Goal: Transaction & Acquisition: Book appointment/travel/reservation

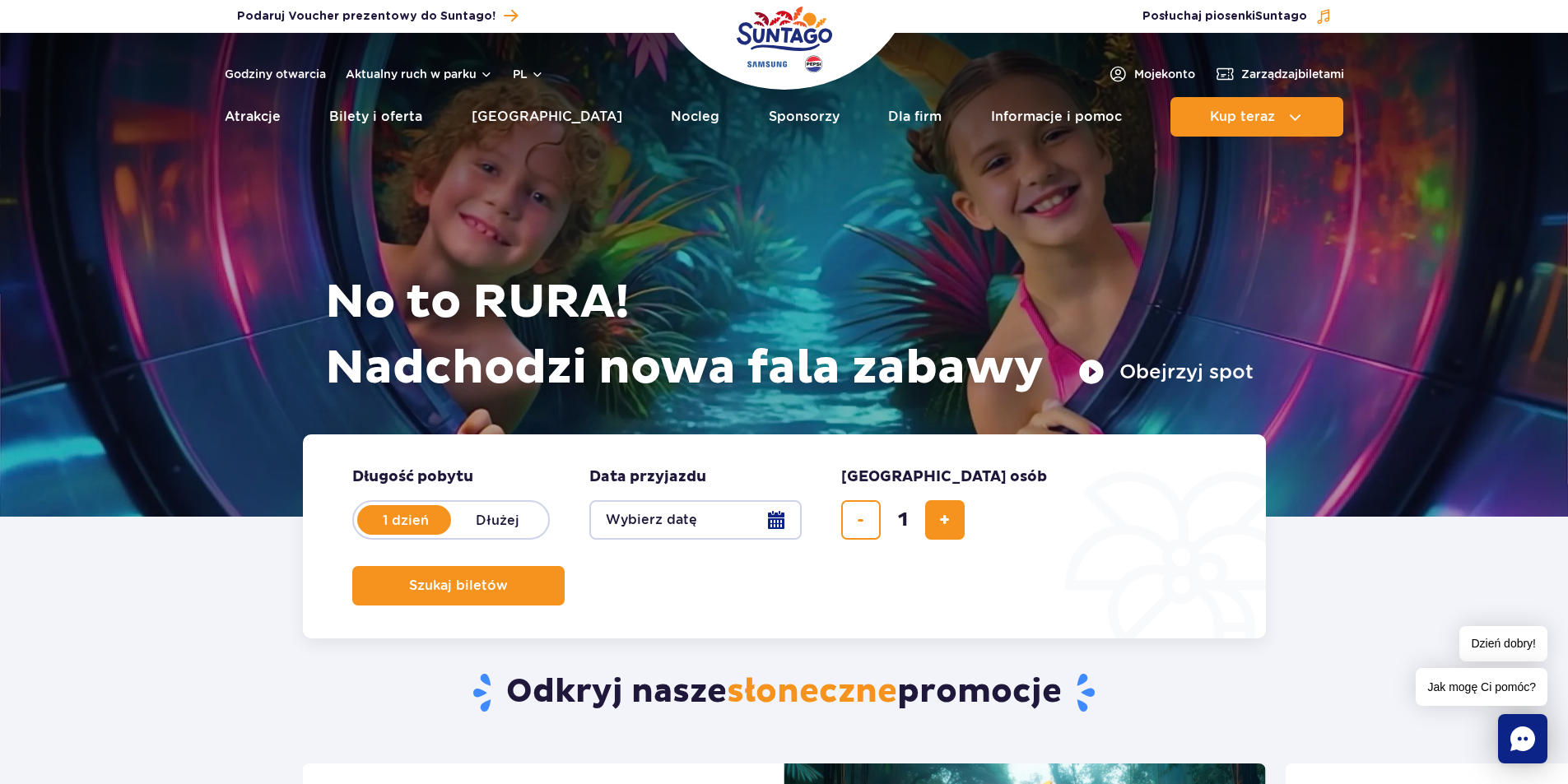
click at [661, 521] on button "Wybierz datę" at bounding box center [696, 520] width 212 height 40
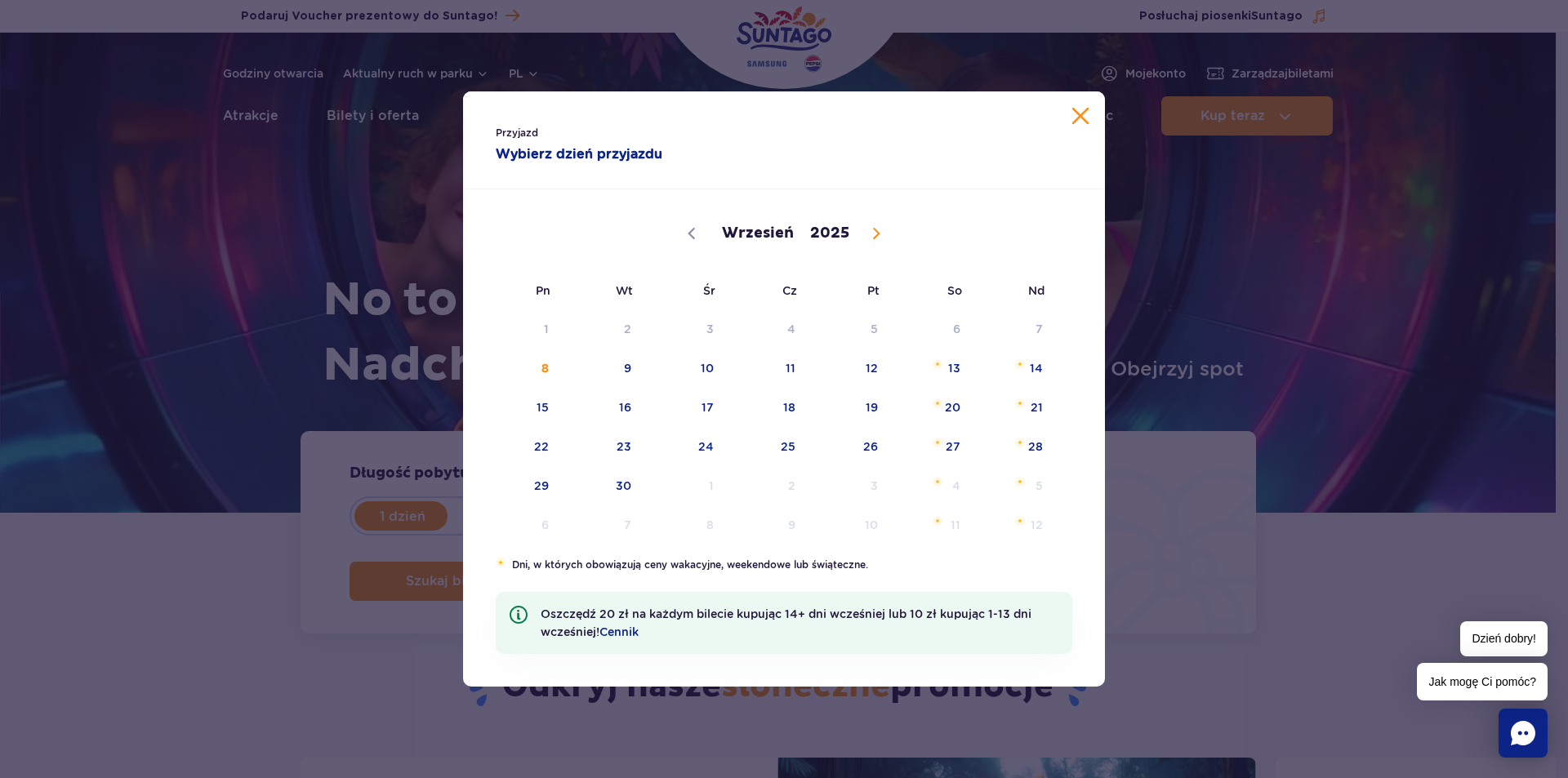
click at [874, 235] on icon at bounding box center [875, 234] width 11 height 11
select select "10"
click at [866, 406] on span "14" at bounding box center [849, 407] width 83 height 38
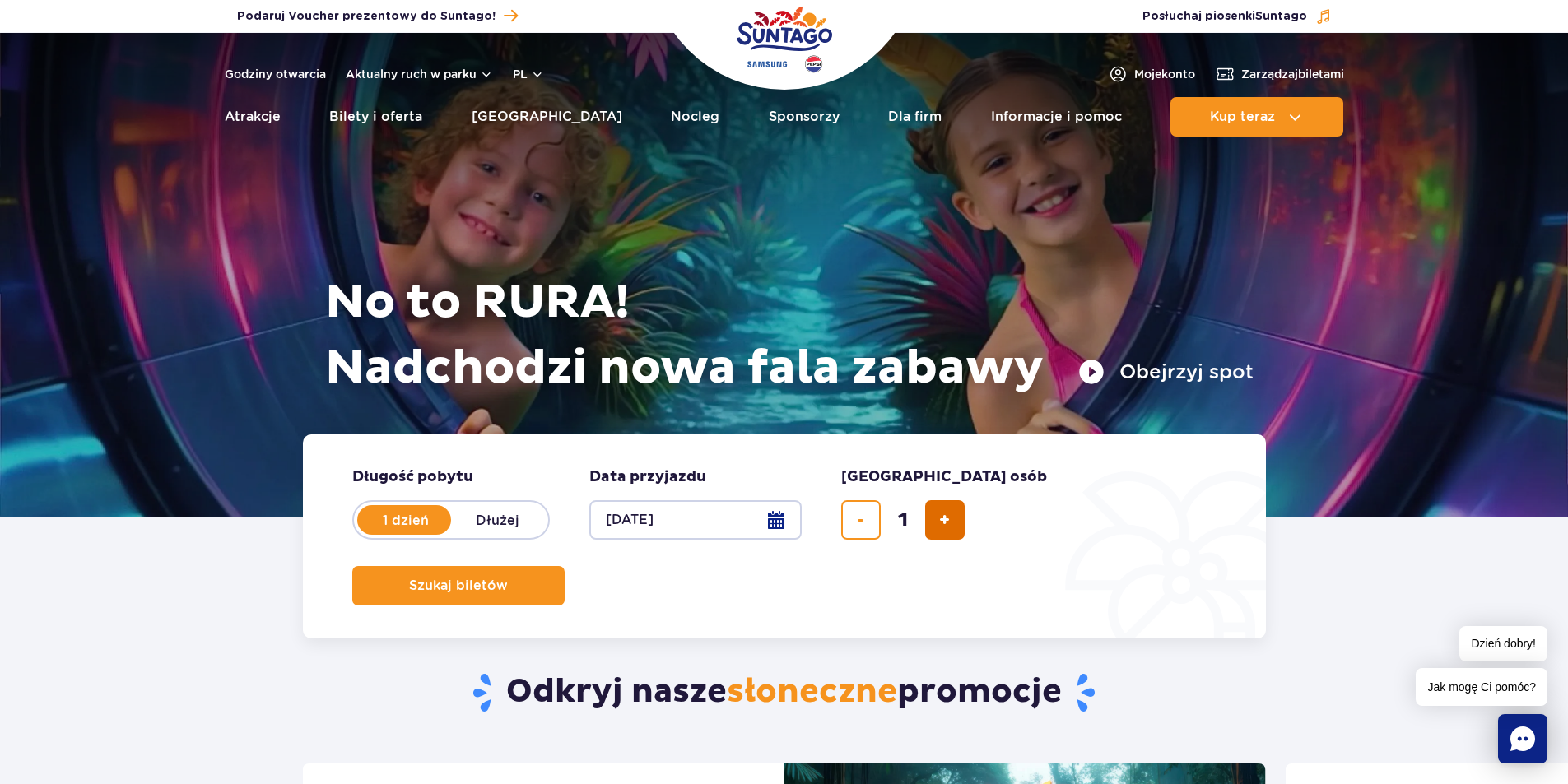
click at [929, 517] on button "dodaj bilet" at bounding box center [945, 520] width 40 height 40
click at [940, 520] on span "dodaj bilet" at bounding box center [944, 520] width 10 height 0
type input "3"
click at [502, 579] on span "Szukaj biletów" at bounding box center [451, 586] width 98 height 15
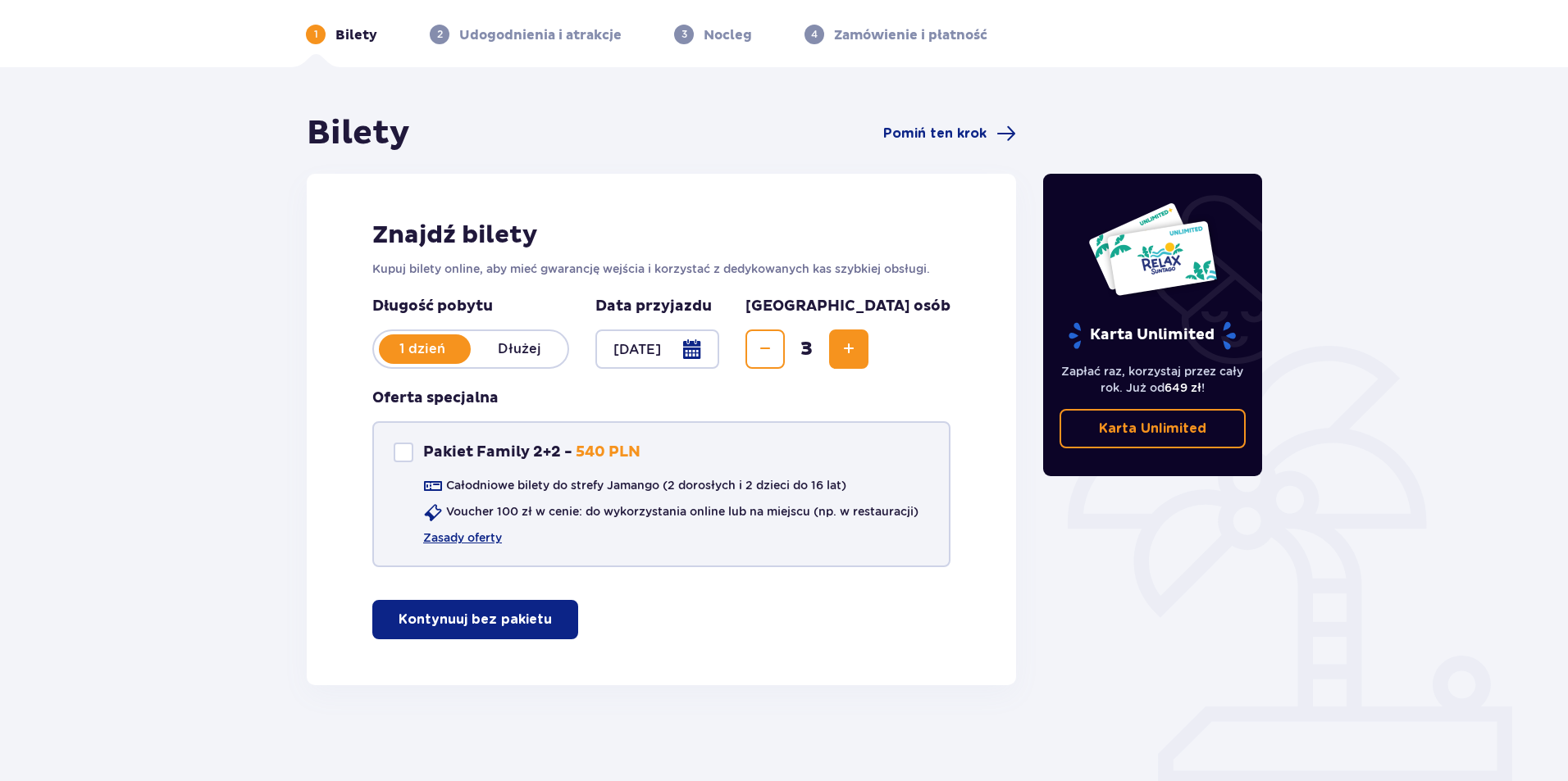
scroll to position [63, 0]
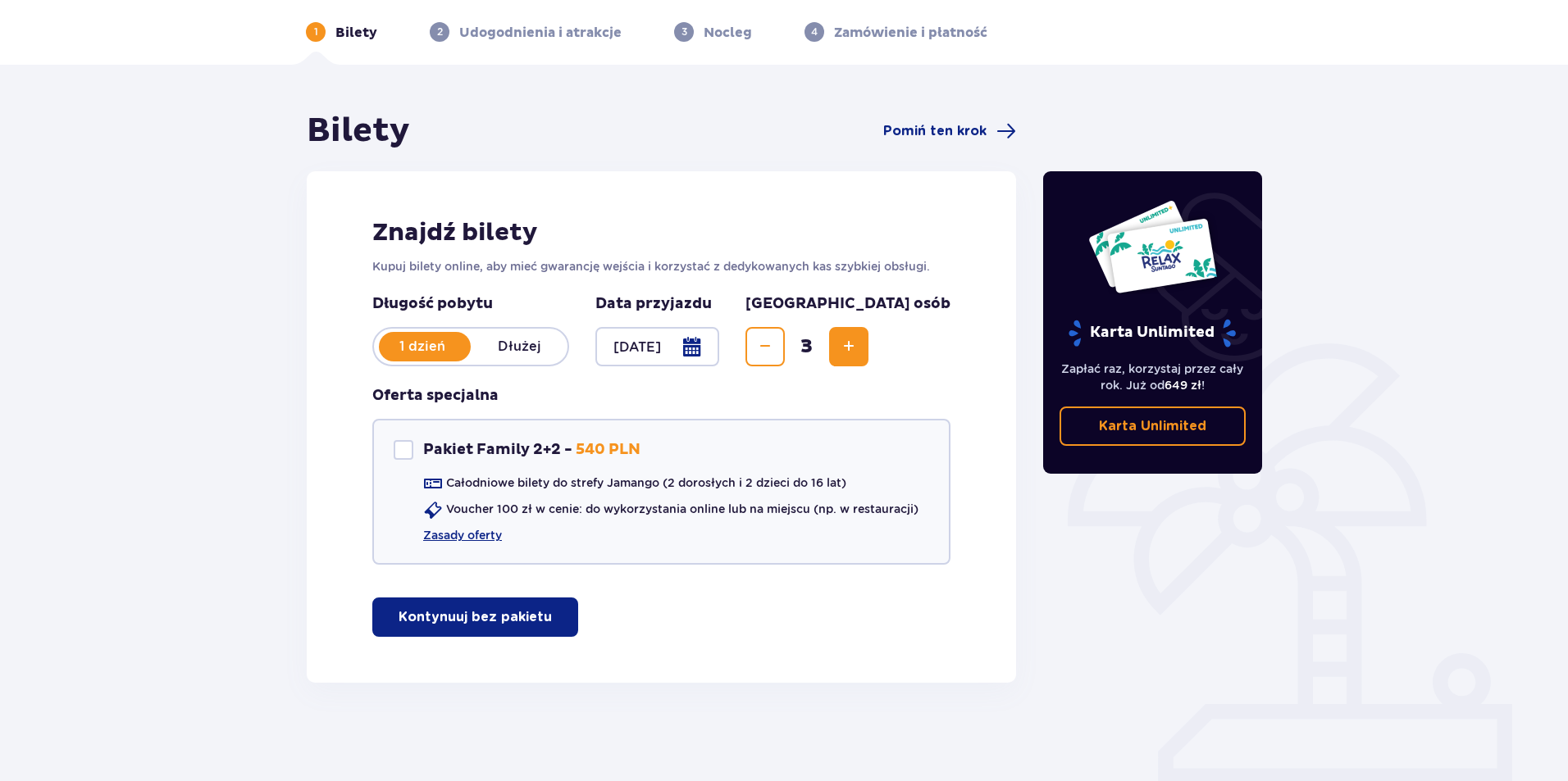
click at [459, 603] on button "Kontynuuj bez pakietu" at bounding box center [475, 617] width 205 height 40
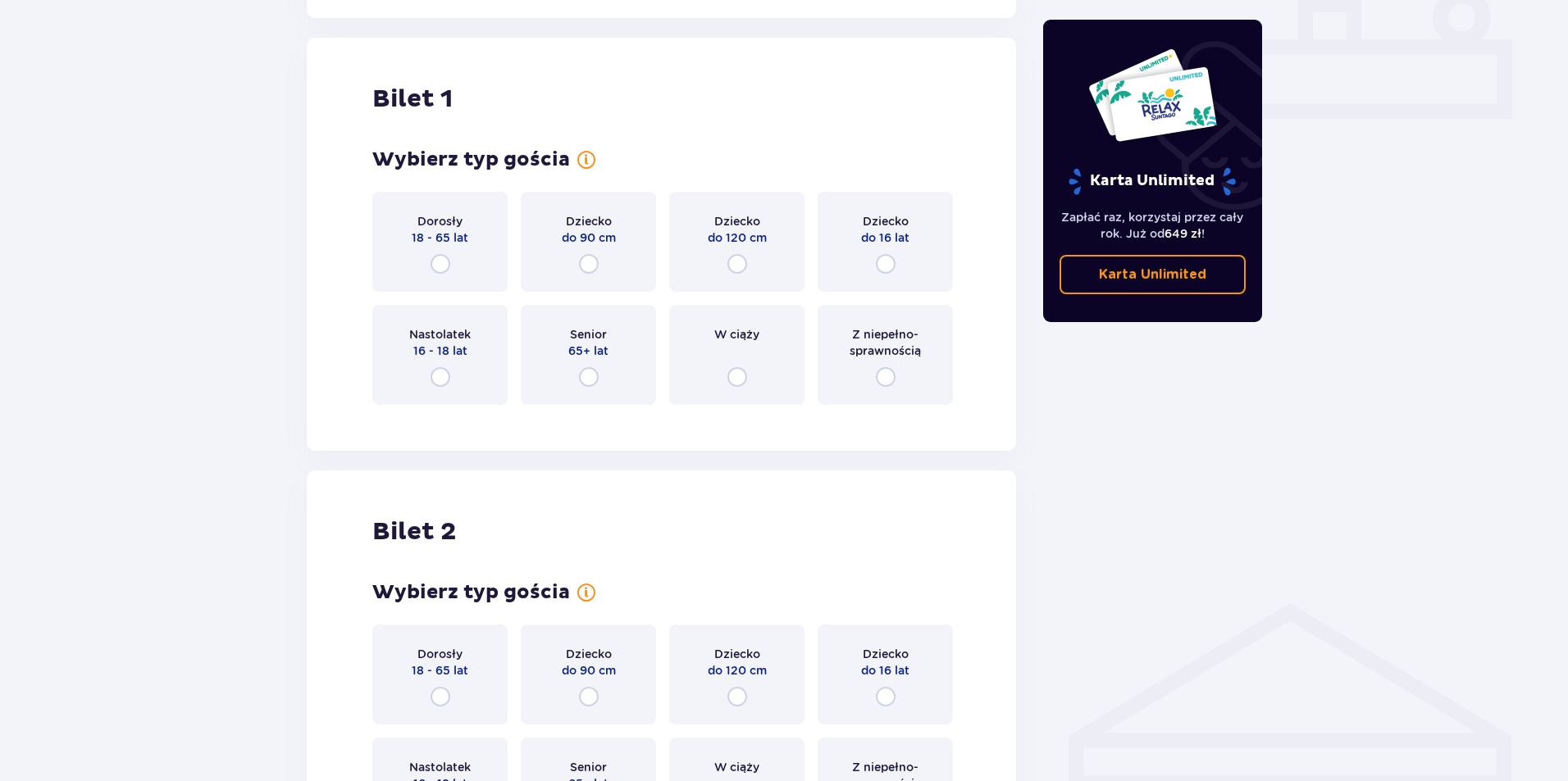
scroll to position [746, 0]
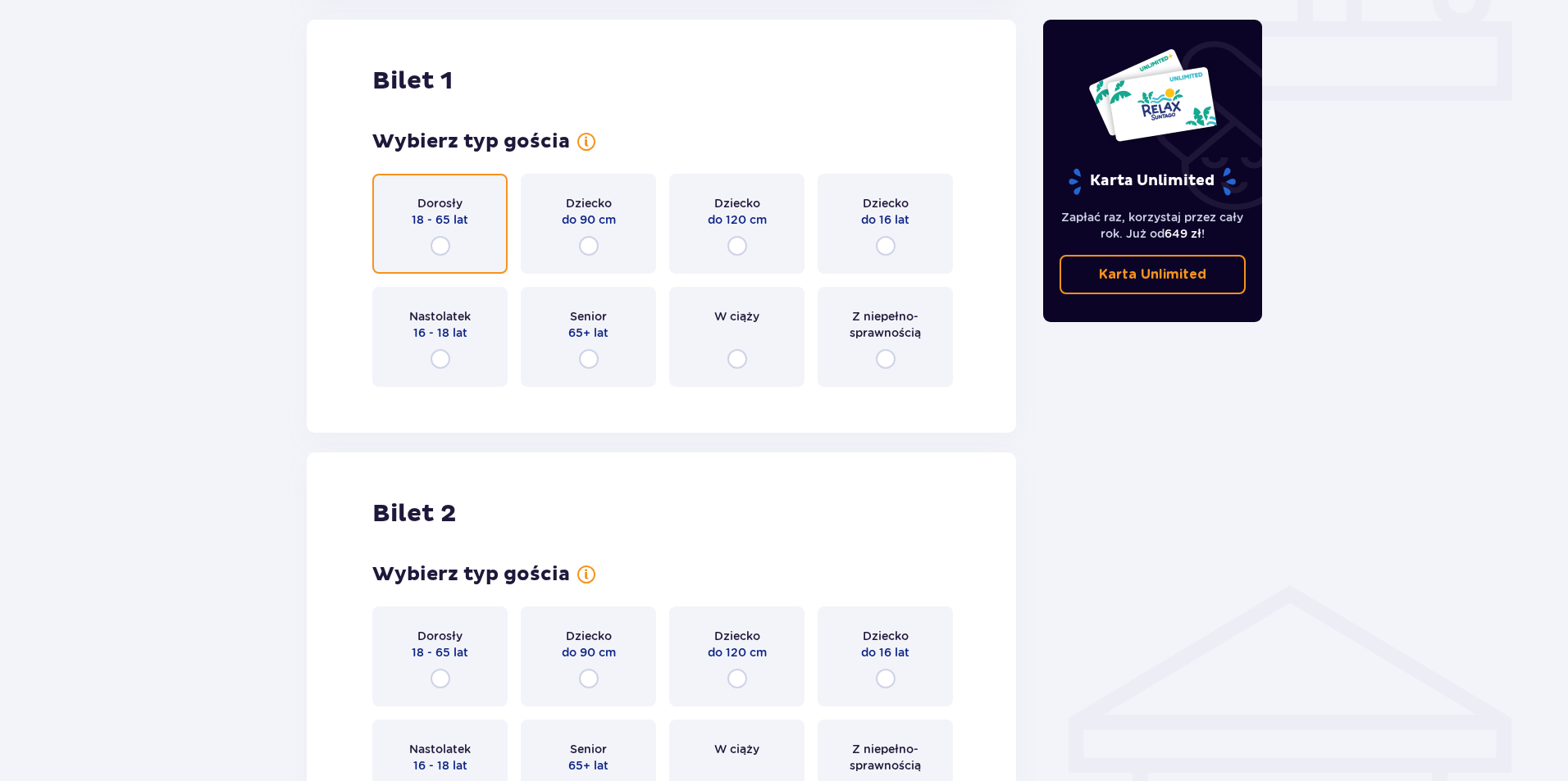
click at [439, 246] on input "radio" at bounding box center [440, 246] width 20 height 20
radio input "true"
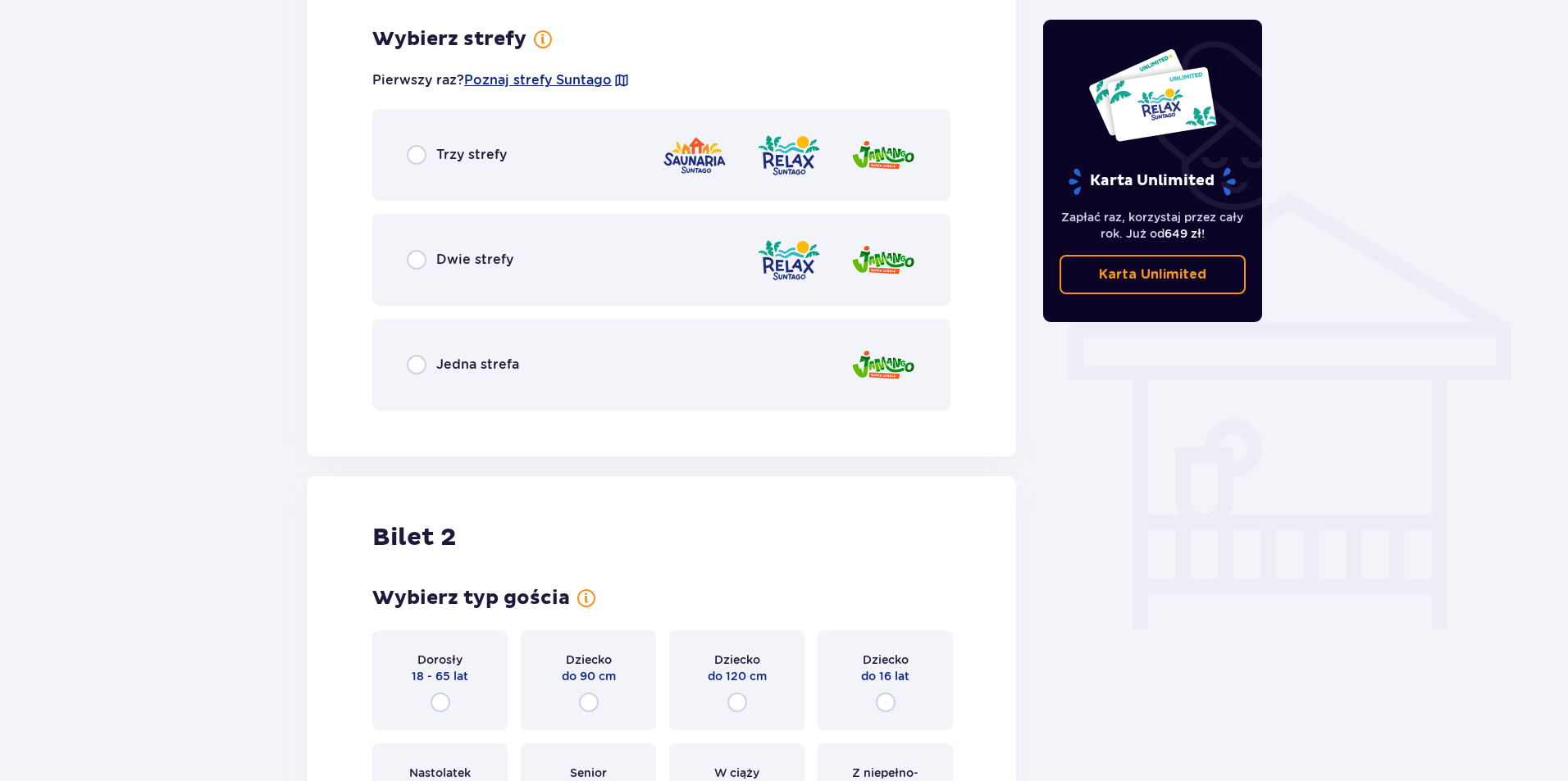
scroll to position [1146, 0]
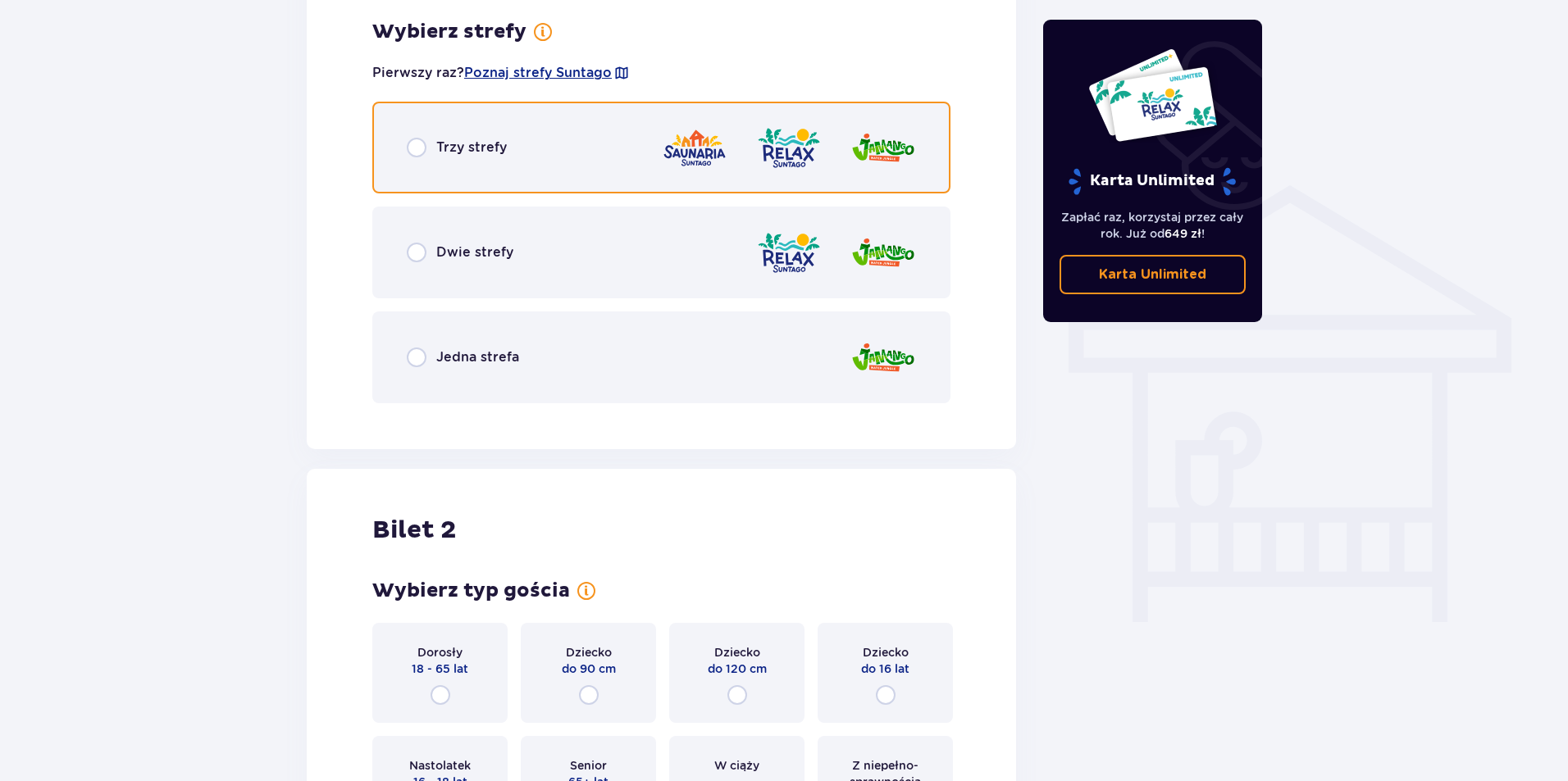
click at [420, 145] on input "radio" at bounding box center [416, 147] width 20 height 20
radio input "true"
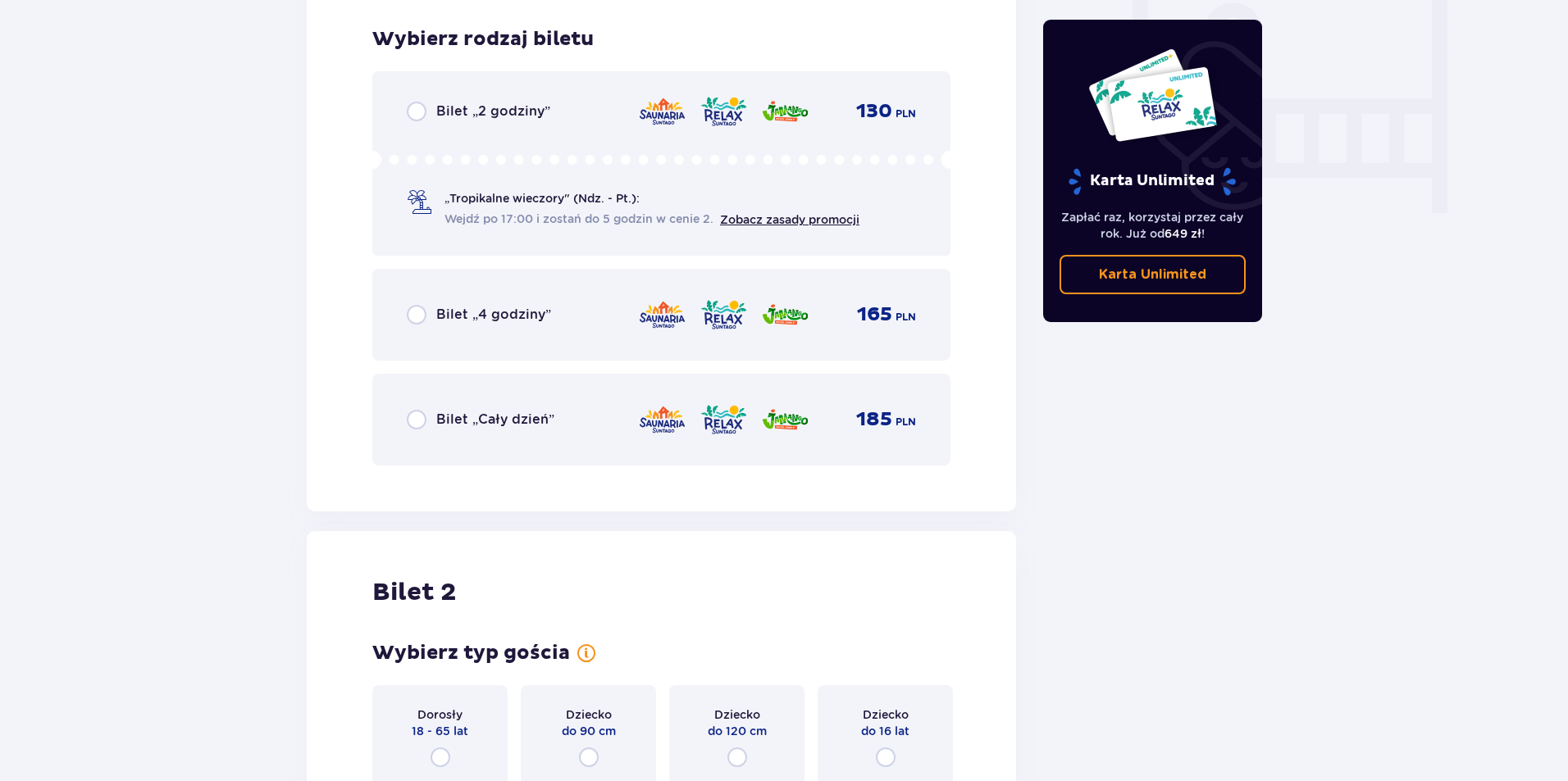
scroll to position [1562, 0]
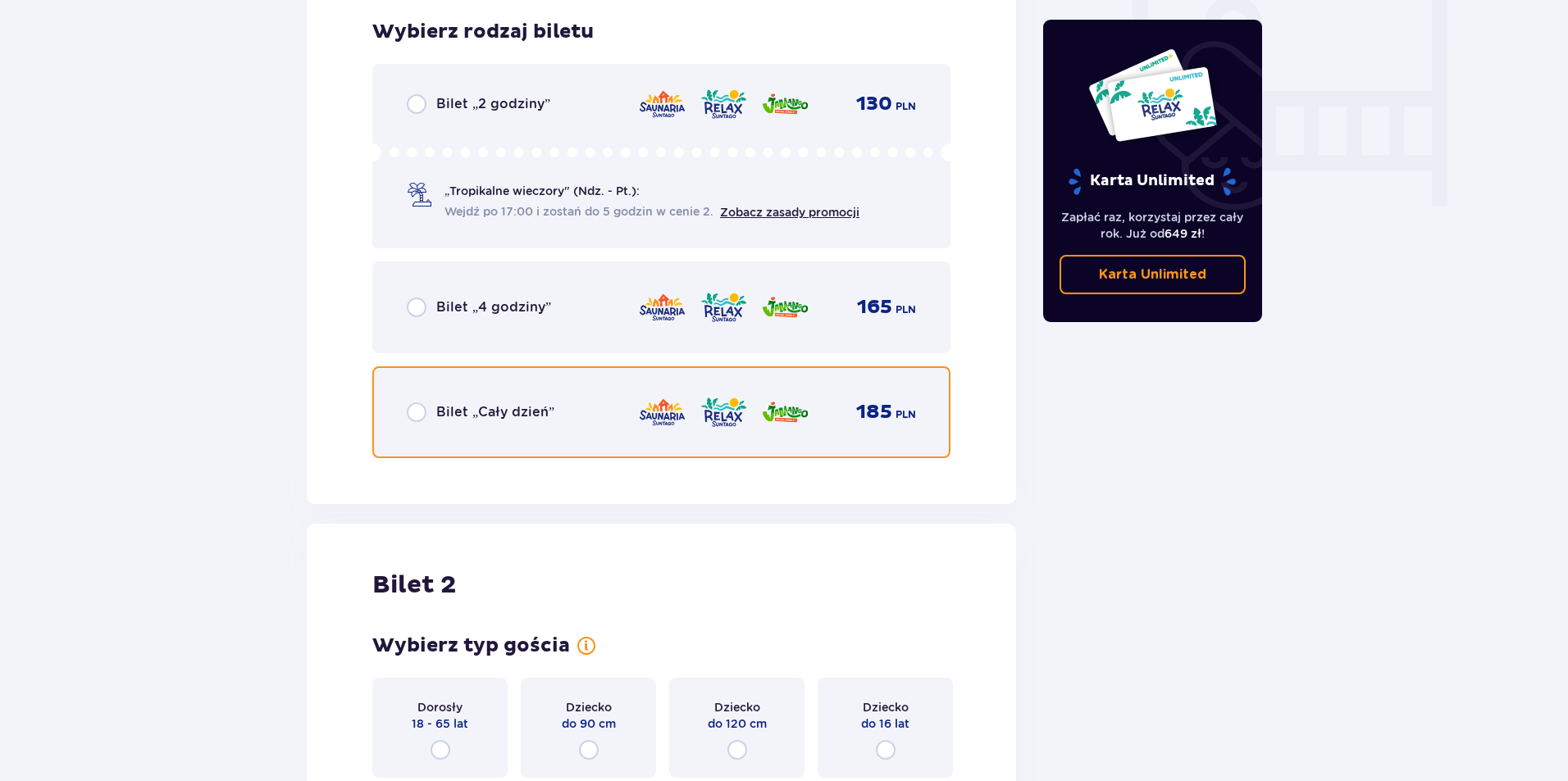
click at [425, 408] on input "radio" at bounding box center [416, 412] width 20 height 20
radio input "true"
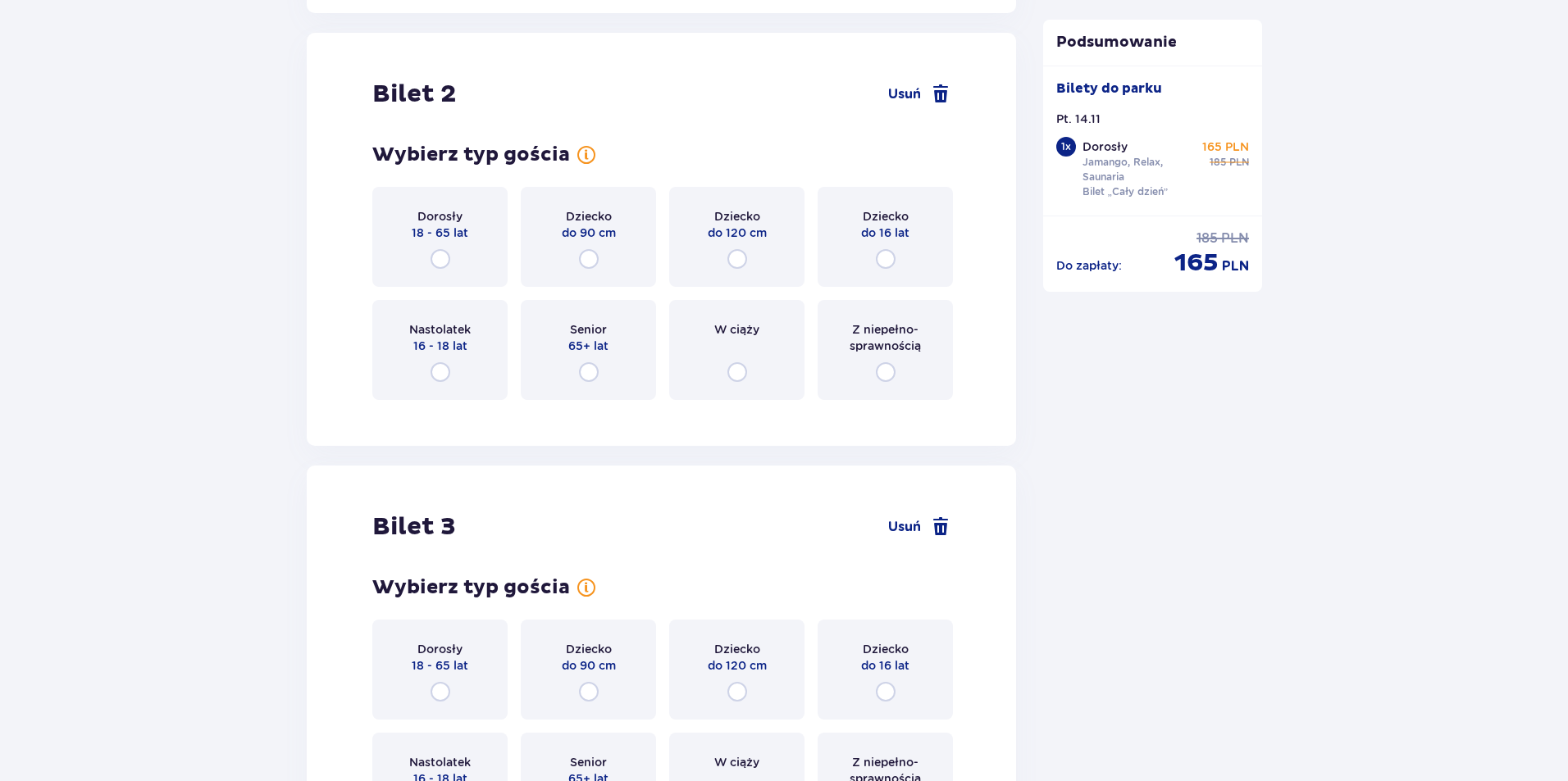
scroll to position [2066, 0]
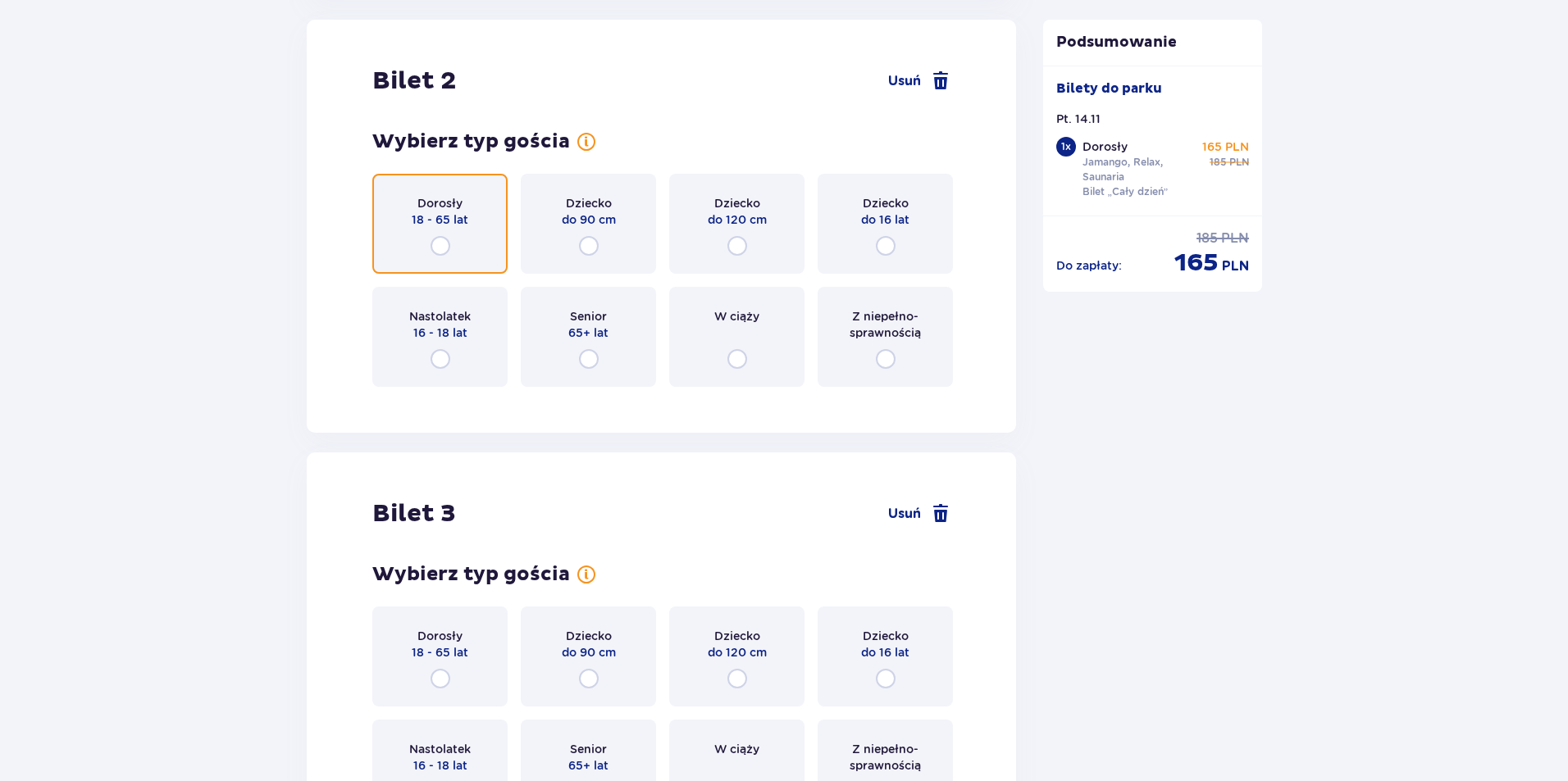
click at [439, 244] on input "radio" at bounding box center [440, 246] width 20 height 20
radio input "true"
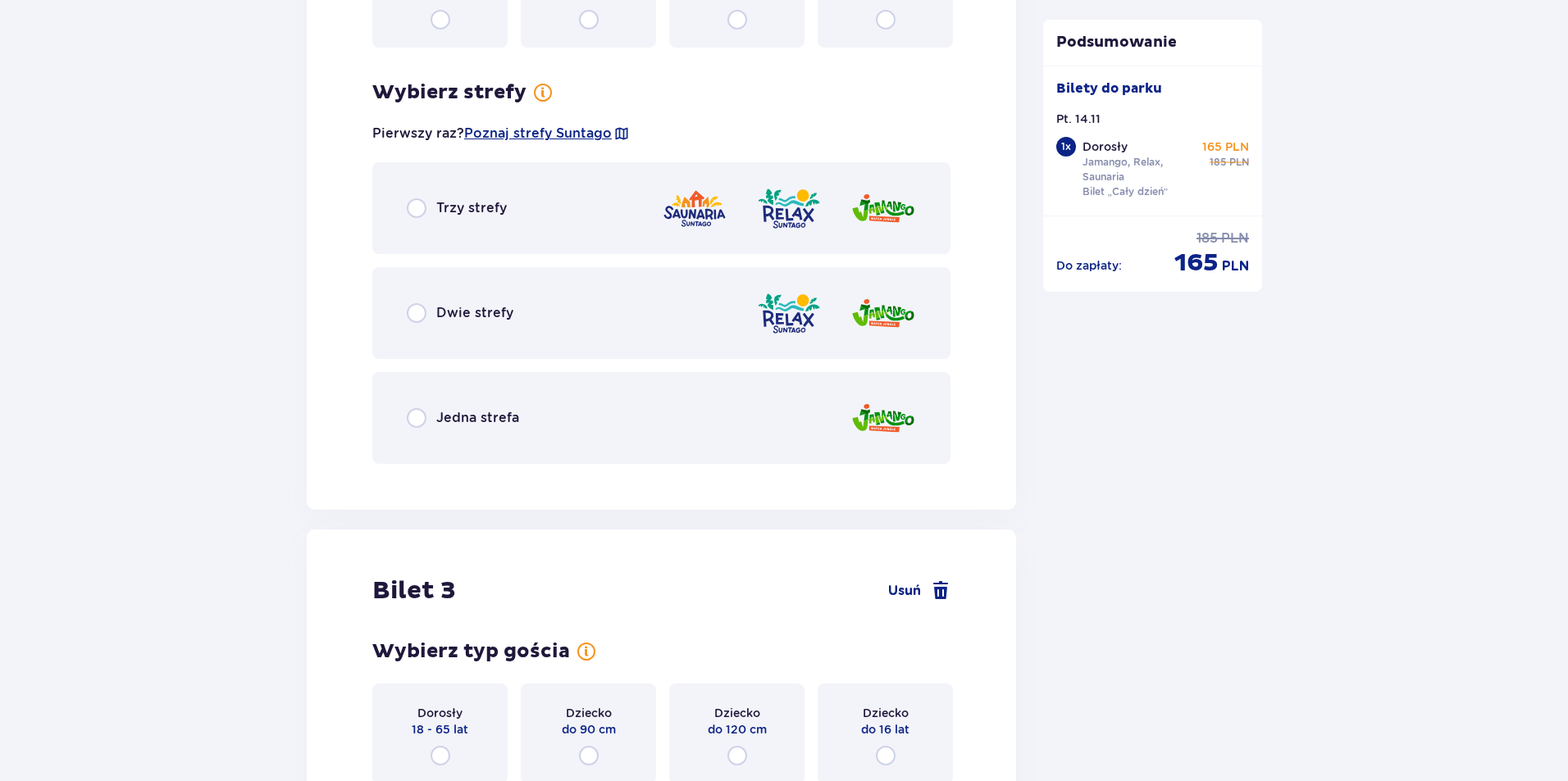
scroll to position [2466, 0]
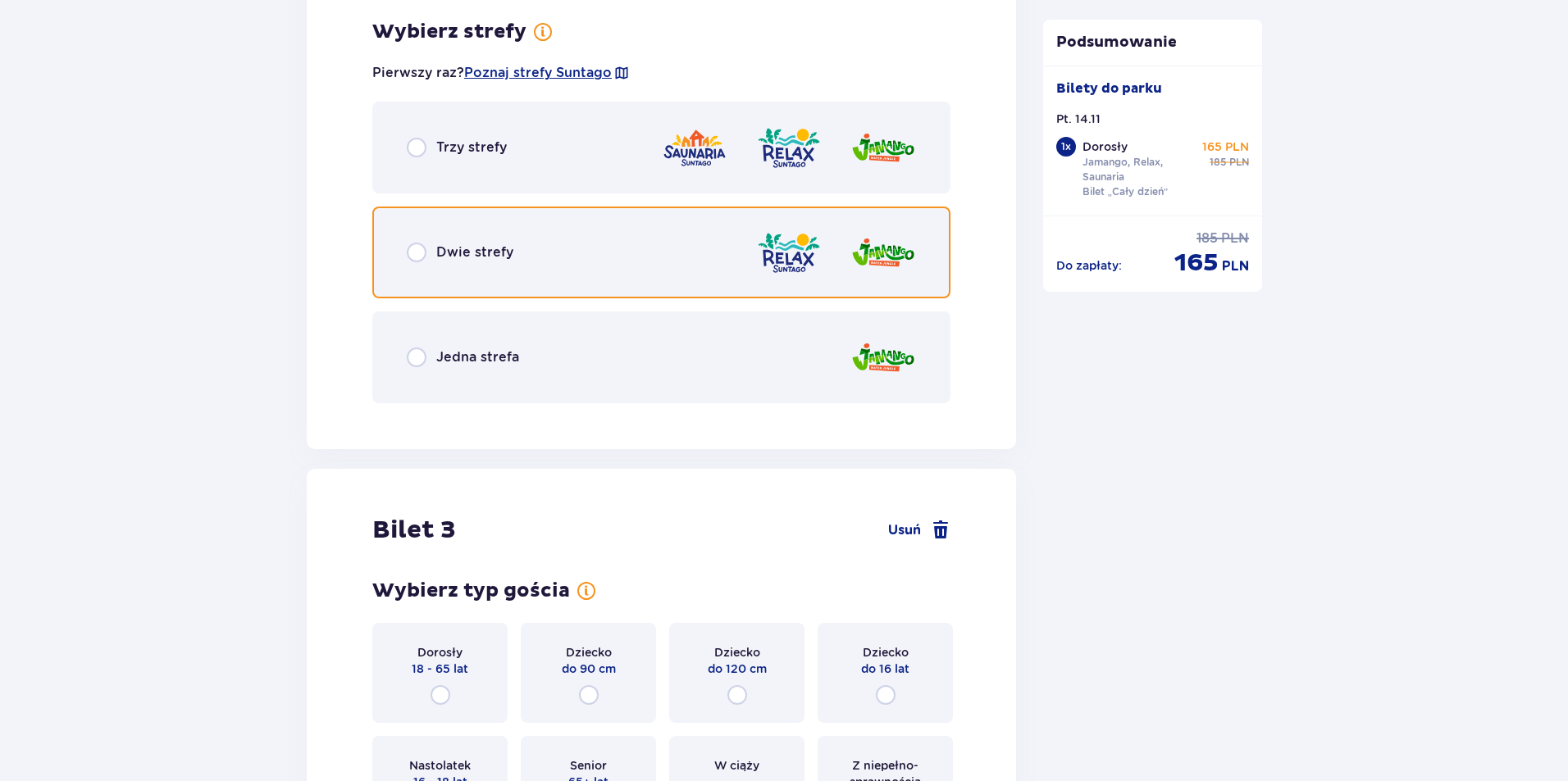
click at [421, 250] on input "radio" at bounding box center [416, 252] width 20 height 20
radio input "true"
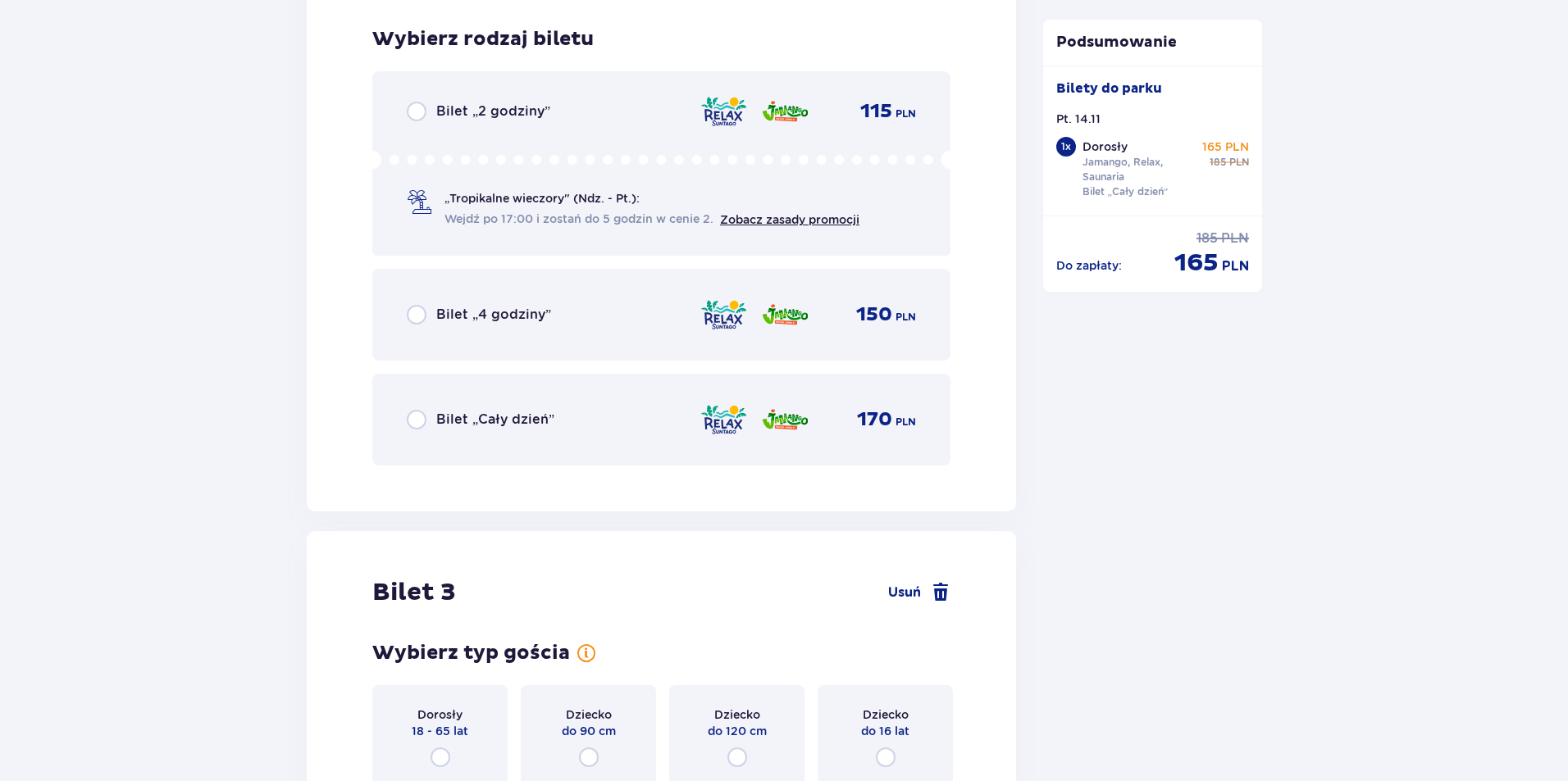
scroll to position [2883, 0]
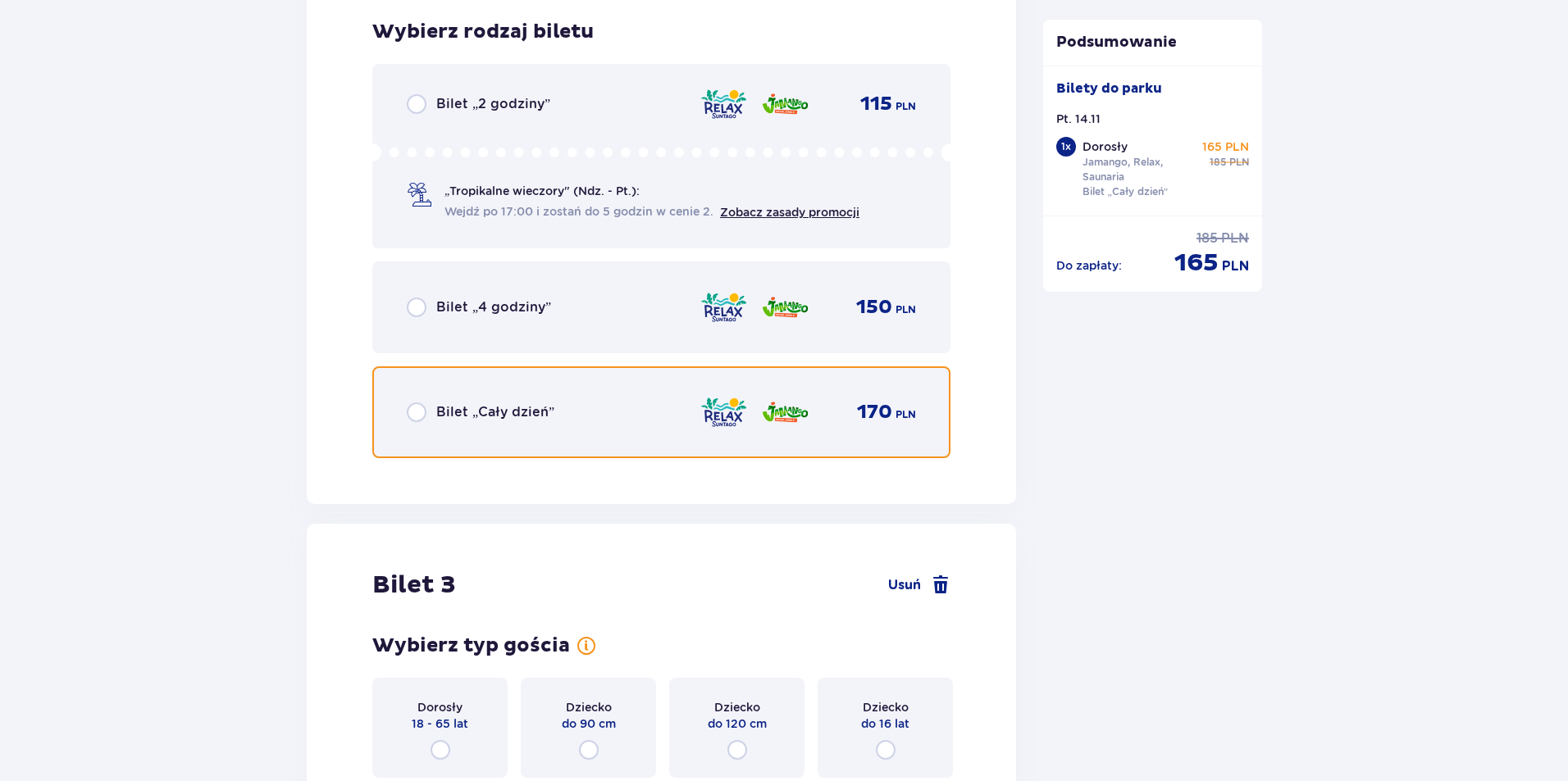
click at [413, 415] on input "radio" at bounding box center [416, 412] width 20 height 20
radio input "true"
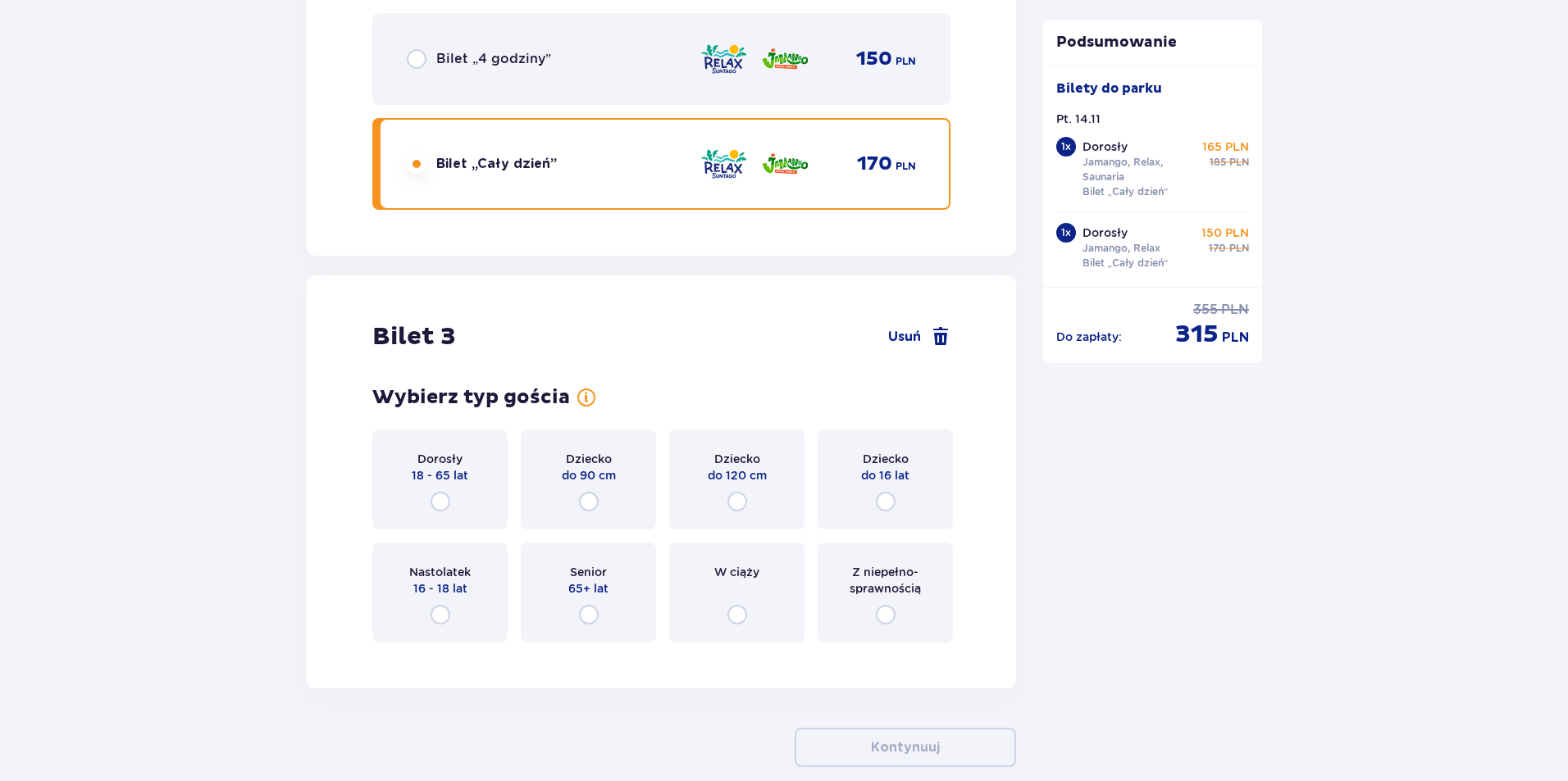
scroll to position [3215, 0]
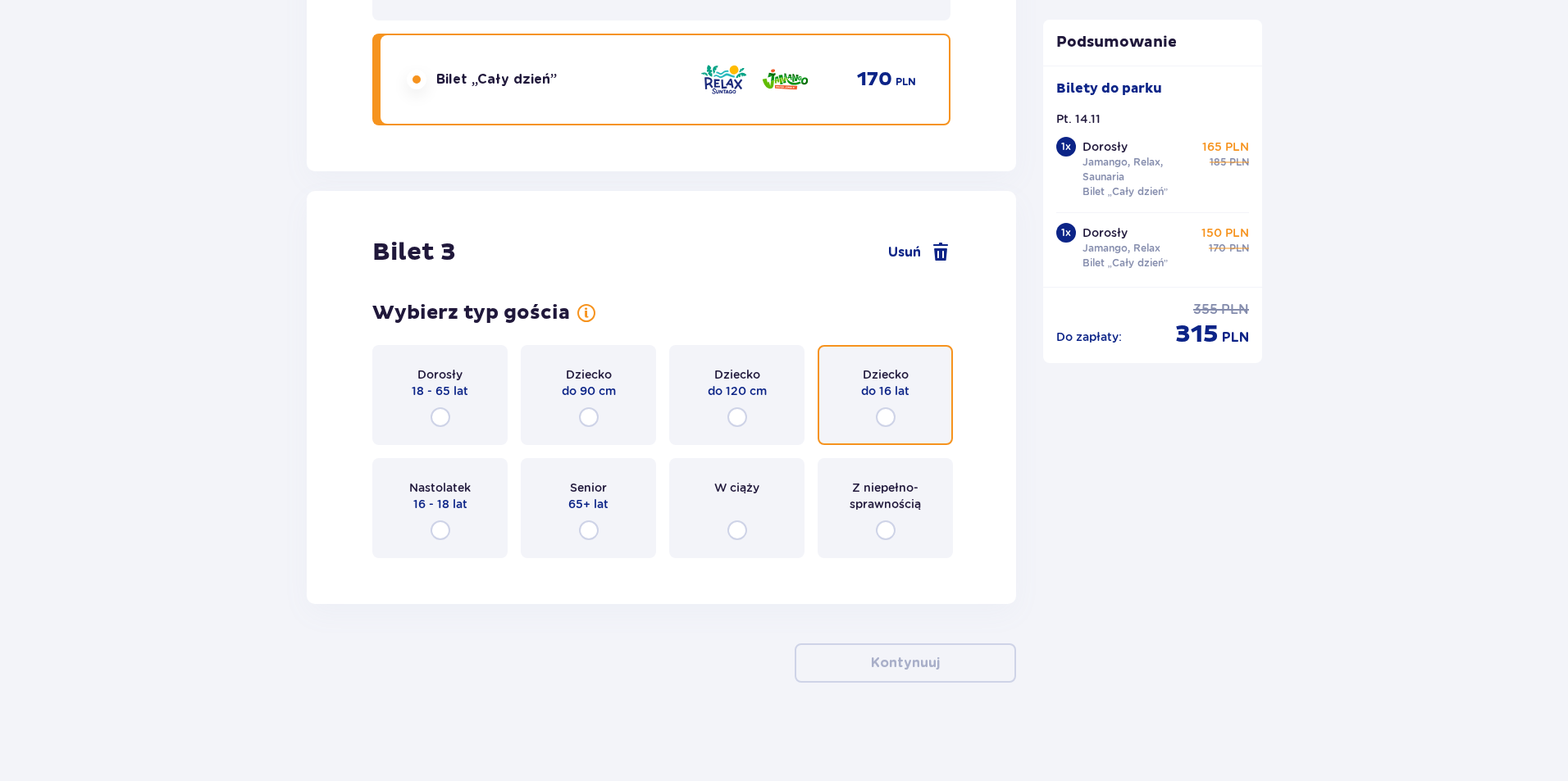
click at [891, 414] on input "radio" at bounding box center [885, 416] width 20 height 20
radio input "true"
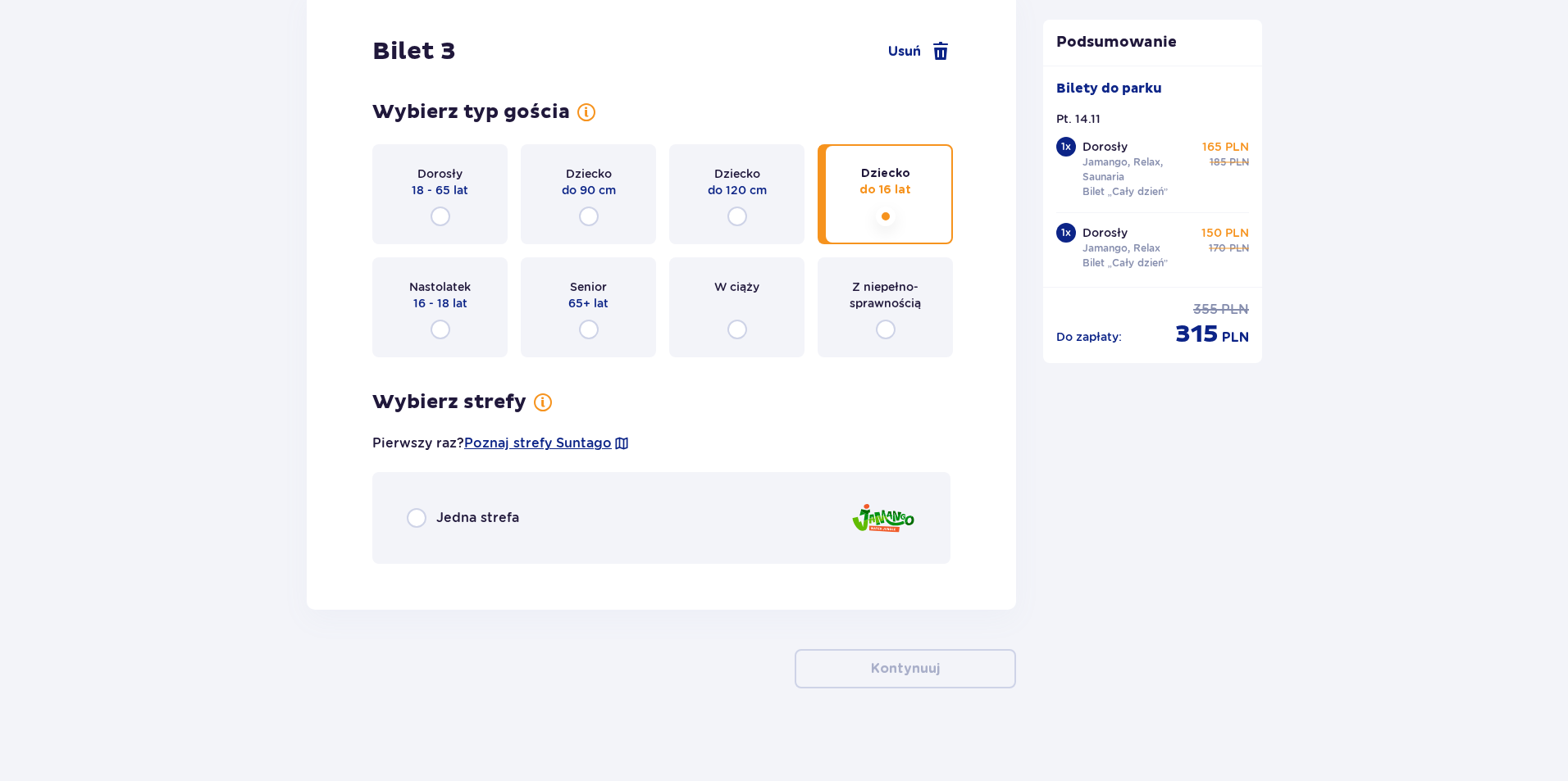
scroll to position [3423, 0]
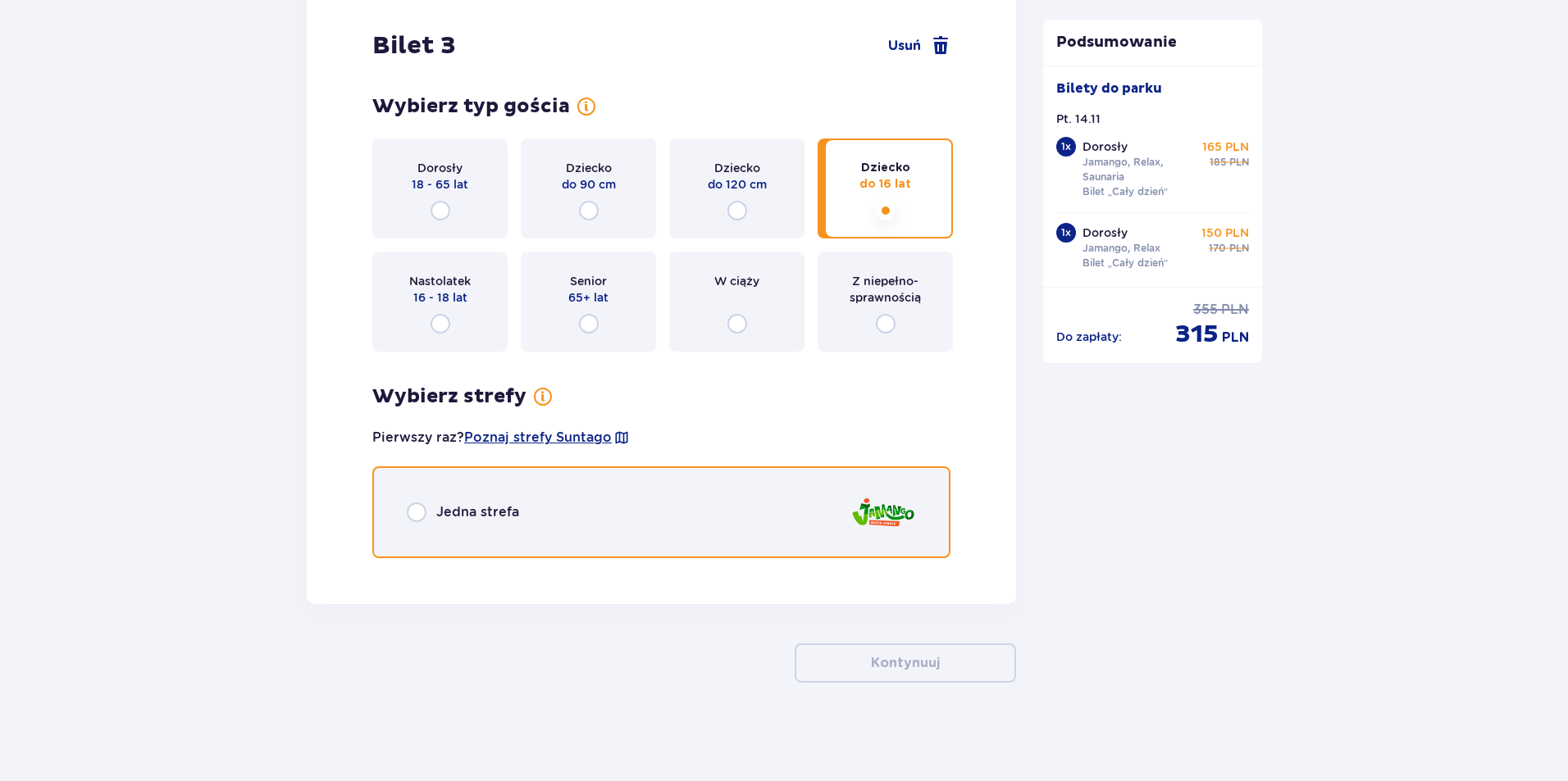
click at [414, 508] on input "radio" at bounding box center [416, 512] width 20 height 20
radio input "true"
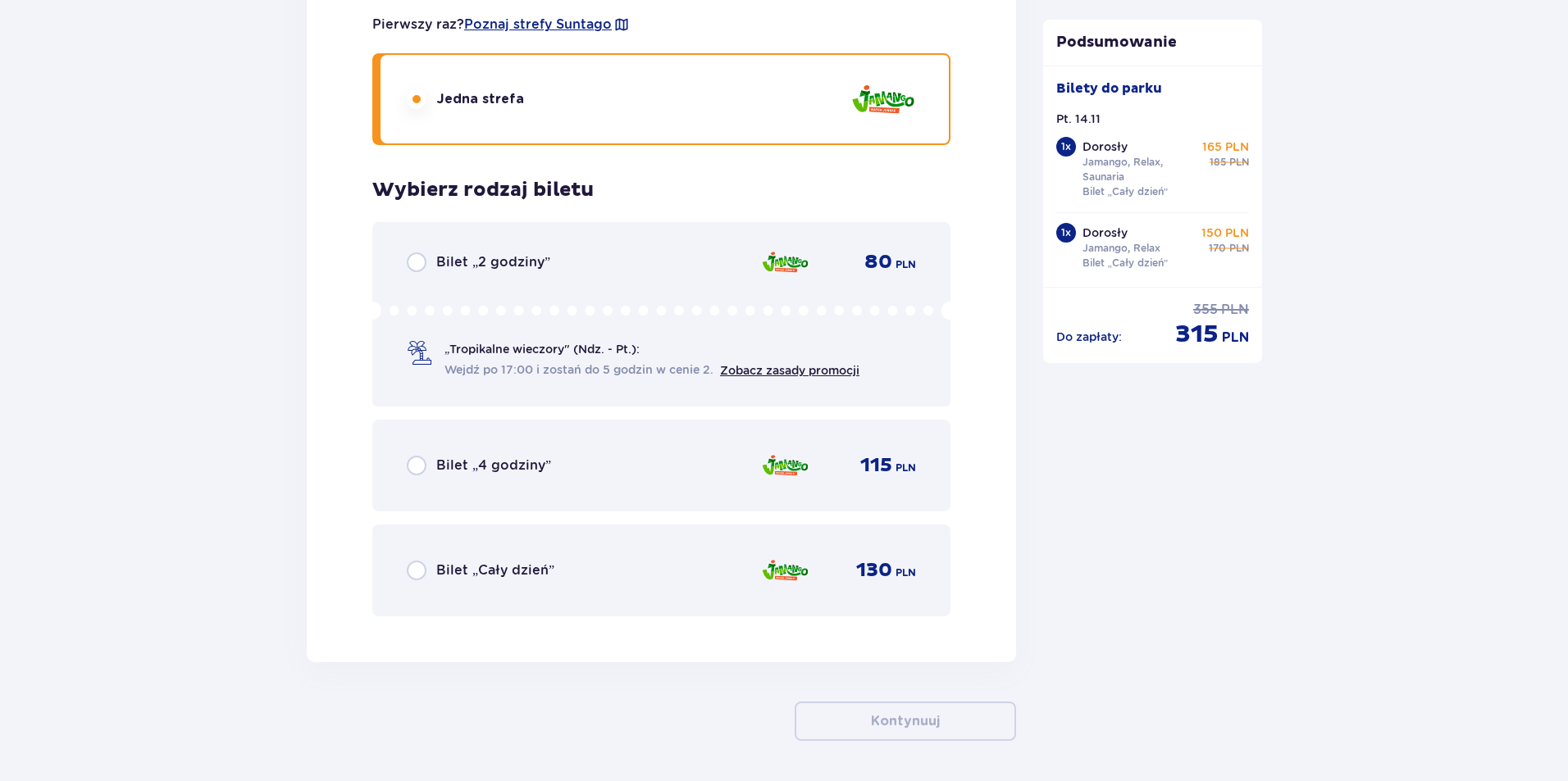
scroll to position [3894, 0]
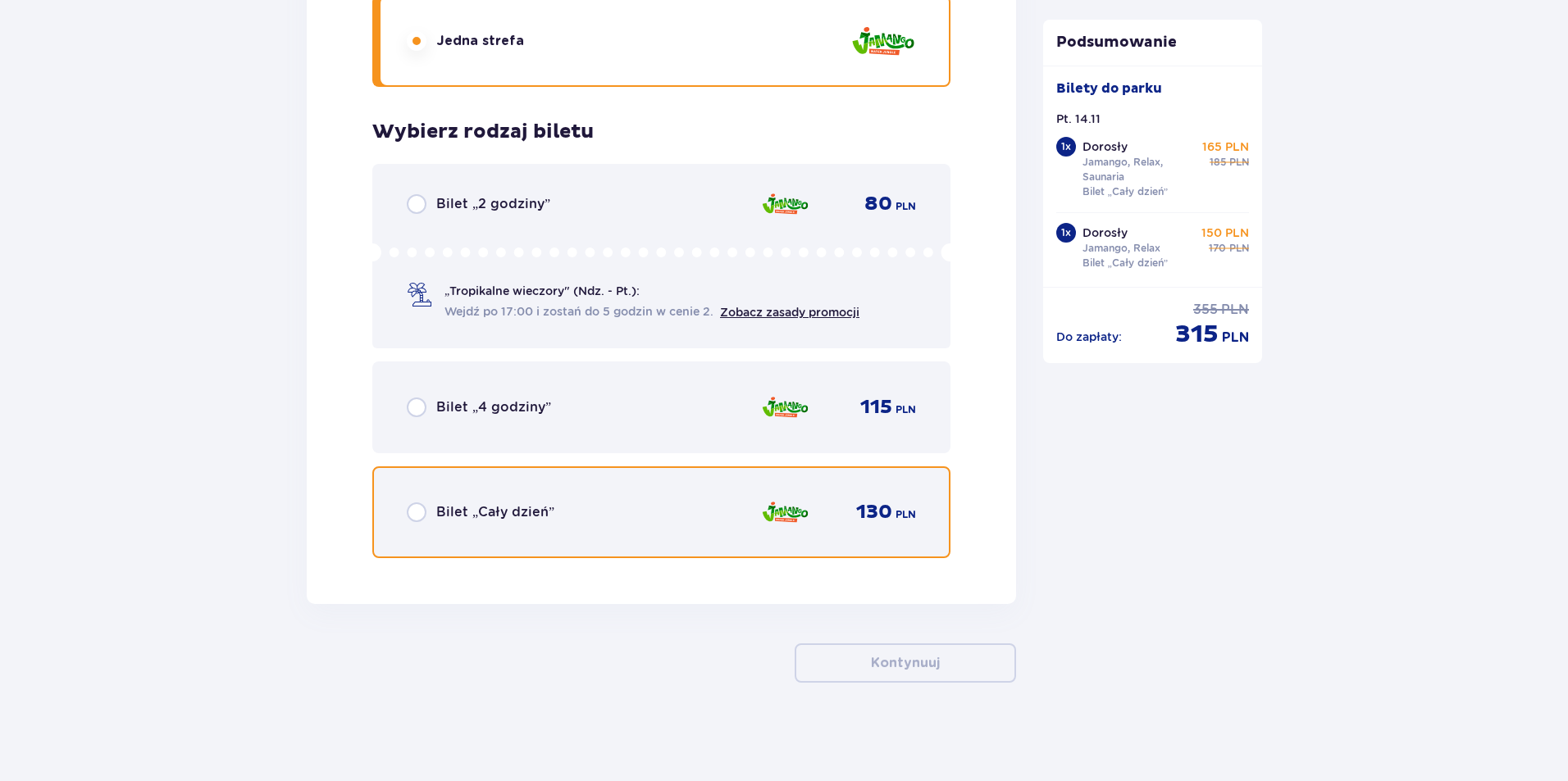
click at [421, 516] on input "radio" at bounding box center [416, 512] width 20 height 20
radio input "true"
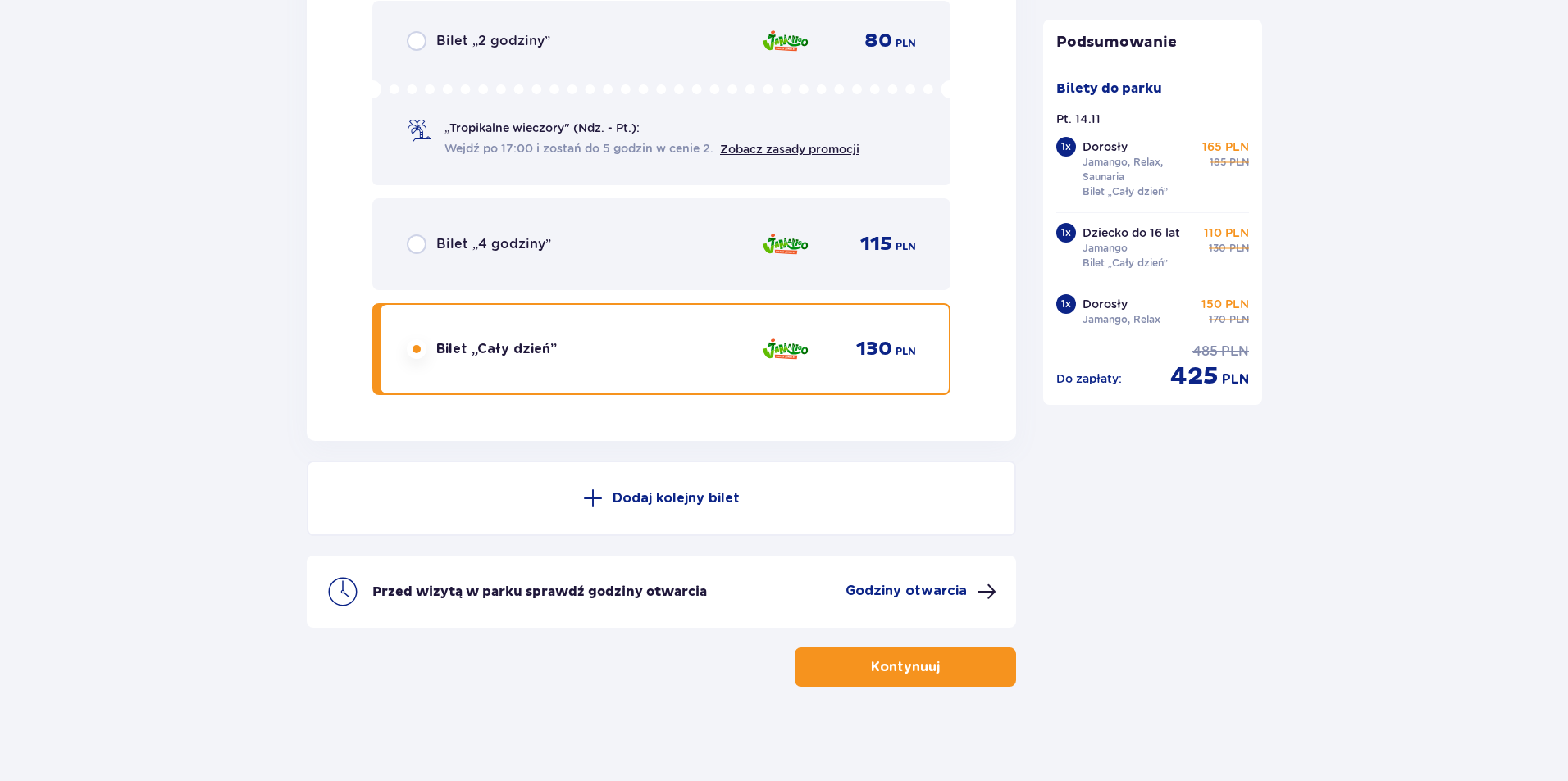
scroll to position [4060, 0]
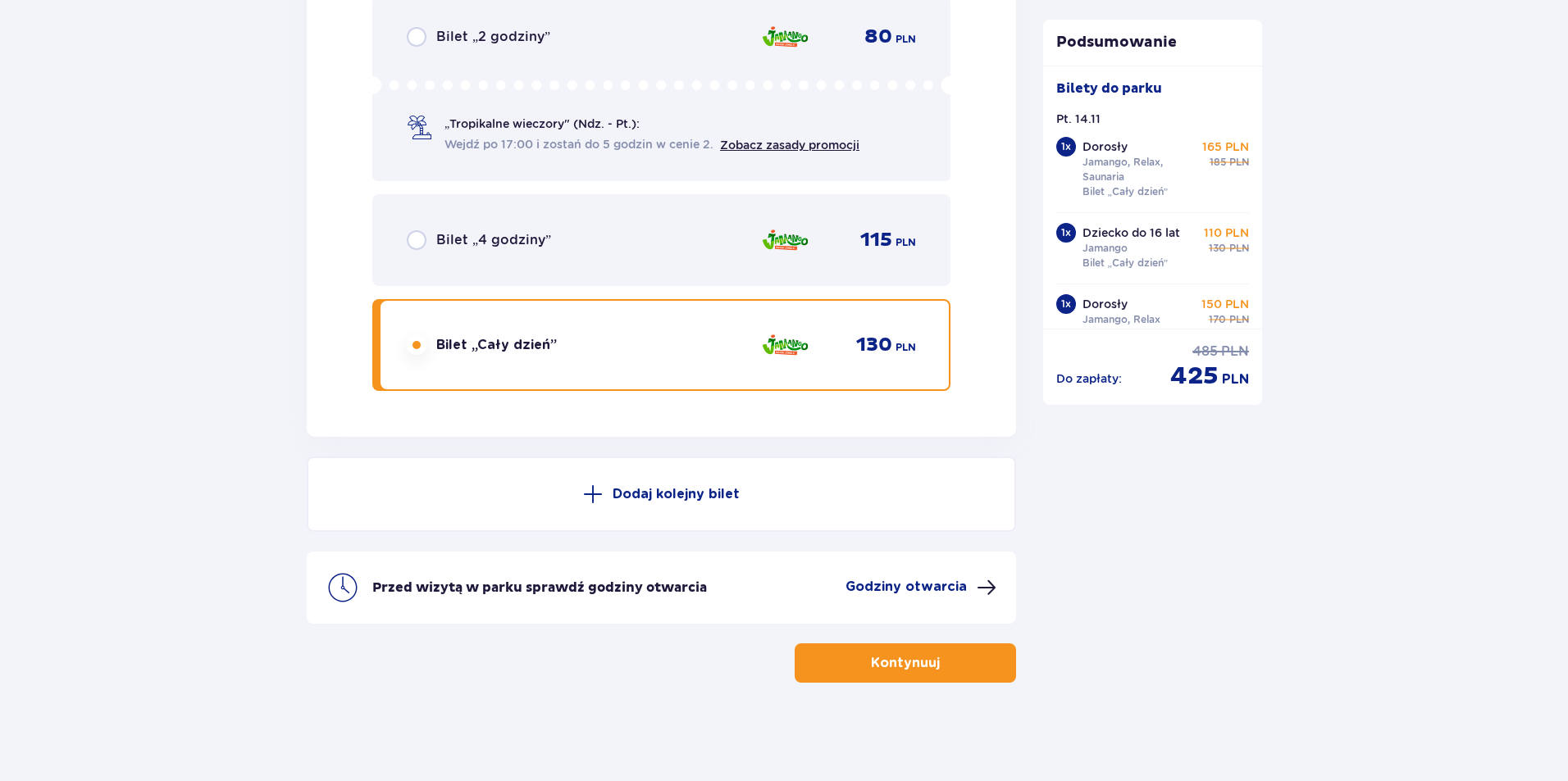
click at [906, 661] on p "Kontynuuj" at bounding box center [905, 662] width 69 height 18
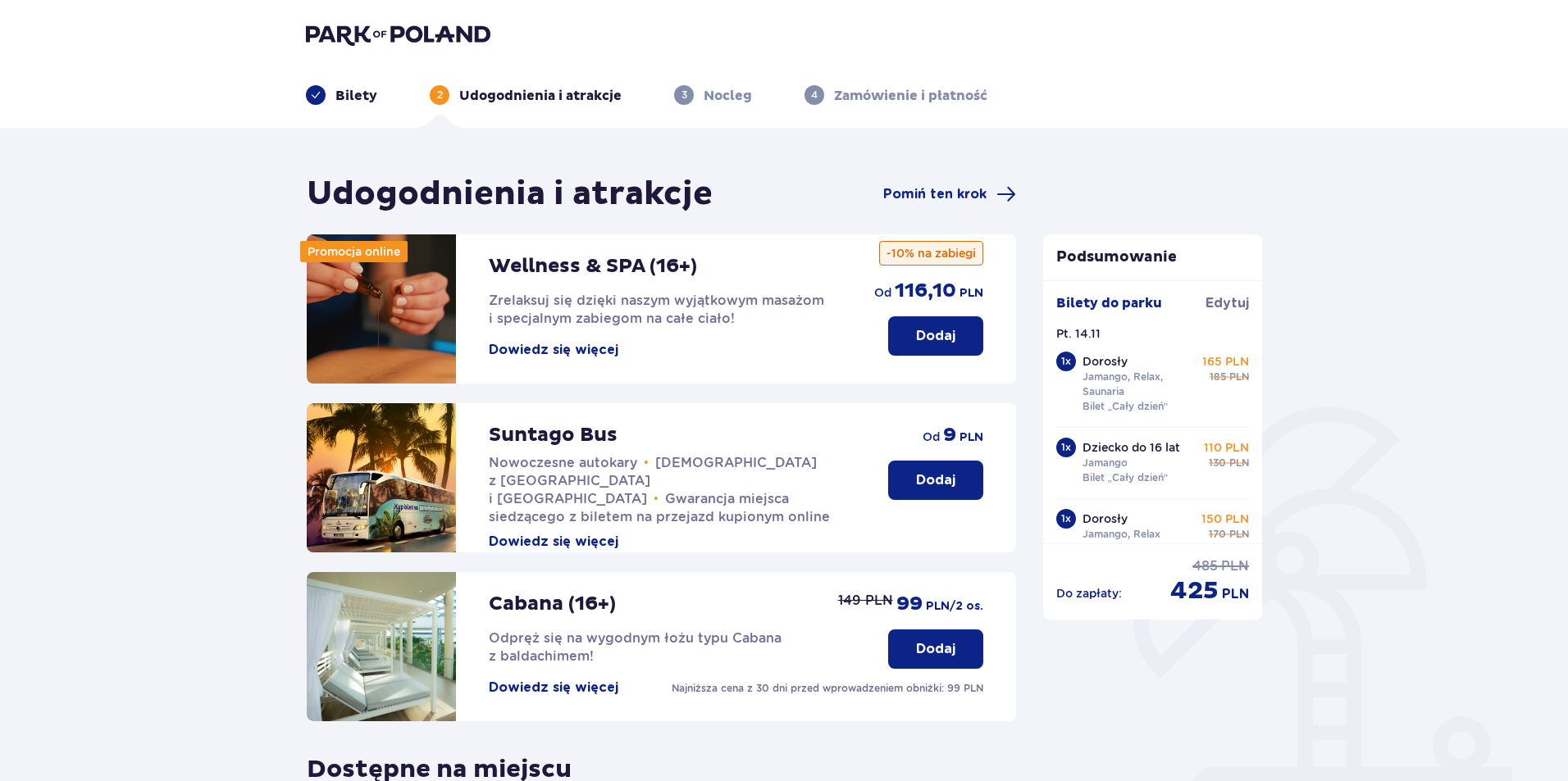
click at [569, 351] on button "Dowiedz się więcej" at bounding box center [553, 350] width 129 height 18
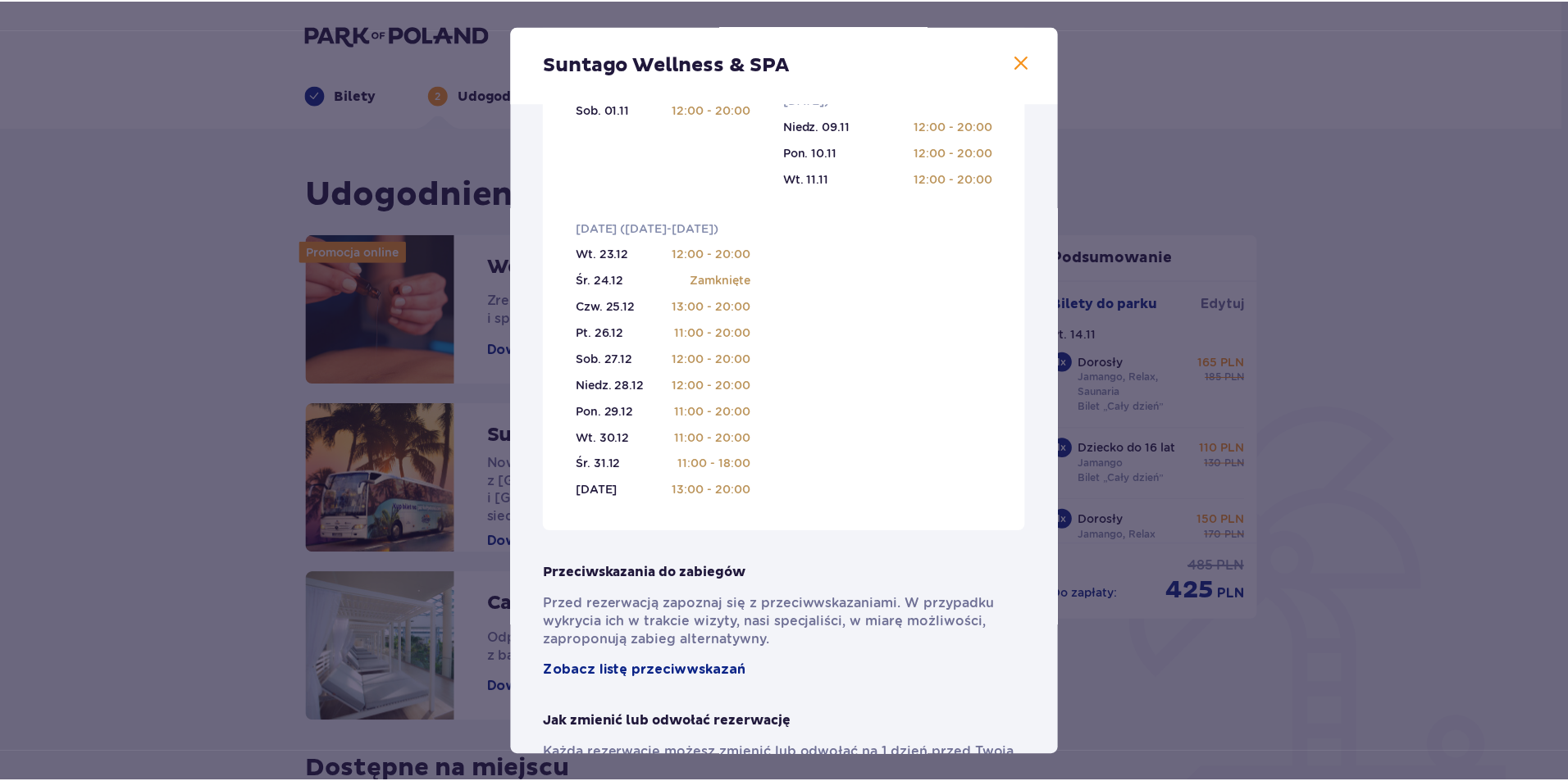
scroll to position [738, 0]
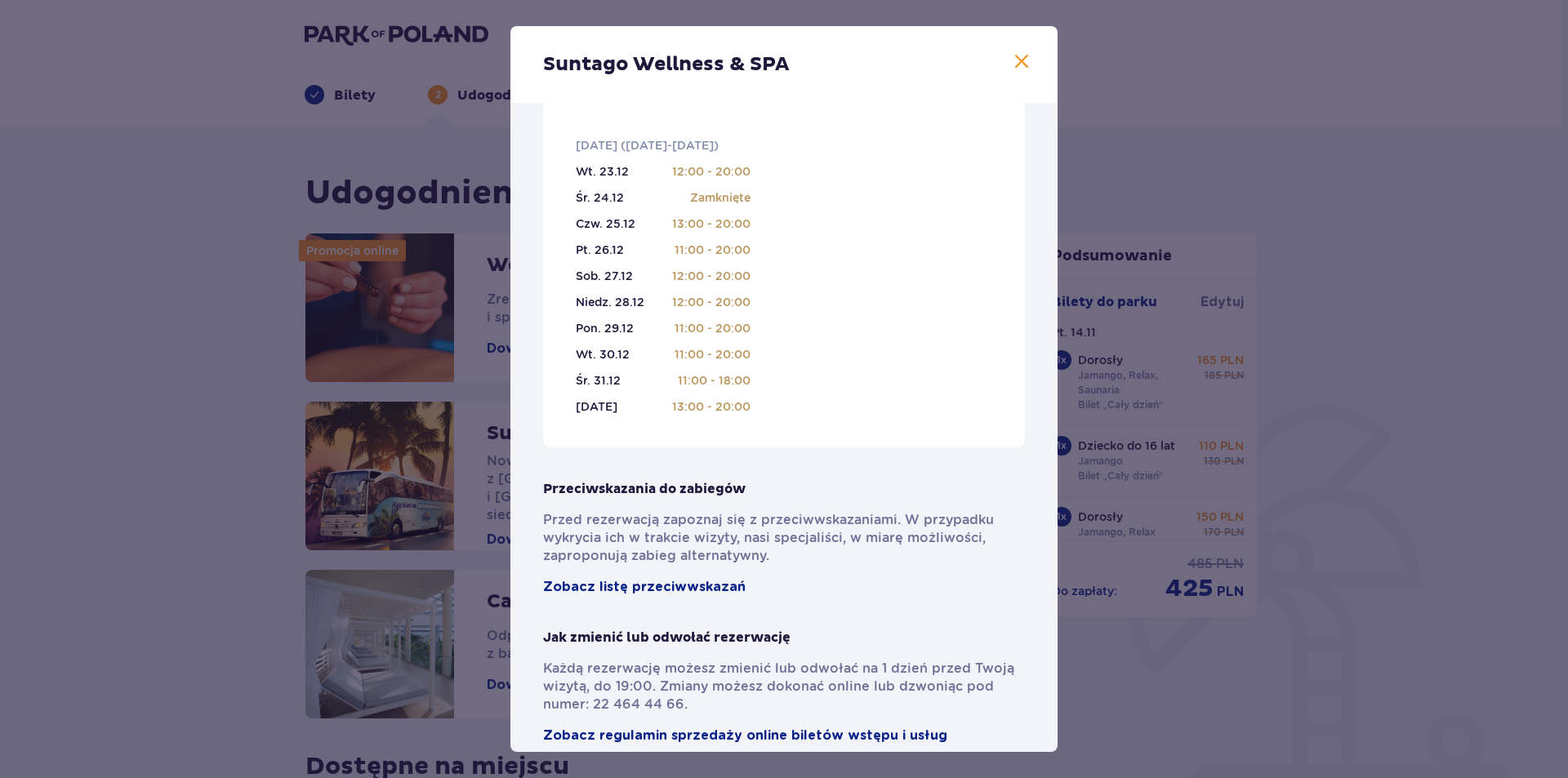
click at [1014, 62] on span at bounding box center [1021, 62] width 20 height 20
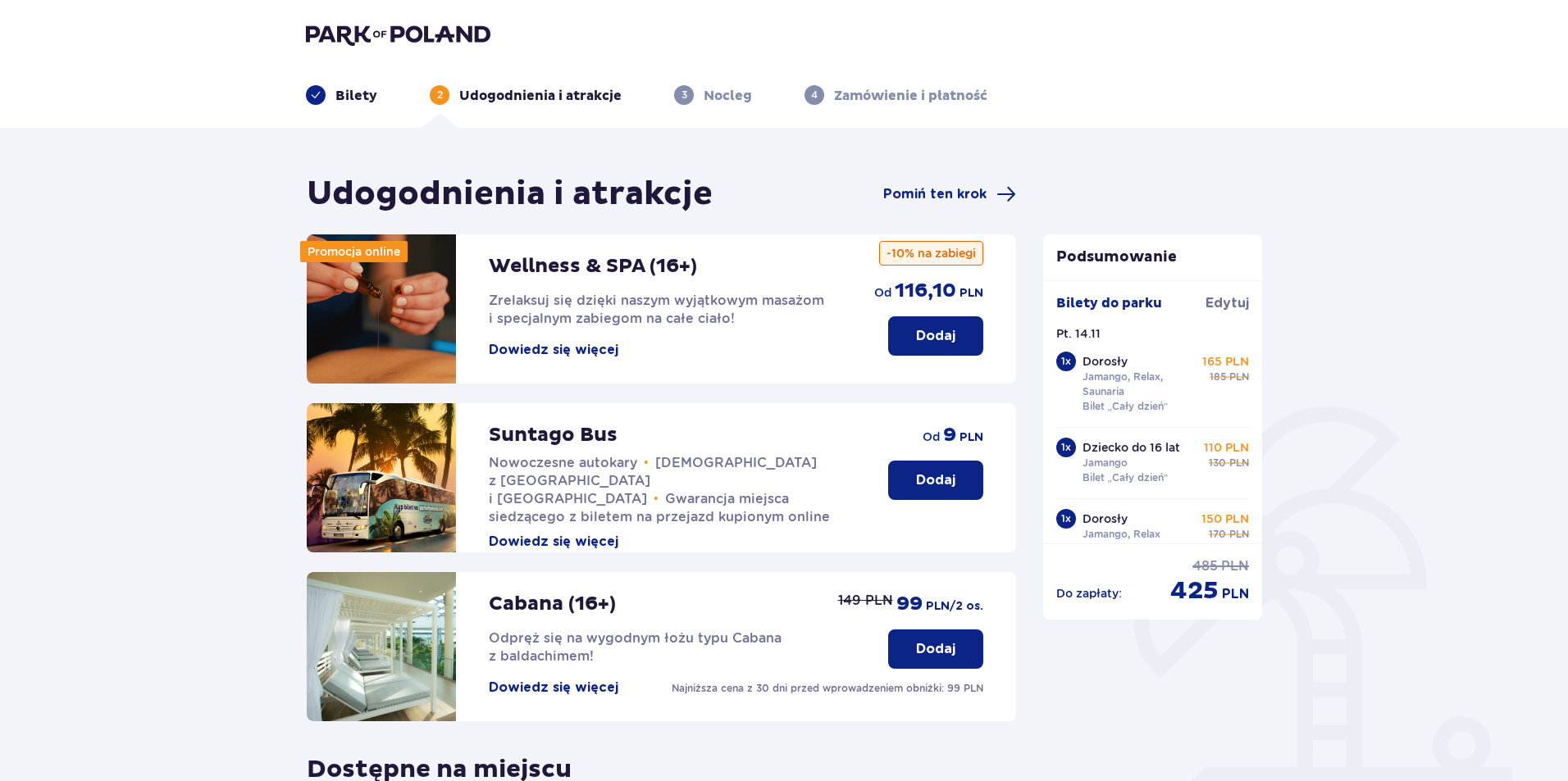
click at [931, 337] on p "Dodaj" at bounding box center [936, 335] width 40 height 18
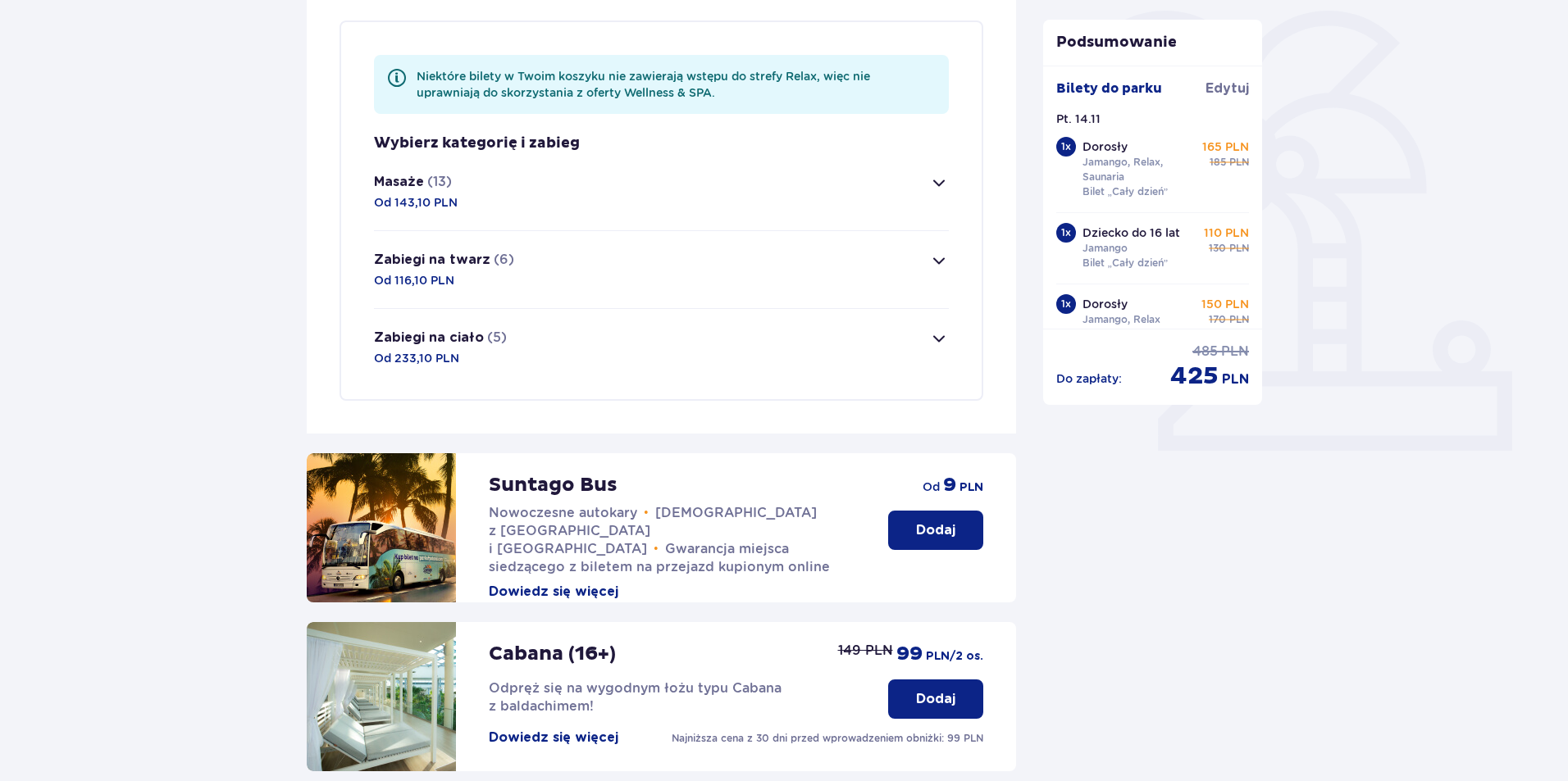
scroll to position [397, 0]
click at [603, 192] on button "Masaże (13) Od 143,10 PLN" at bounding box center [662, 191] width 575 height 77
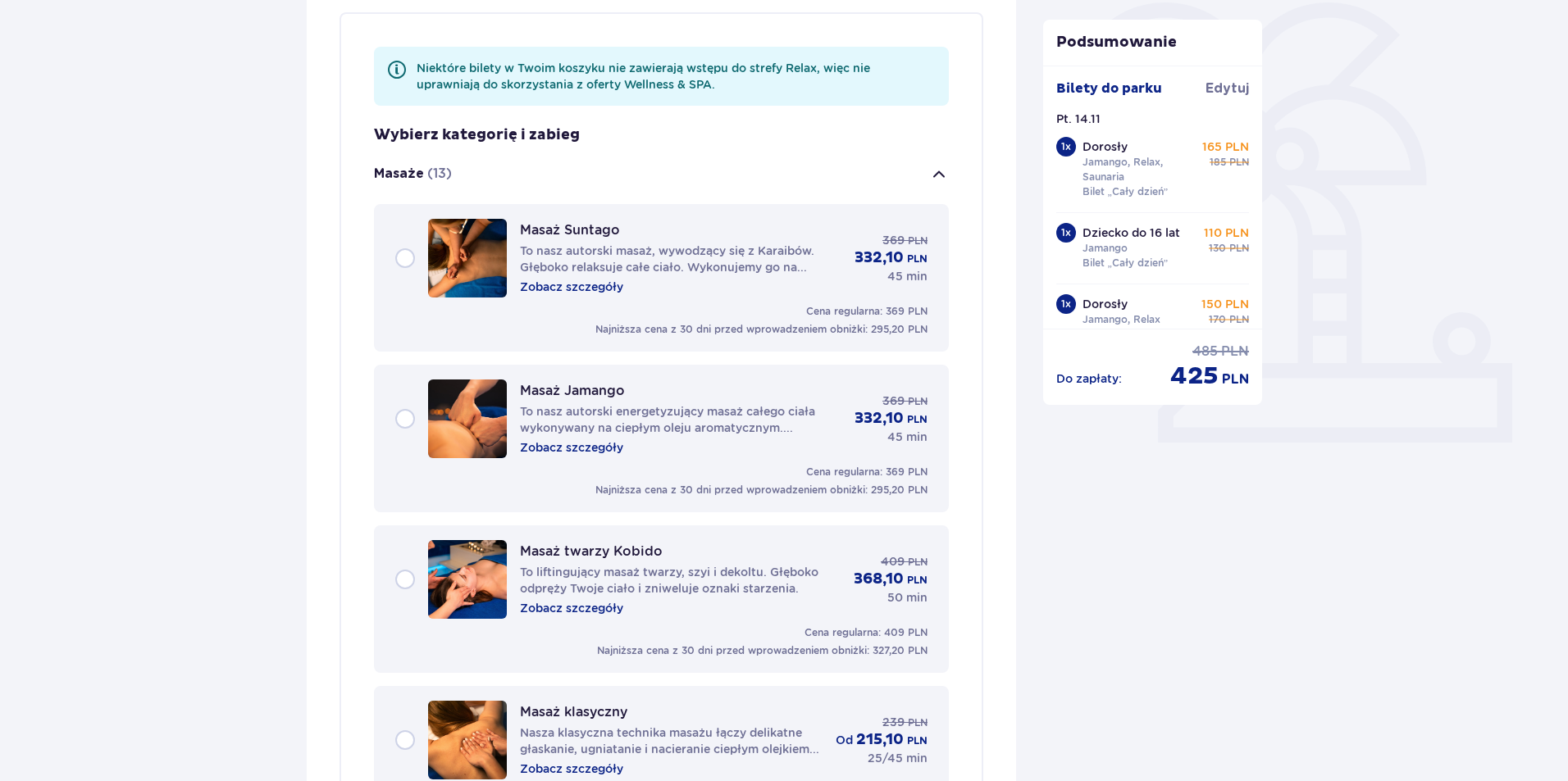
scroll to position [385, 0]
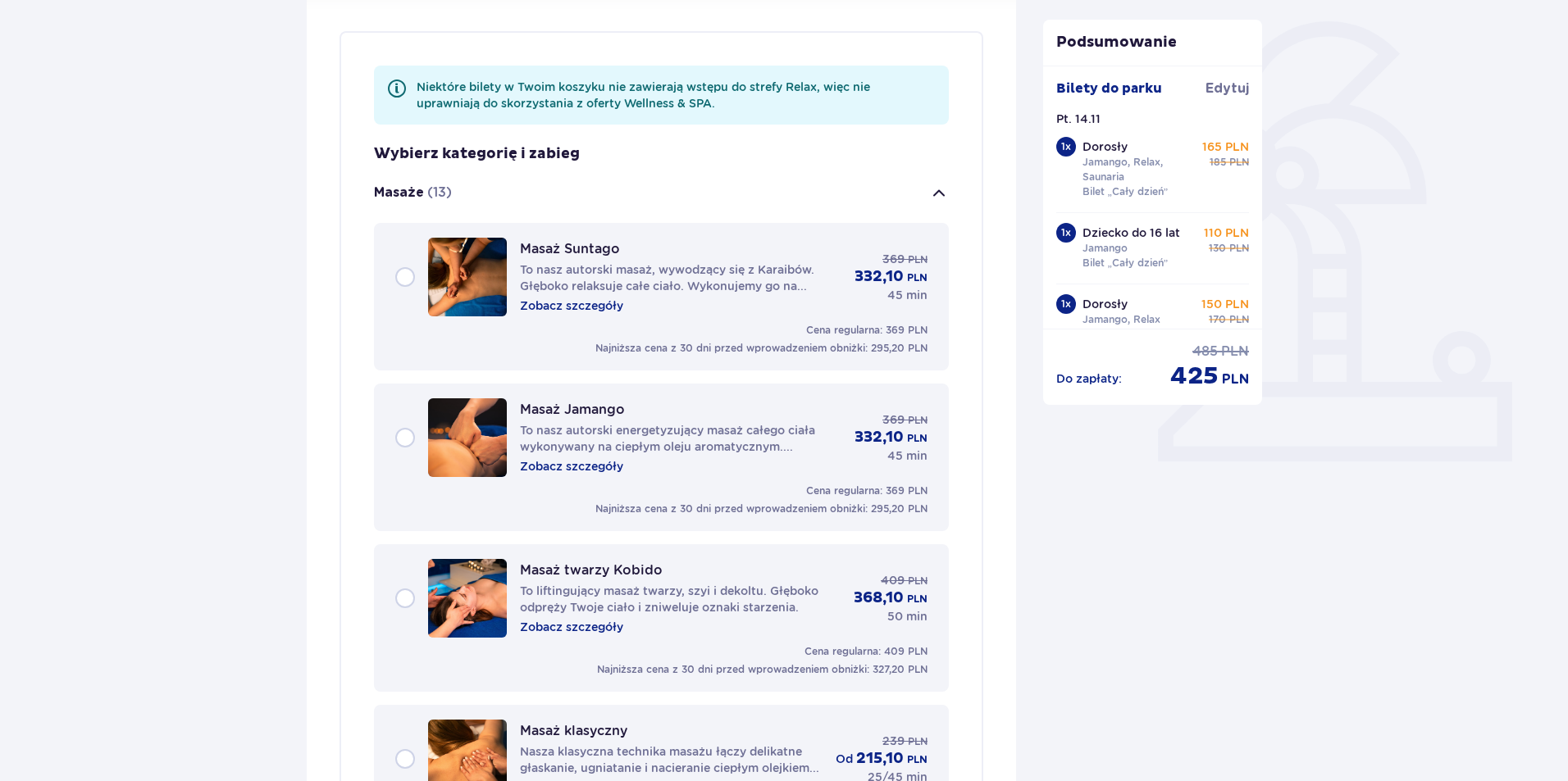
click at [927, 199] on button "Masaże (13)" at bounding box center [662, 193] width 575 height 59
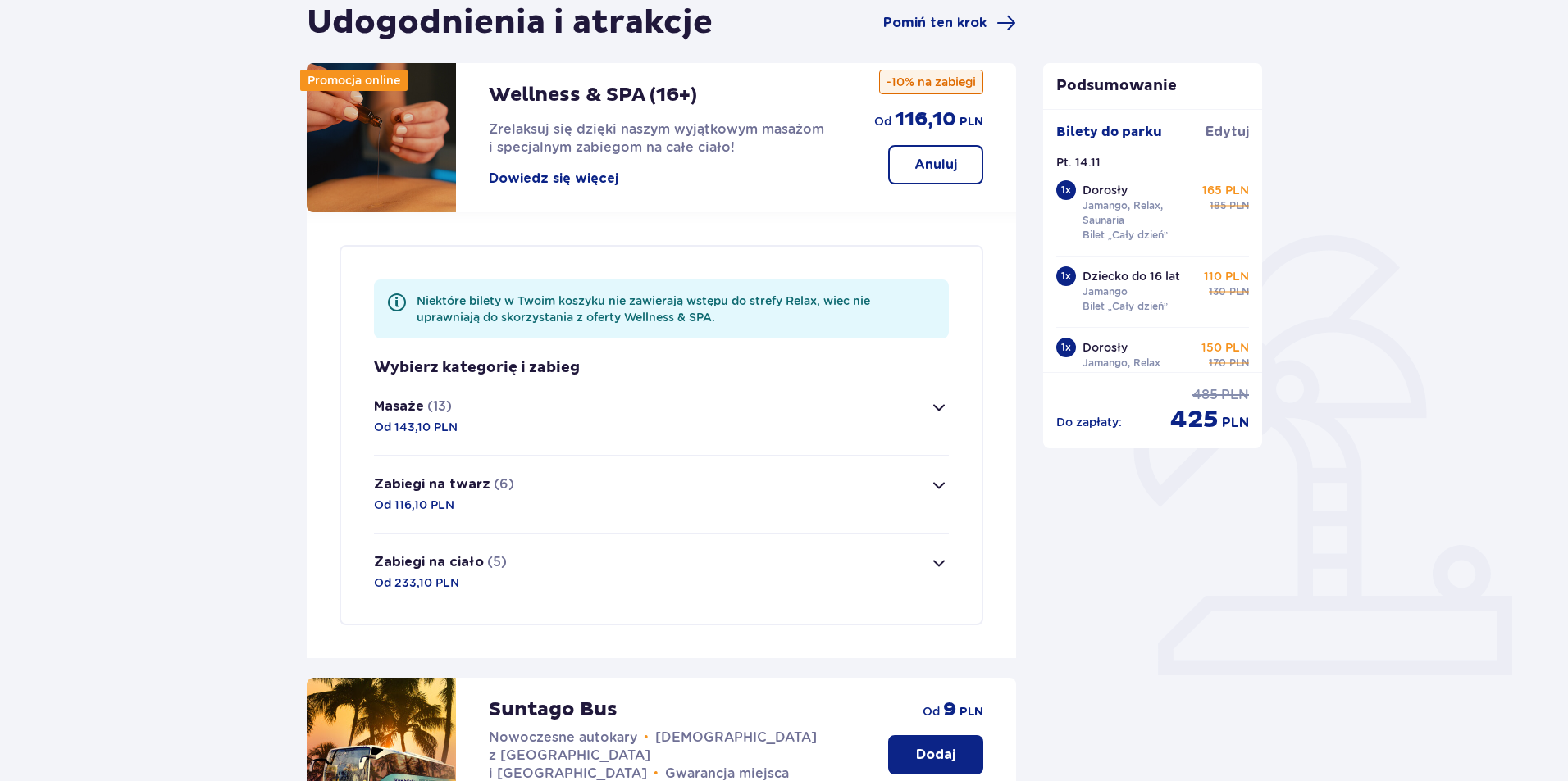
scroll to position [0, 0]
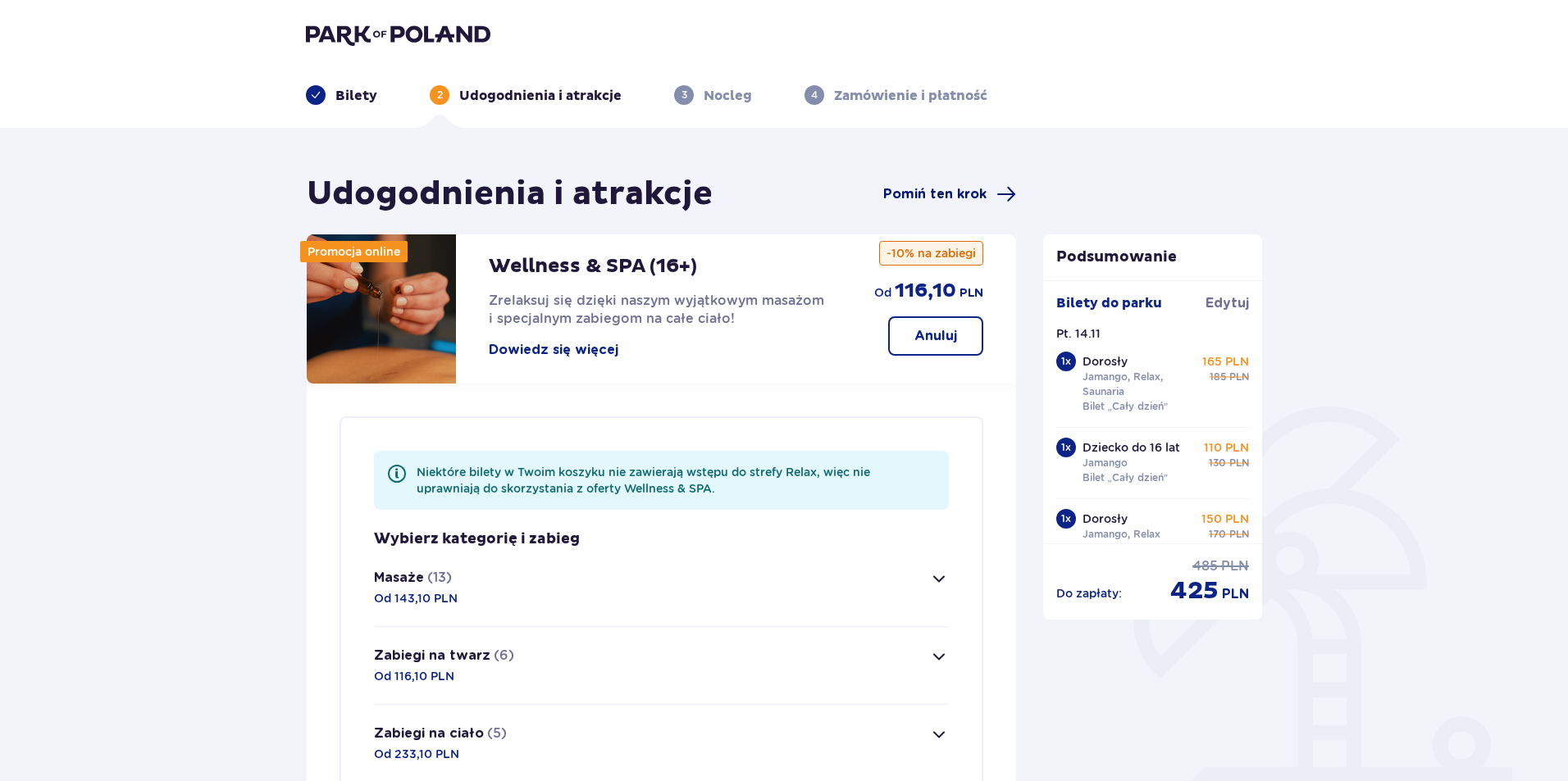
click at [972, 194] on span "Pomiń ten krok" at bounding box center [935, 194] width 104 height 18
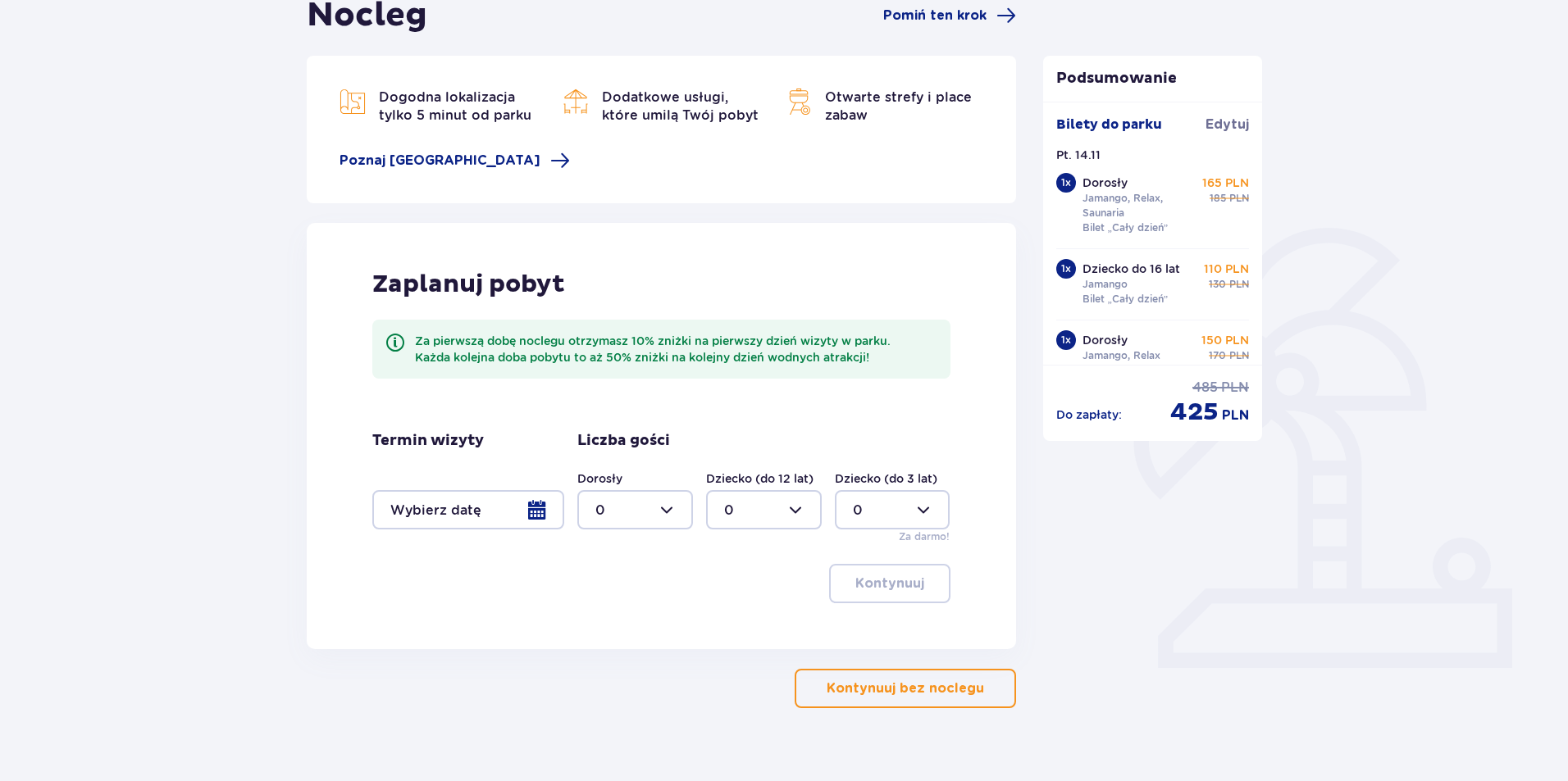
scroll to position [204, 0]
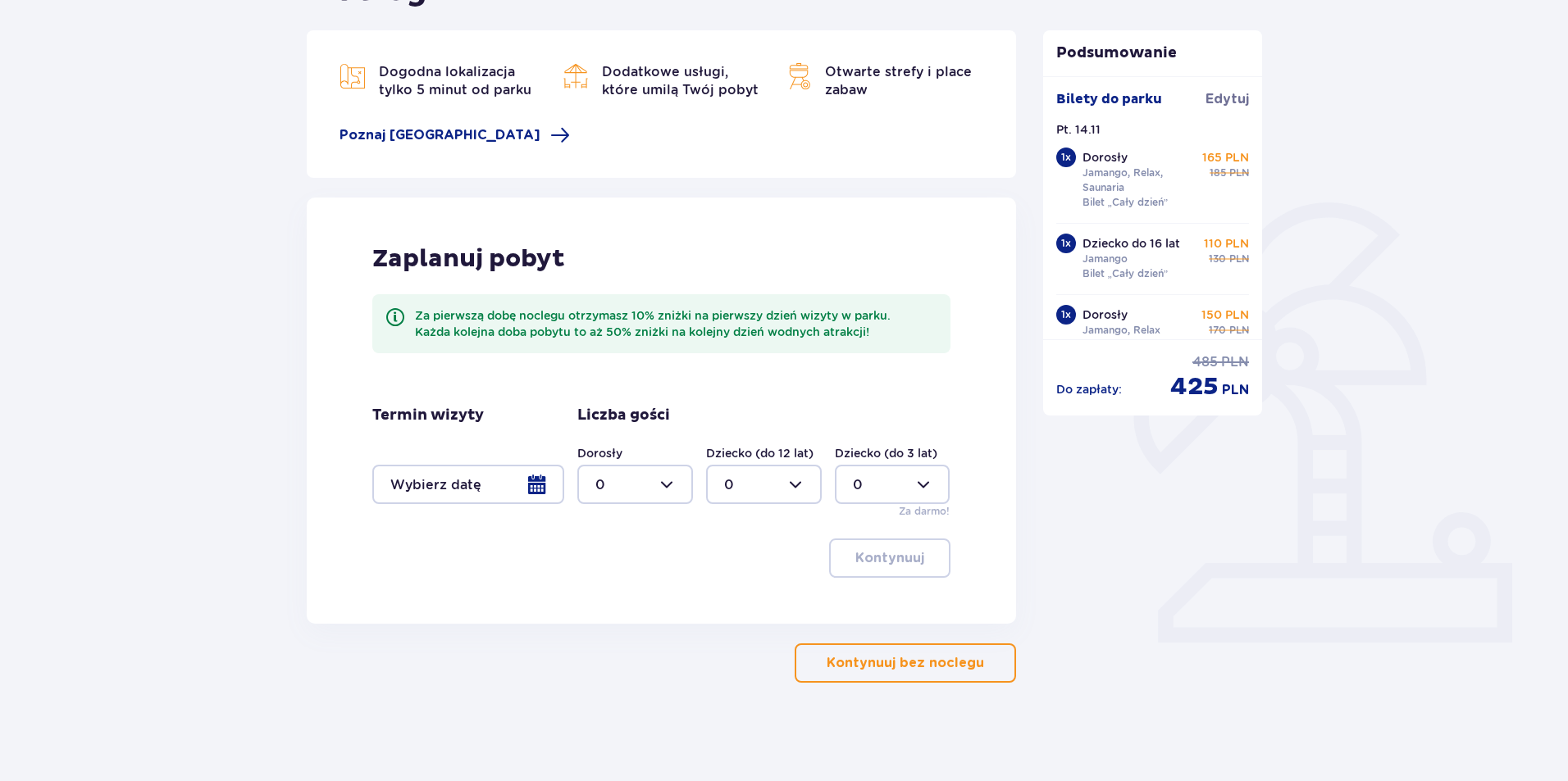
click at [542, 481] on div at bounding box center [468, 484] width 192 height 40
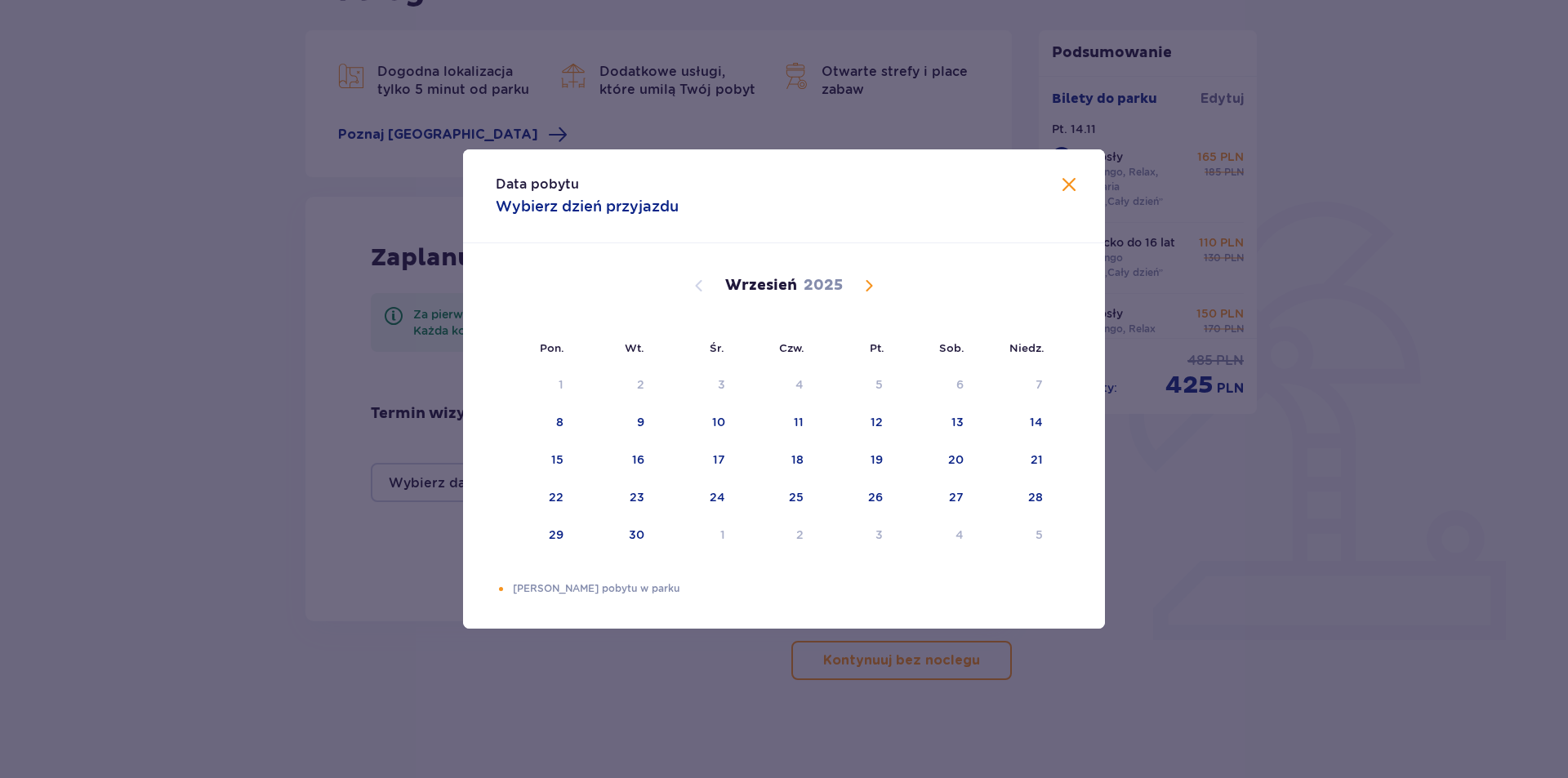
click at [169, 417] on div "Data pobytu Wybierz dzień przyjazdu Pon. Wt. Śr. Czw. Pt. Sob. Niedz. Sierpień …" at bounding box center [784, 389] width 1568 height 778
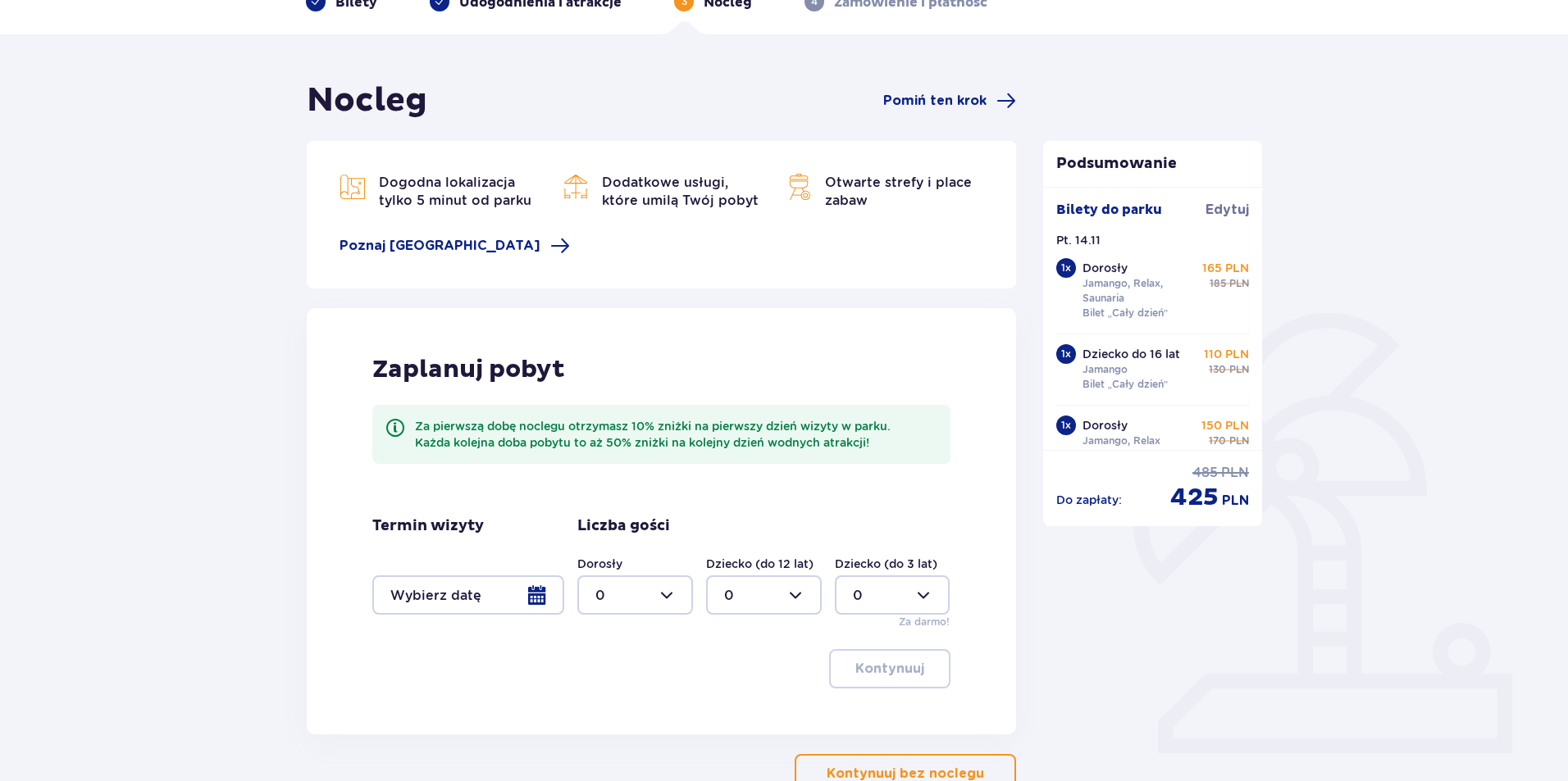
scroll to position [122, 0]
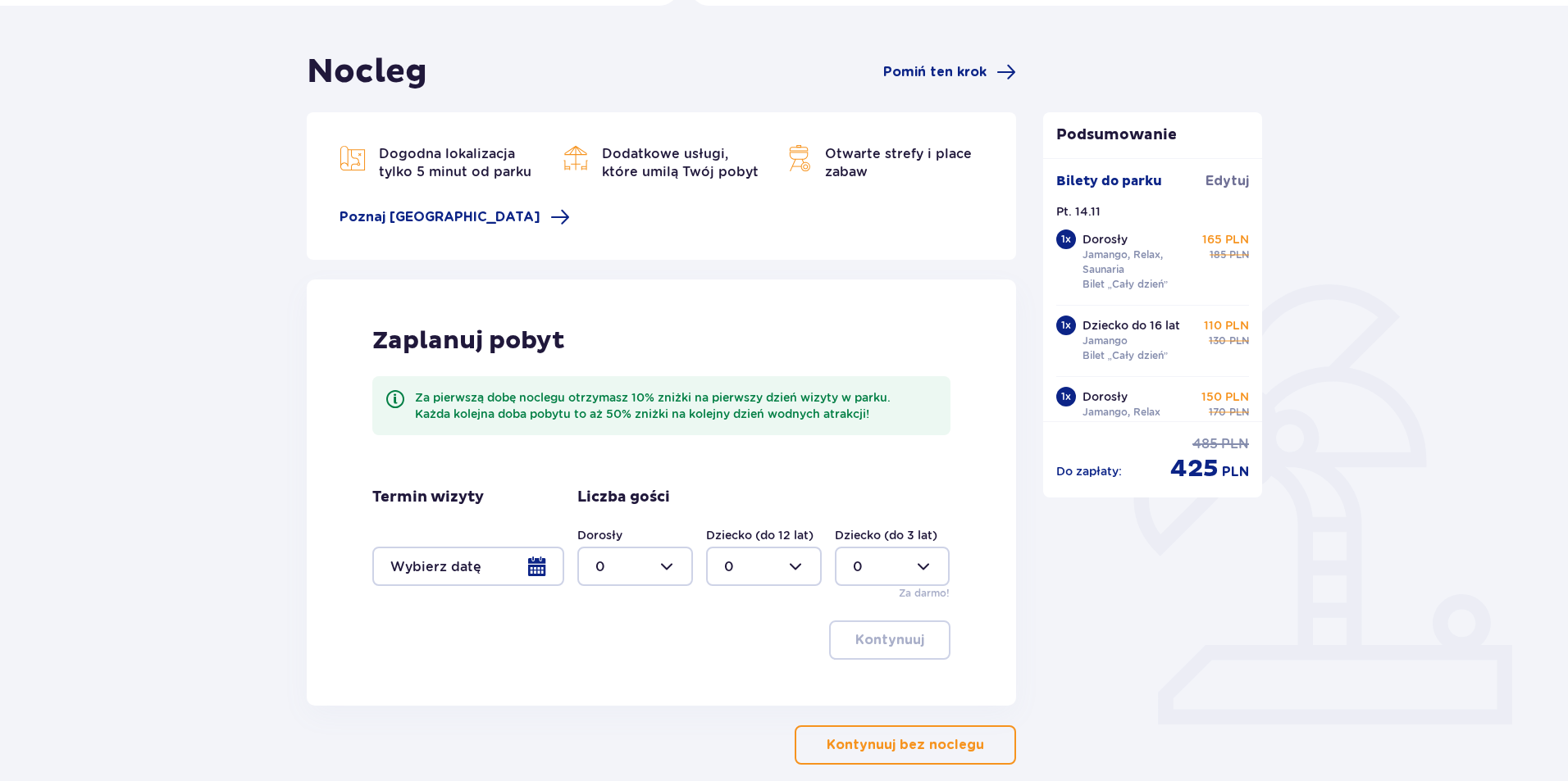
click at [544, 566] on div at bounding box center [468, 566] width 192 height 40
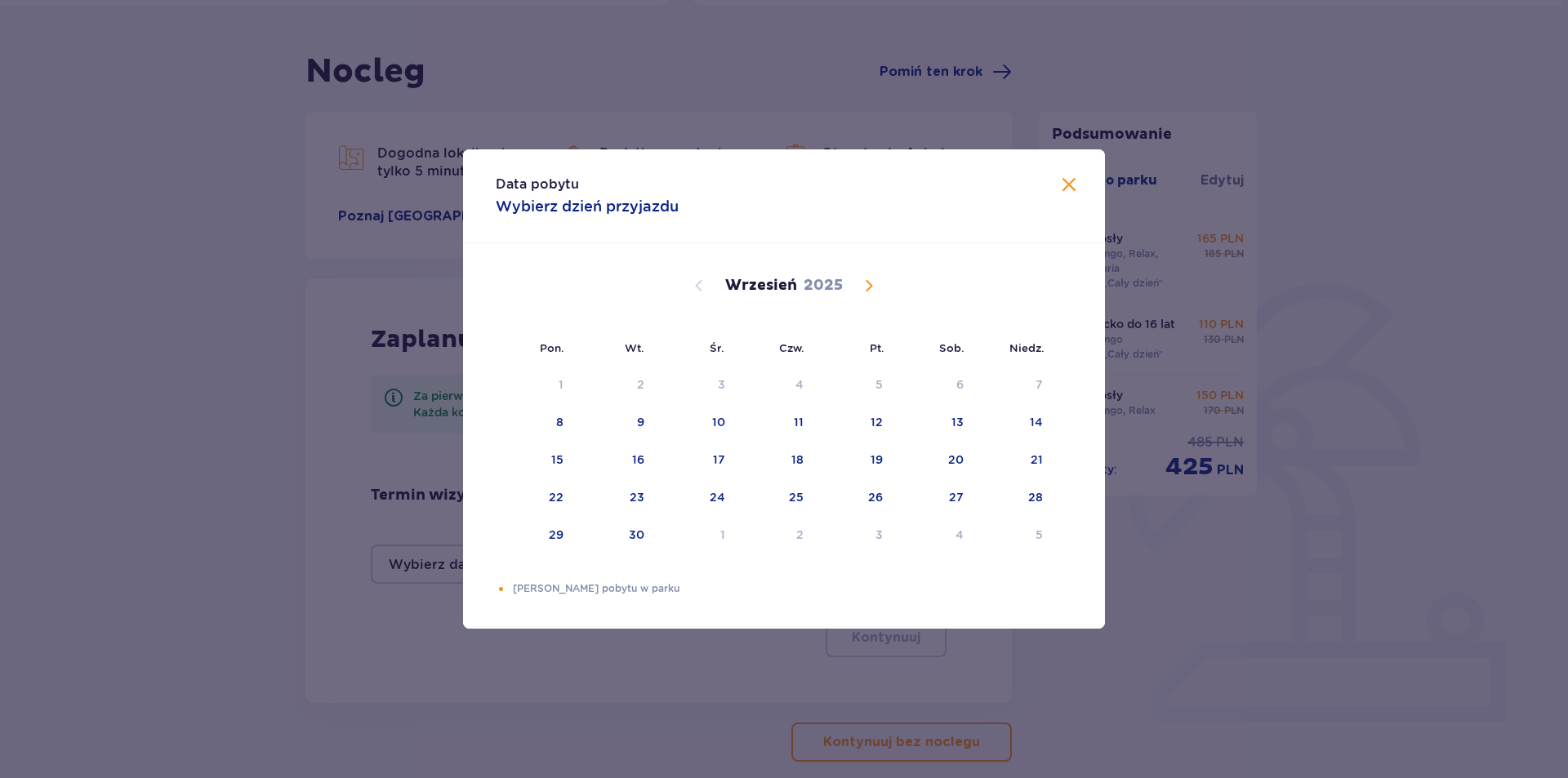
click at [1314, 560] on div "Data pobytu Wybierz dzień przyjazdu Pon. Wt. Śr. Czw. Pt. Sob. Niedz. Sierpień …" at bounding box center [784, 389] width 1568 height 778
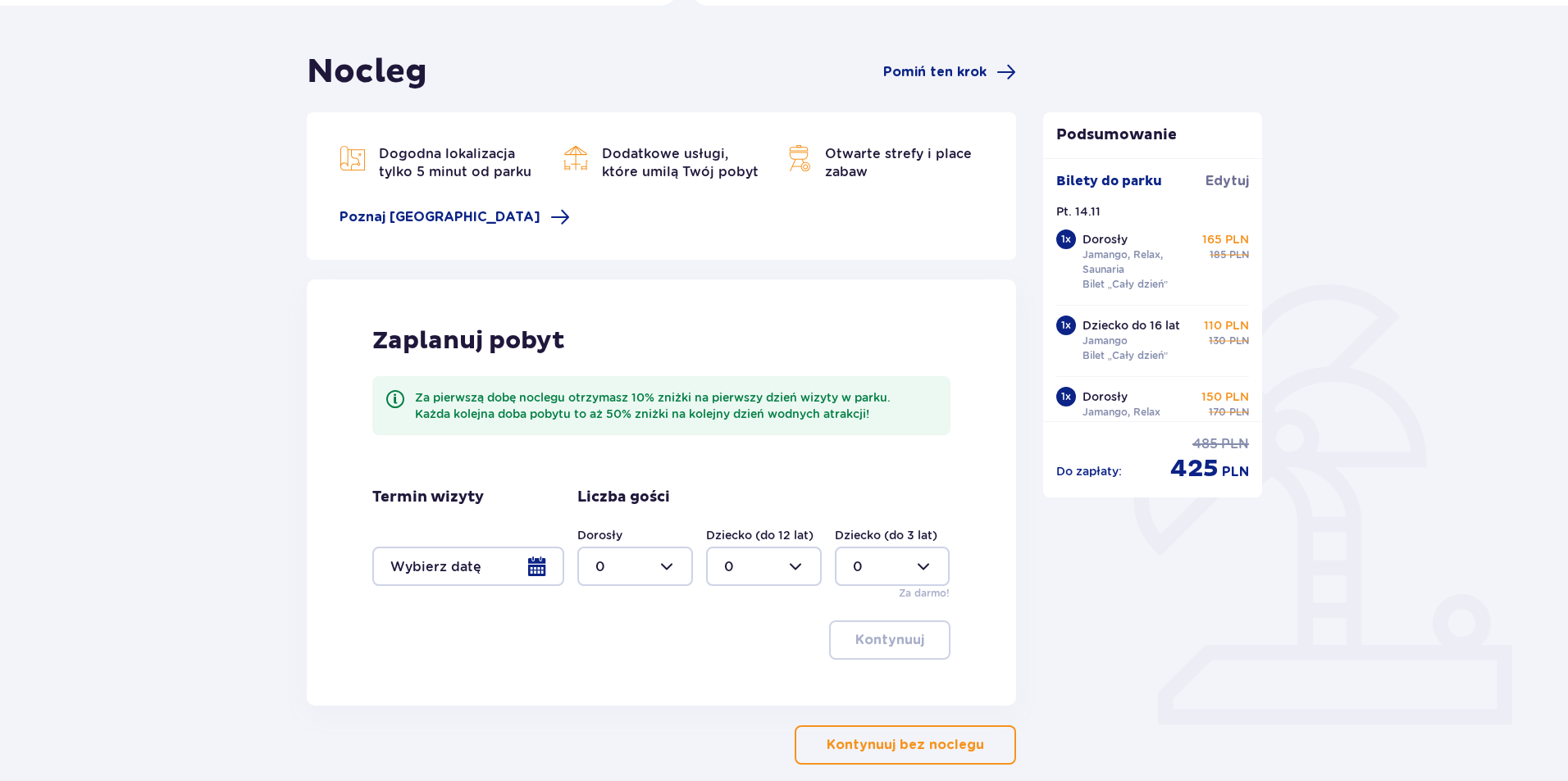
click at [527, 561] on div at bounding box center [468, 566] width 192 height 40
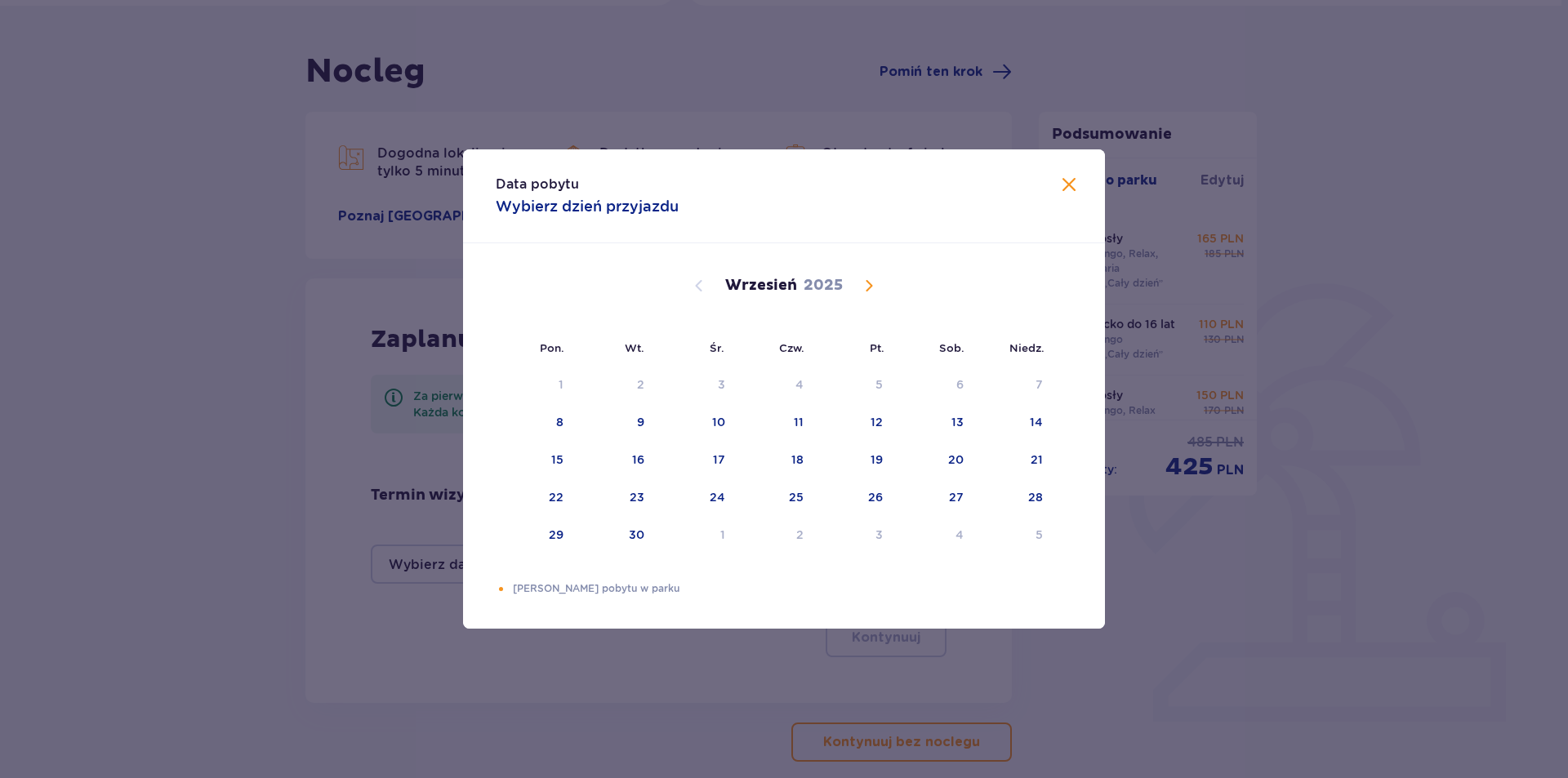
click at [876, 284] on span "Calendar" at bounding box center [868, 285] width 20 height 20
click at [876, 285] on span "Calendar" at bounding box center [868, 285] width 20 height 20
click at [886, 460] on div "14" at bounding box center [854, 461] width 79 height 36
click at [954, 450] on div "15" at bounding box center [934, 461] width 79 height 36
type input "14.11.25 - 15.11.25"
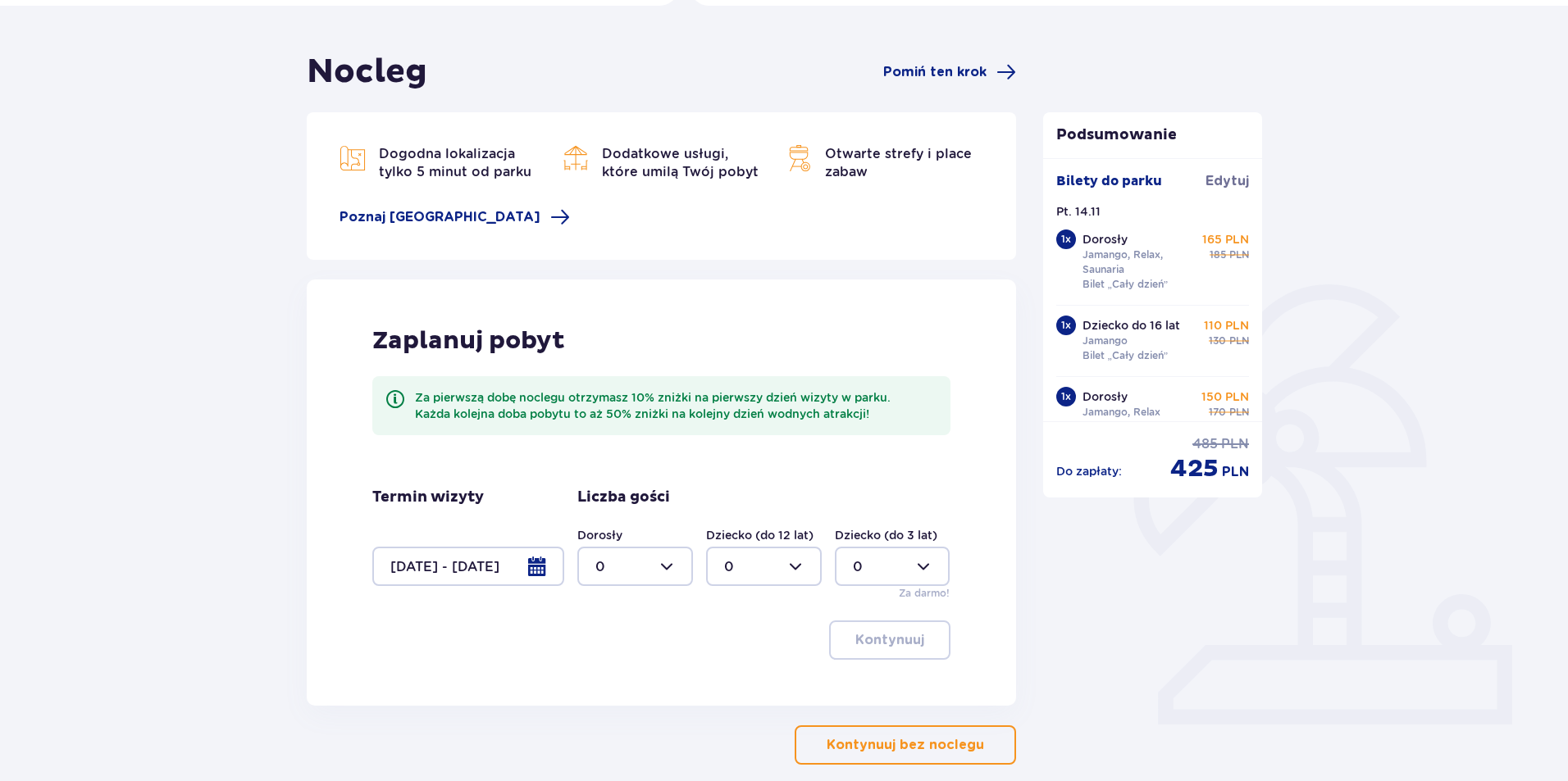
click at [643, 565] on div at bounding box center [635, 566] width 116 height 40
click at [622, 675] on span "2" at bounding box center [634, 685] width 112 height 35
type input "2"
click at [804, 552] on div at bounding box center [763, 566] width 116 height 40
click at [740, 643] on div "1" at bounding box center [763, 650] width 79 height 18
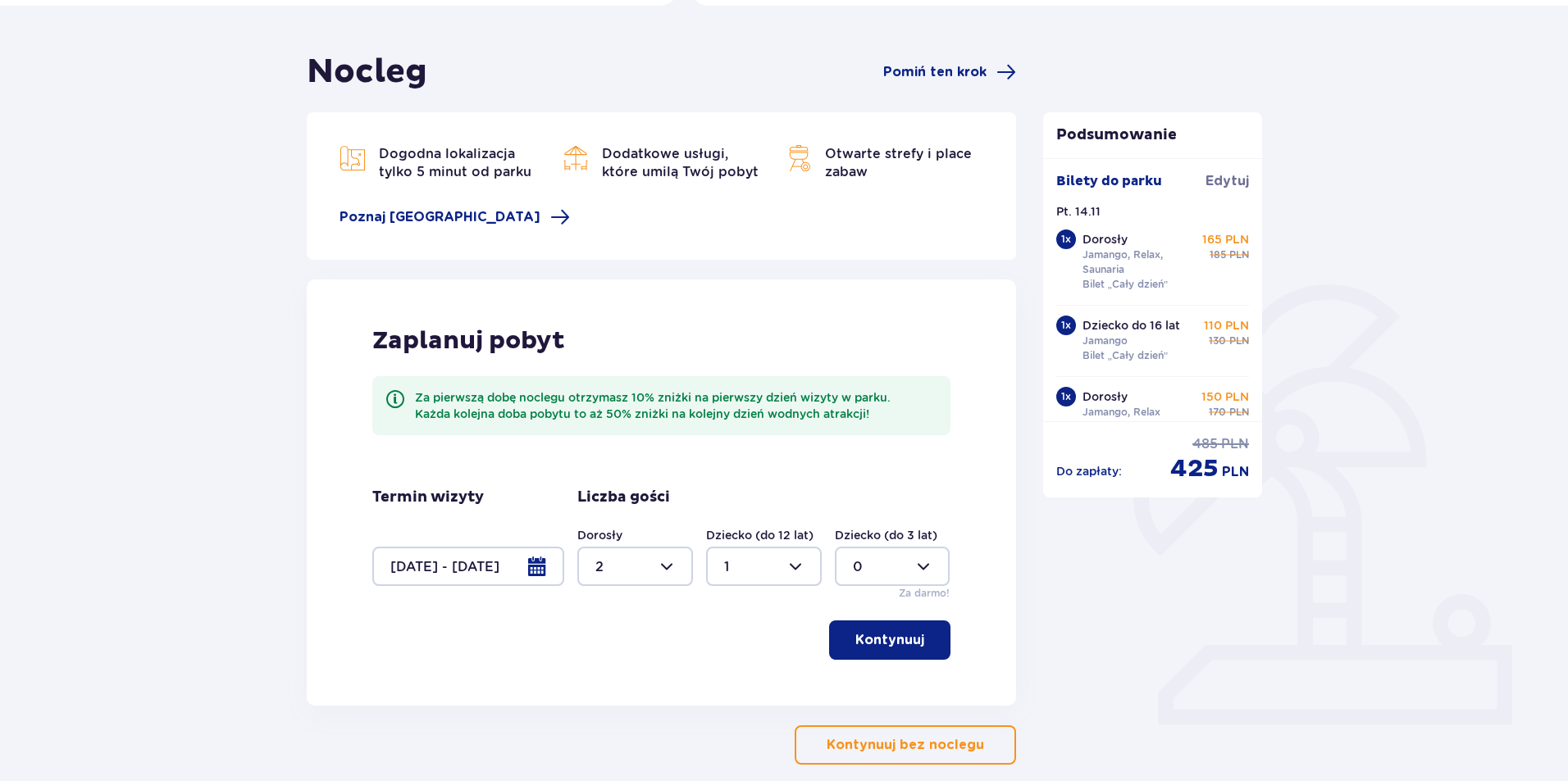
type input "1"
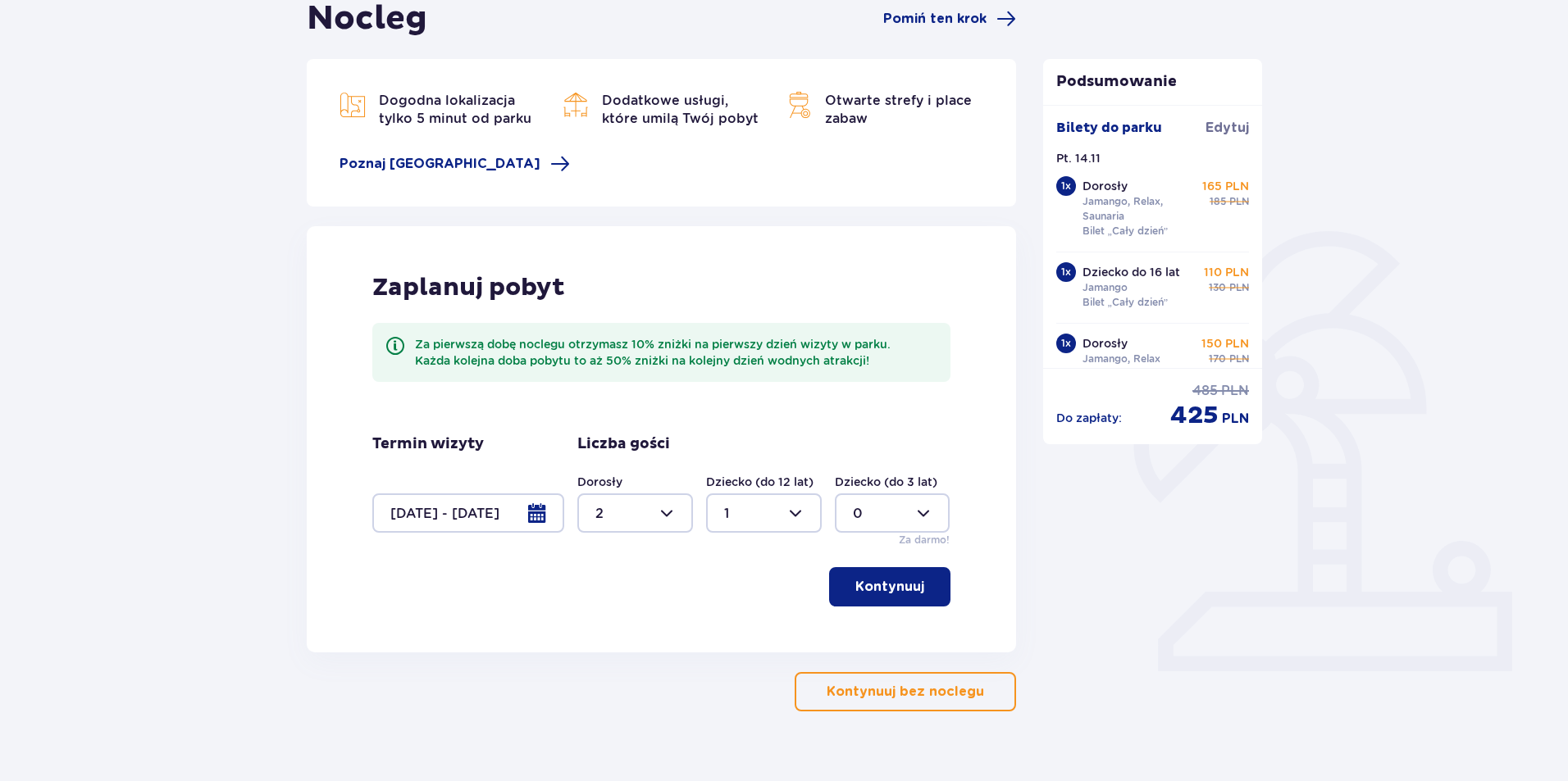
scroll to position [204, 0]
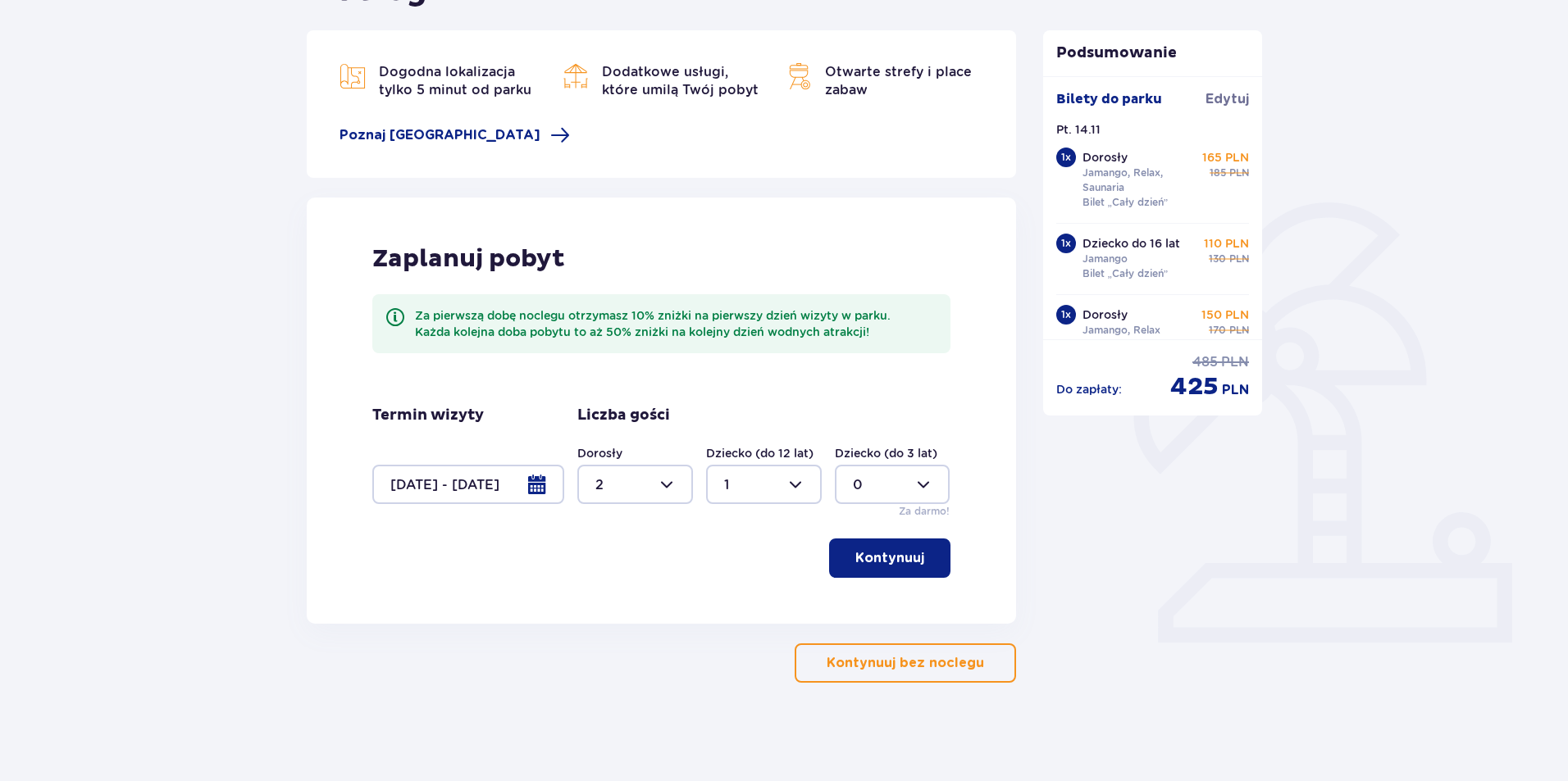
click at [899, 561] on p "Kontynuuj" at bounding box center [889, 558] width 69 height 18
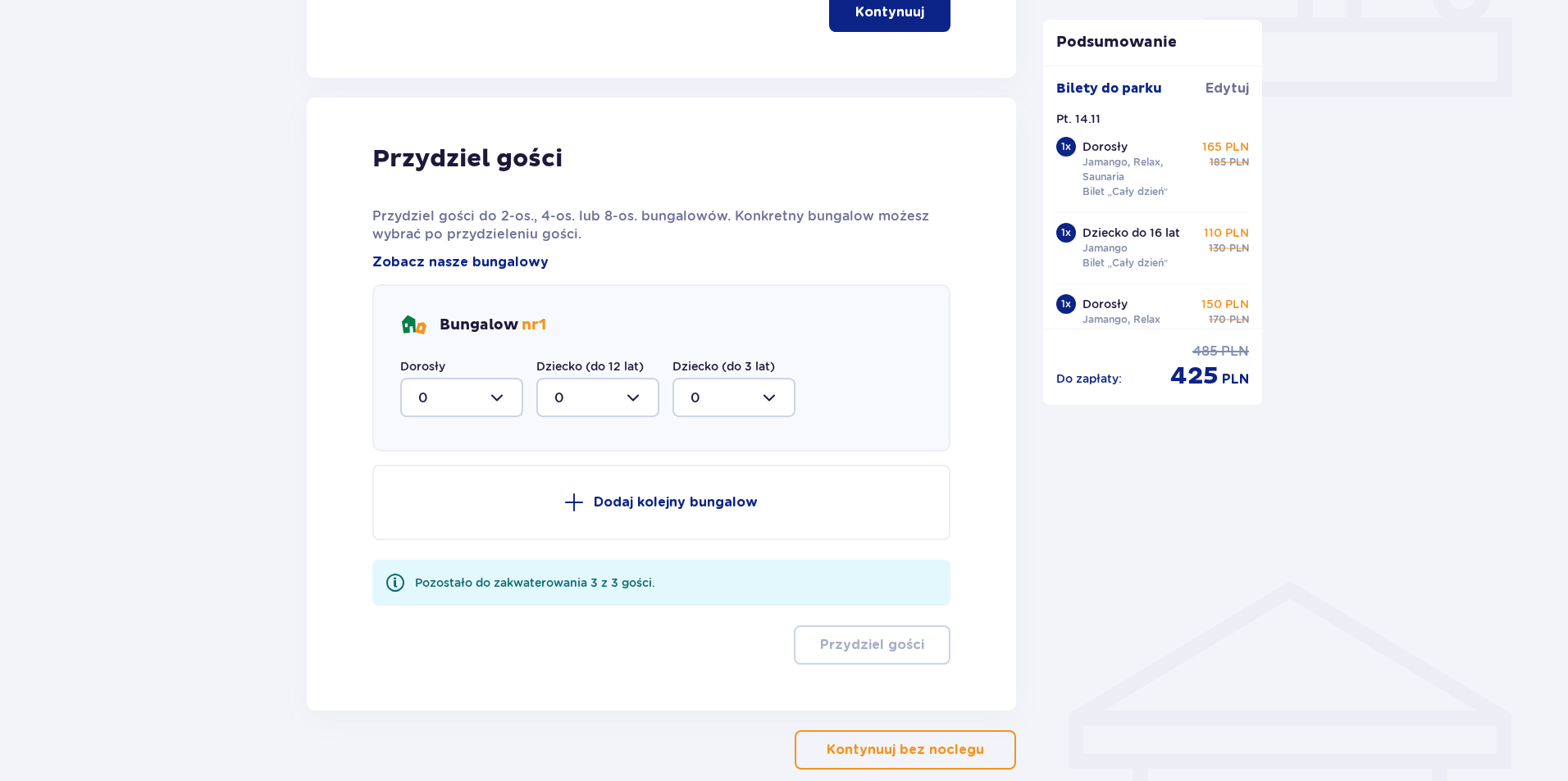
scroll to position [828, 0]
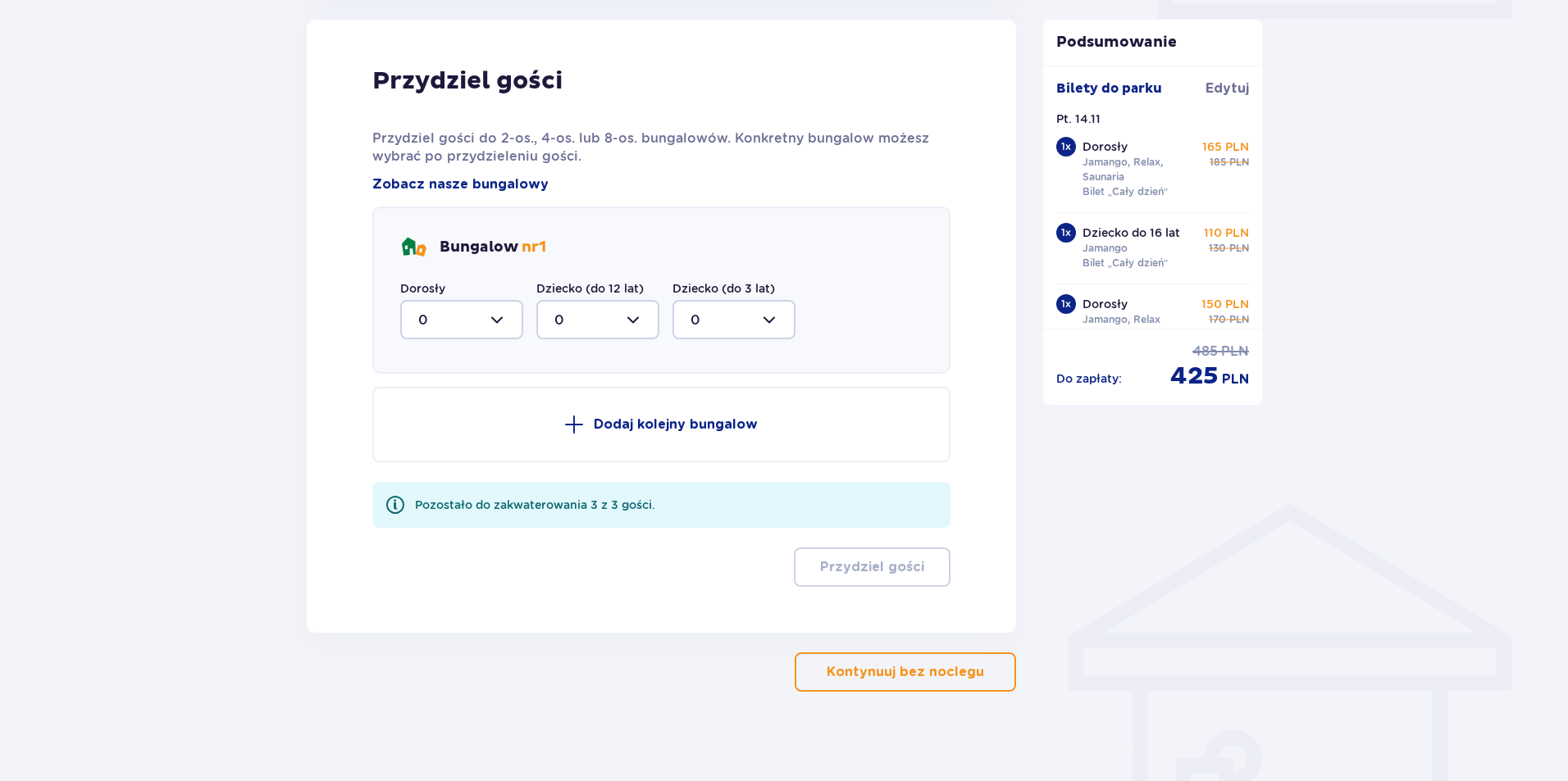
click at [501, 308] on div at bounding box center [462, 319] width 123 height 40
click at [434, 434] on div "2" at bounding box center [462, 438] width 87 height 18
type input "2"
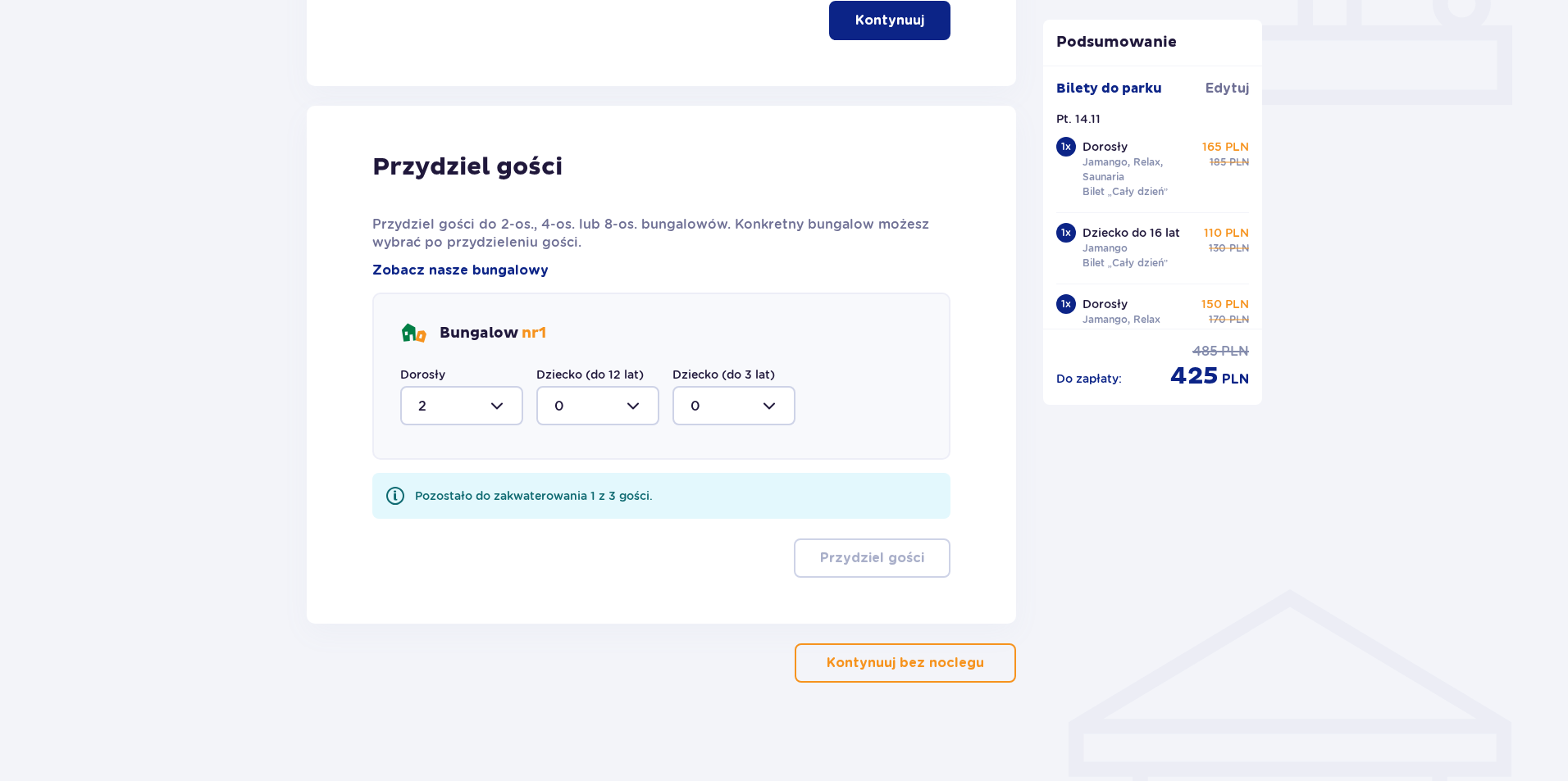
click at [603, 399] on div at bounding box center [597, 406] width 123 height 40
click at [575, 499] on div "1" at bounding box center [597, 490] width 87 height 18
type input "1"
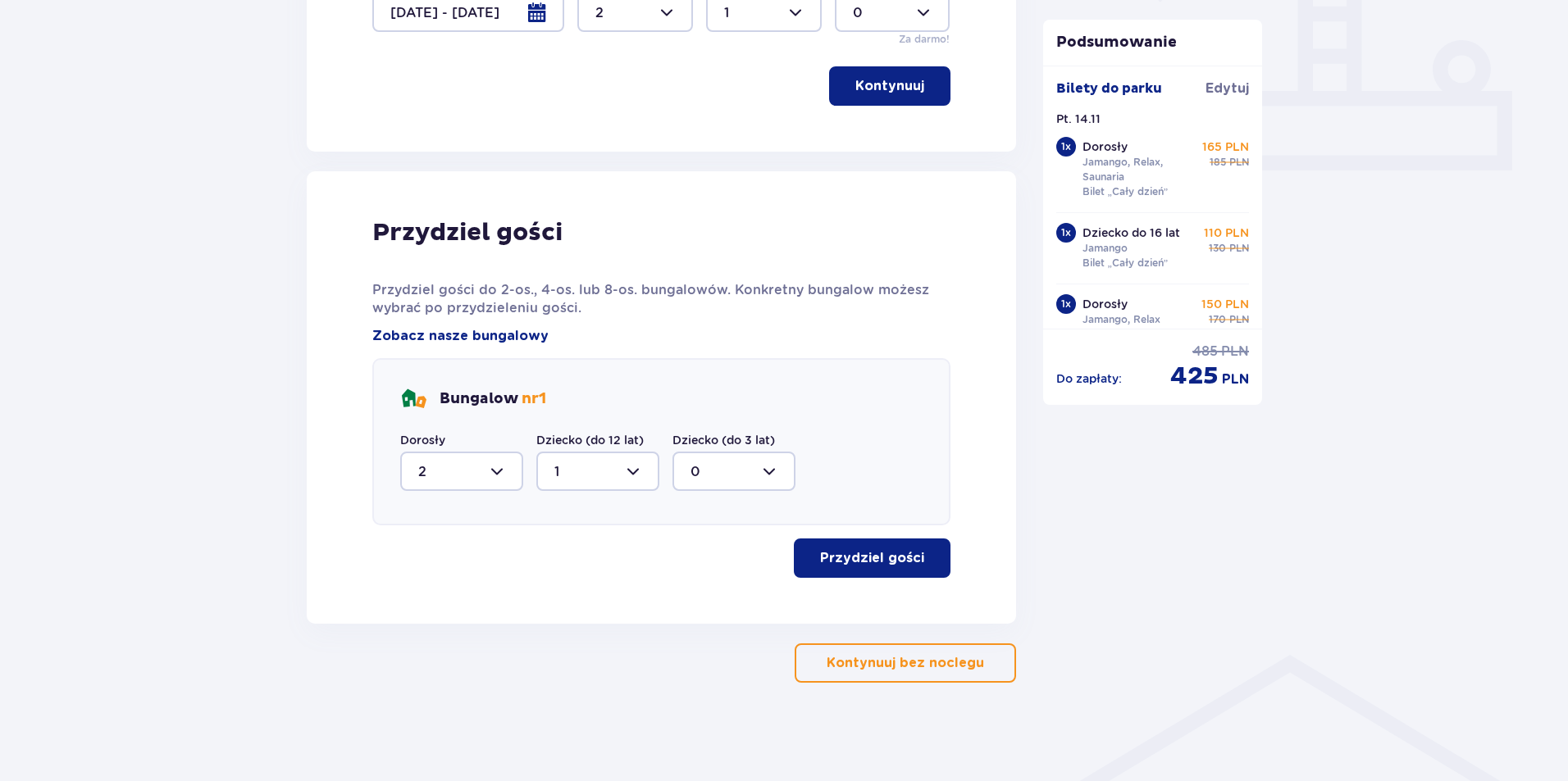
click at [921, 564] on span "button" at bounding box center [927, 558] width 20 height 20
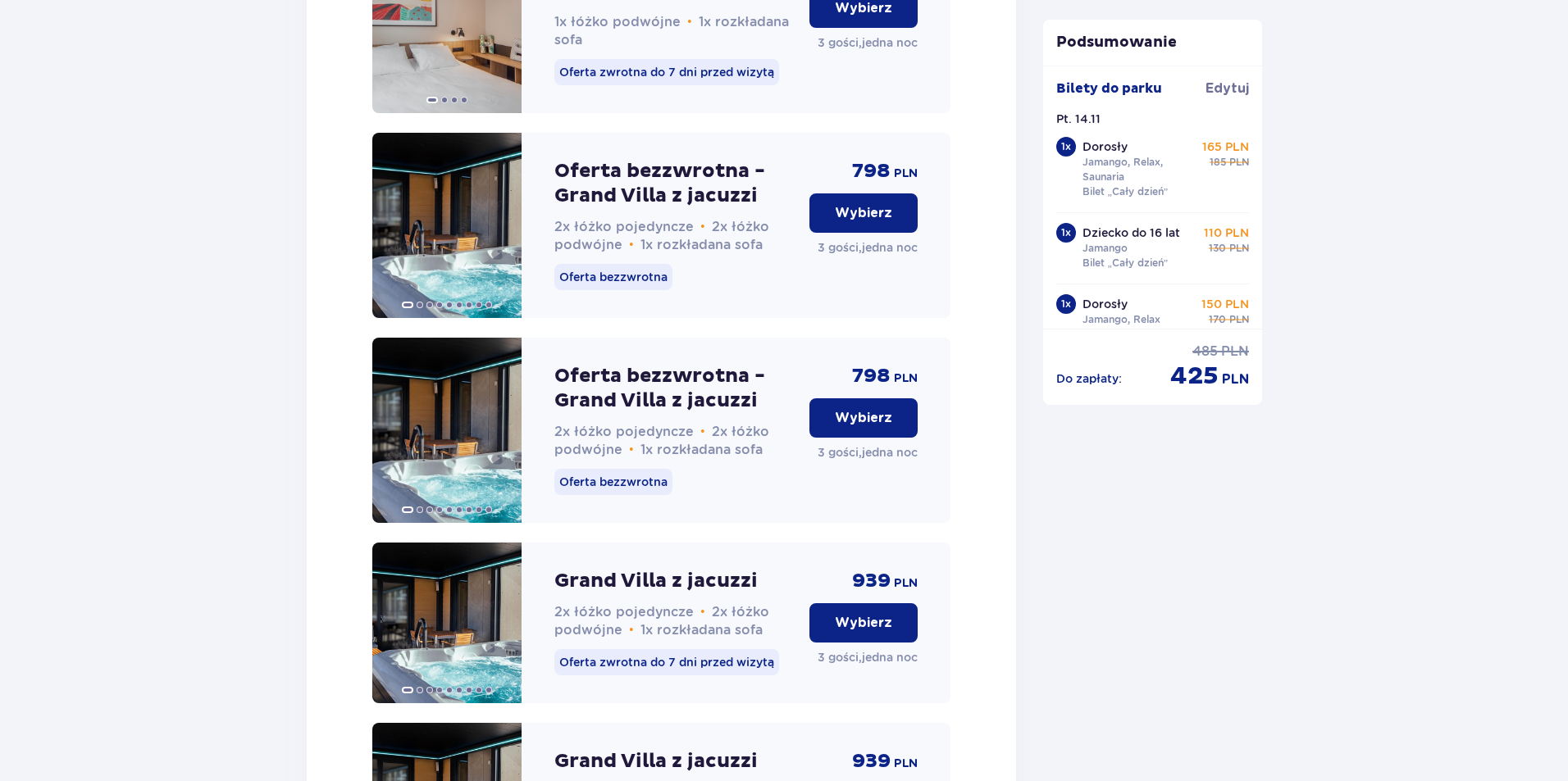
scroll to position [3103, 0]
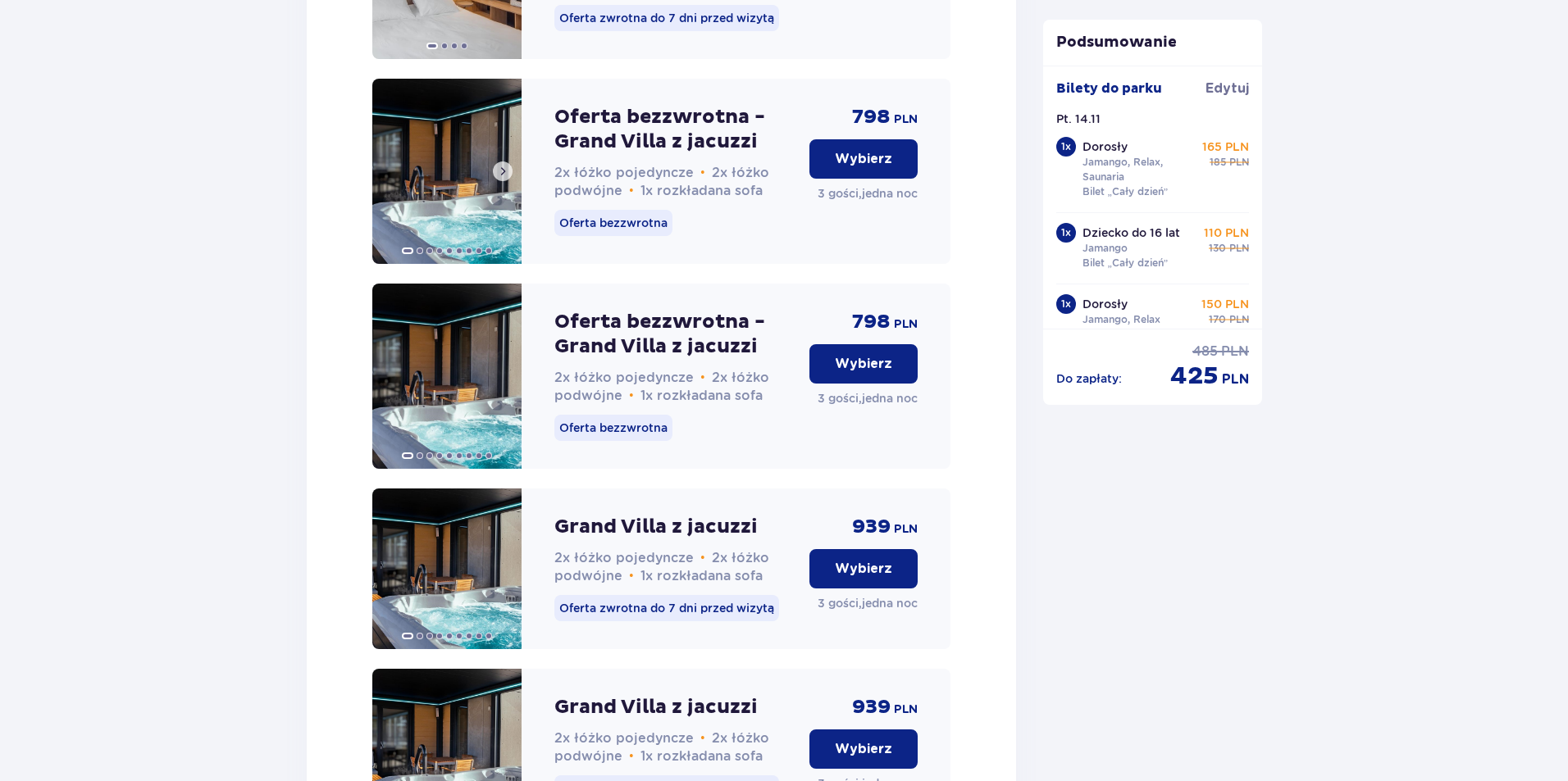
click at [500, 155] on img at bounding box center [447, 171] width 149 height 186
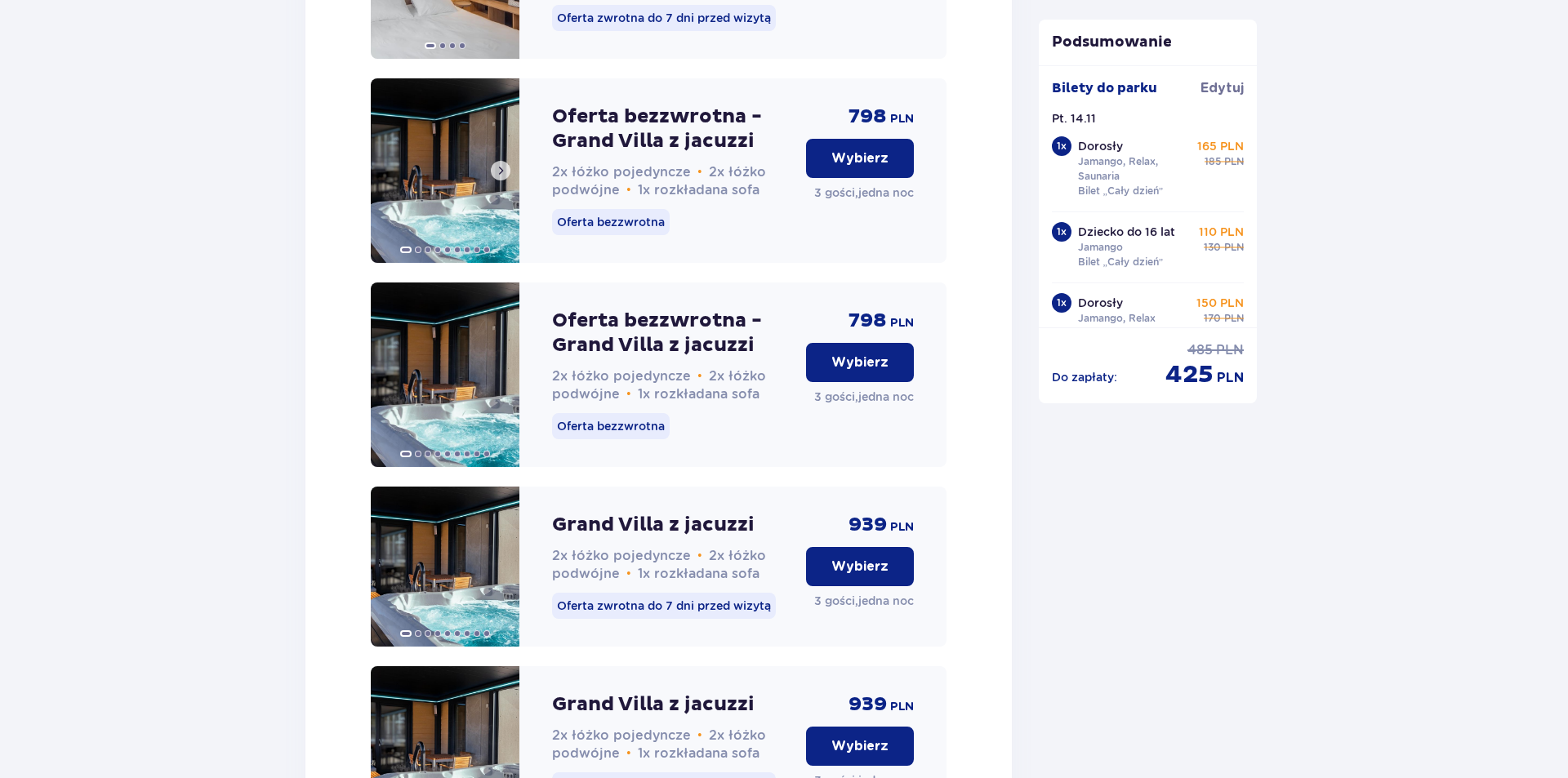
click at [468, 214] on img at bounding box center [445, 171] width 148 height 185
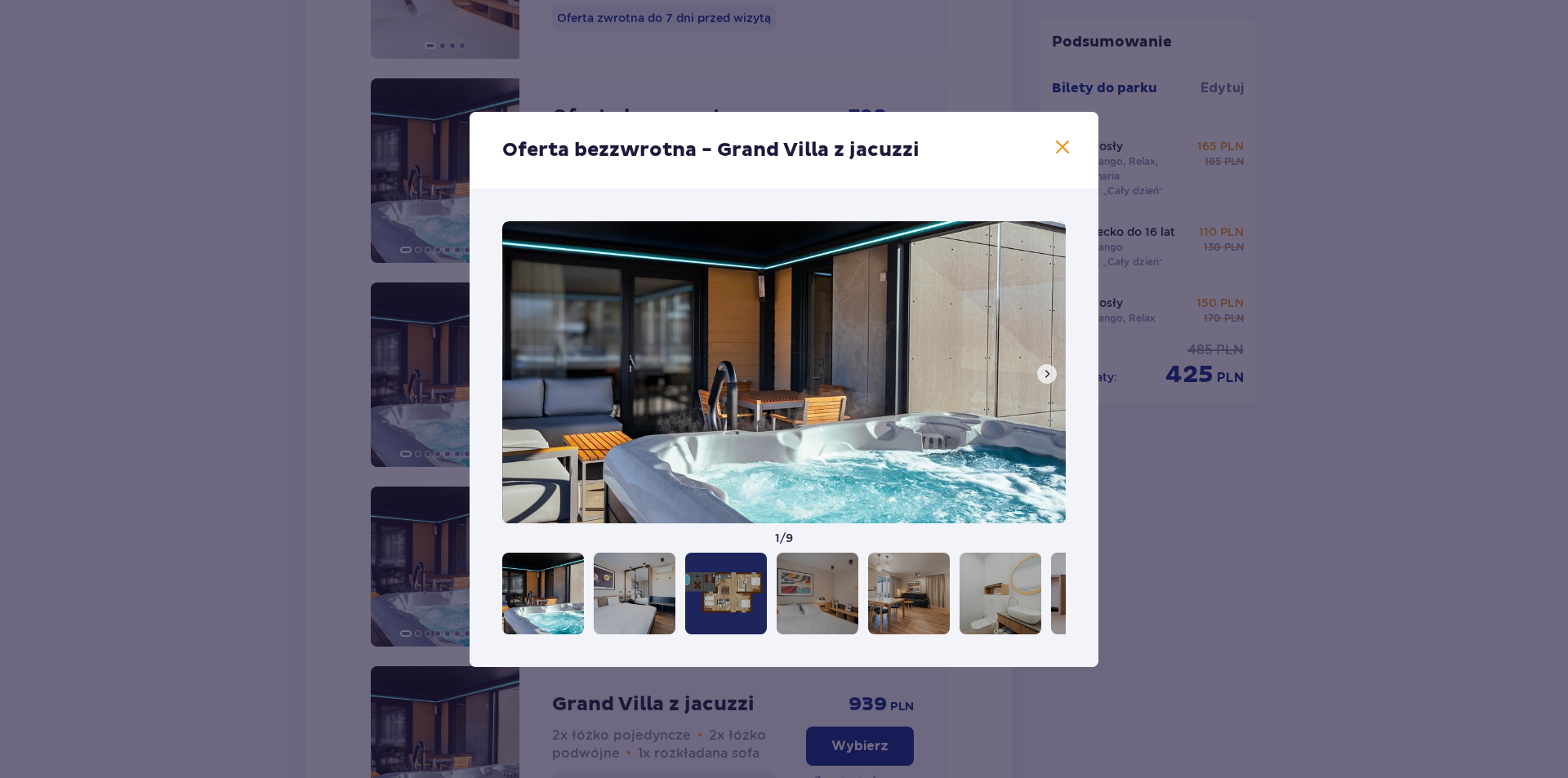
click at [1049, 373] on span at bounding box center [1046, 374] width 13 height 13
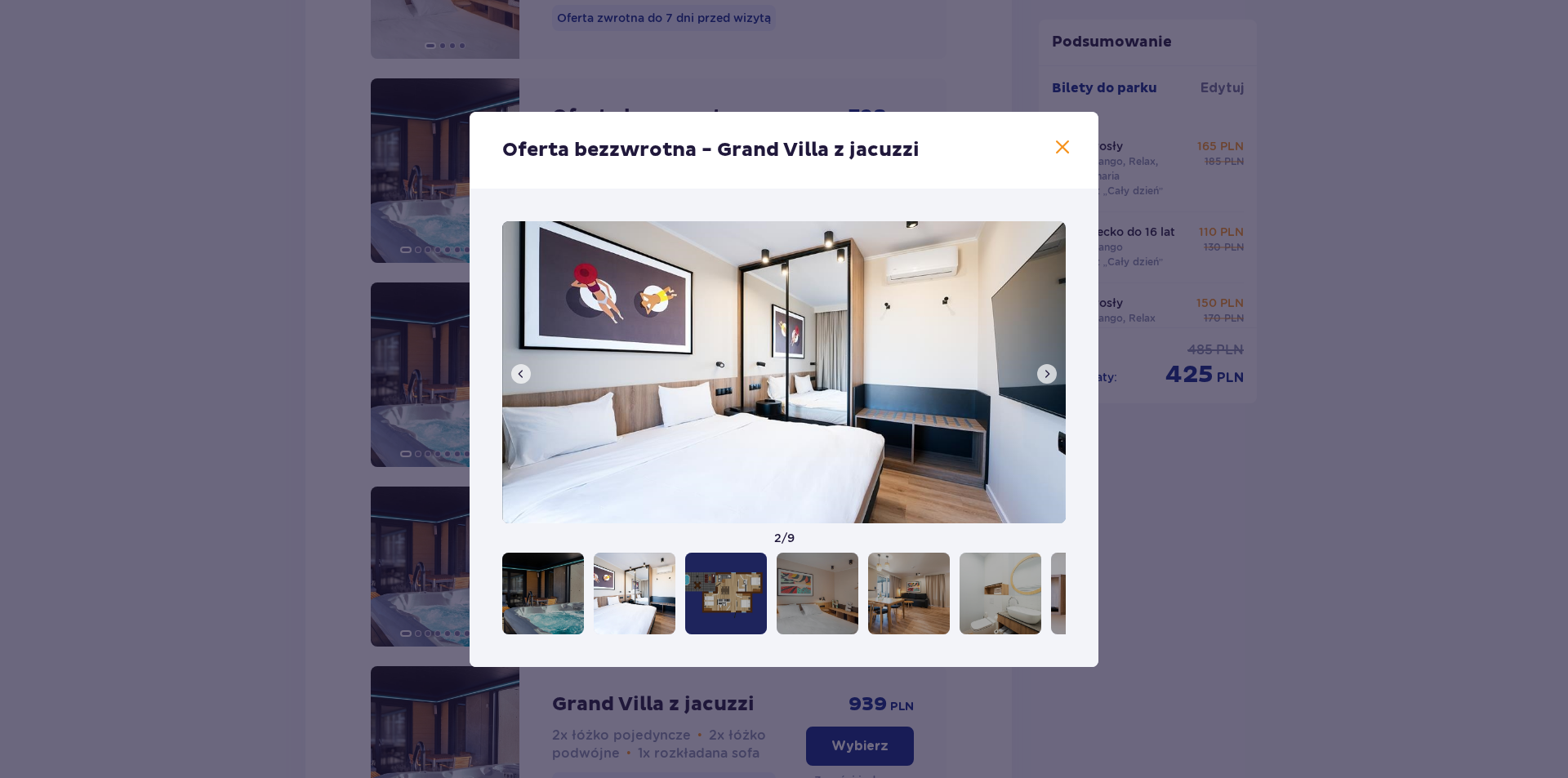
click at [523, 373] on span at bounding box center [521, 374] width 13 height 13
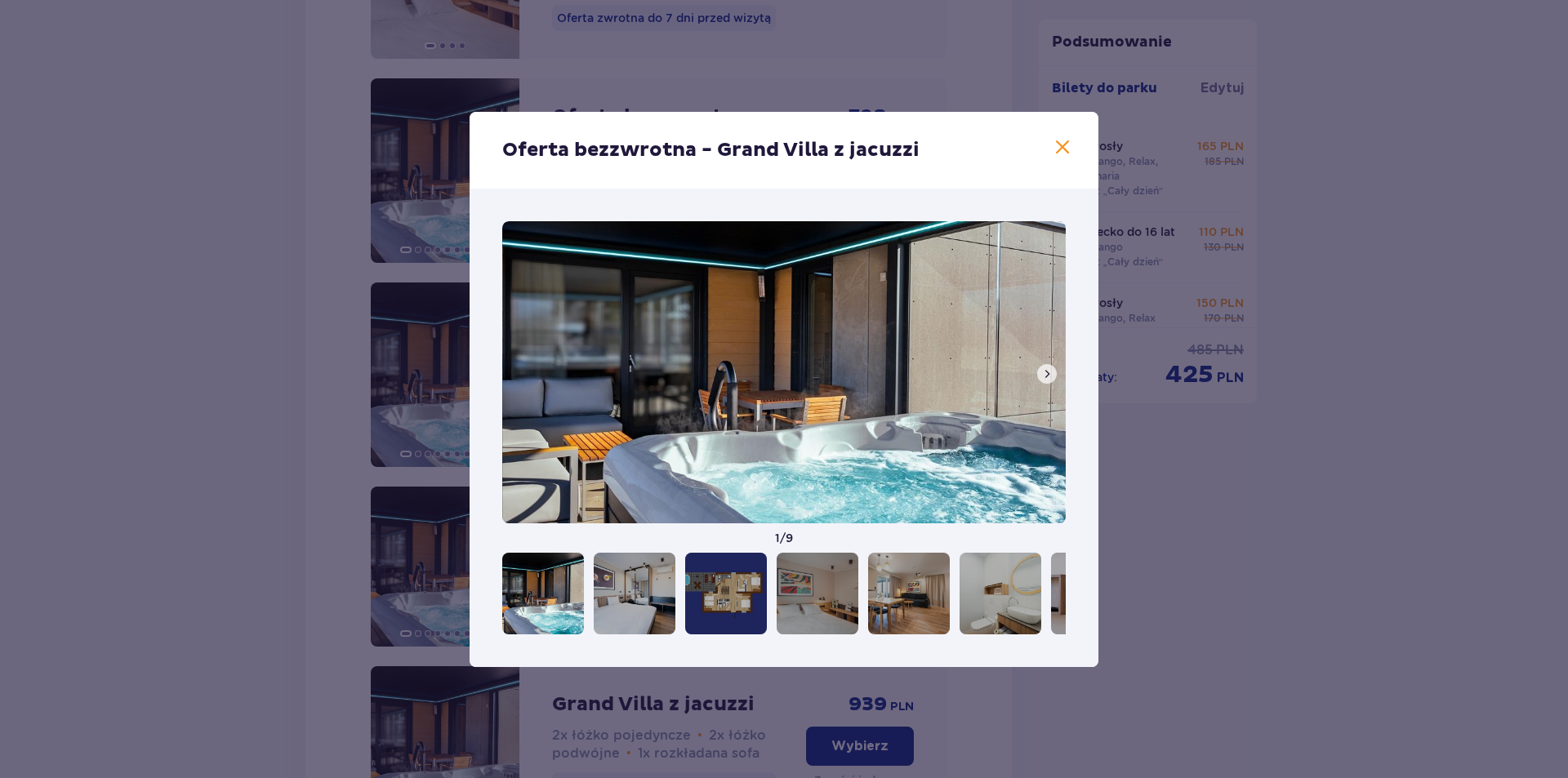
click at [1052, 374] on span at bounding box center [1046, 374] width 13 height 13
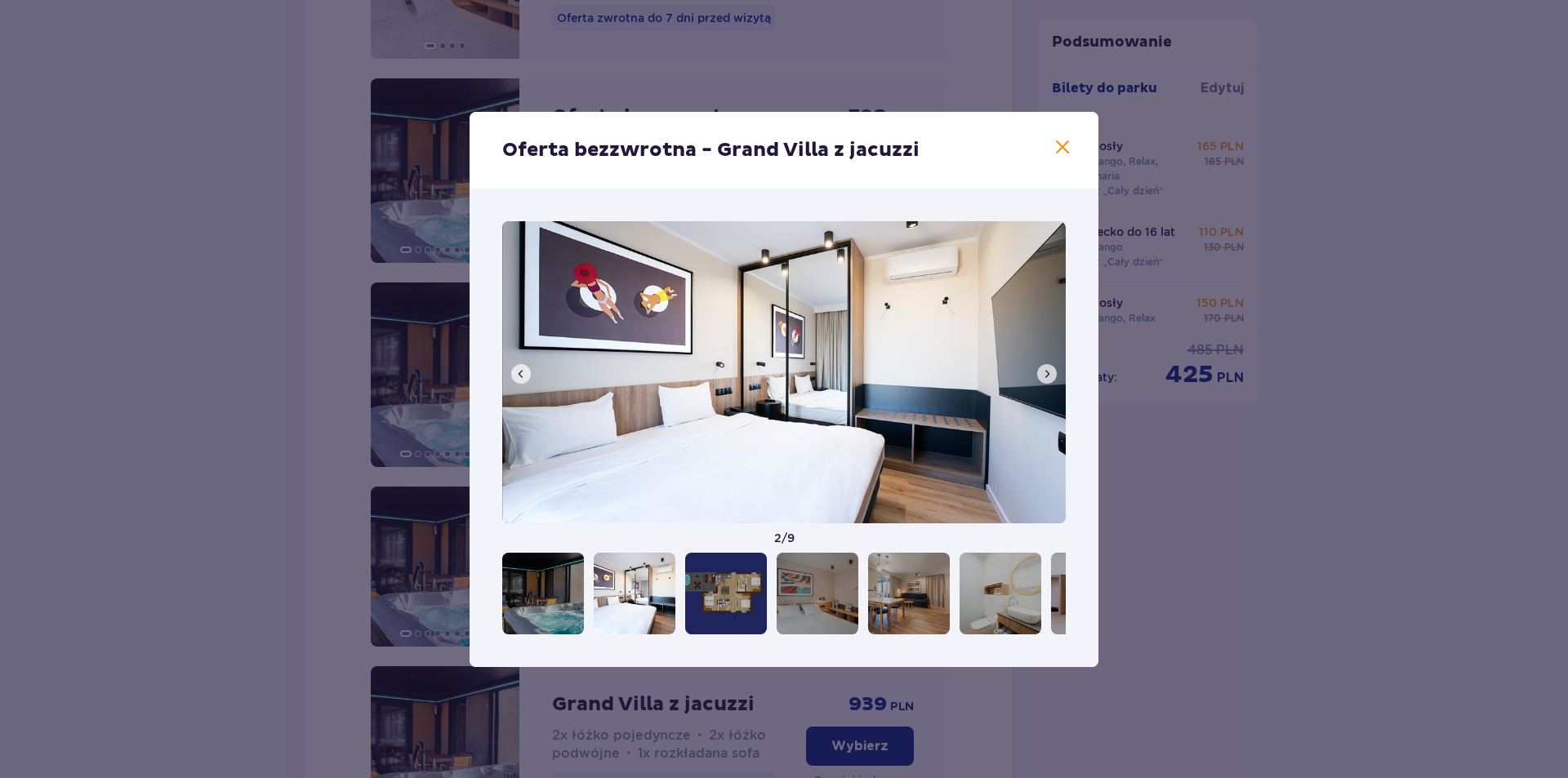
click at [1051, 374] on span at bounding box center [1046, 374] width 13 height 13
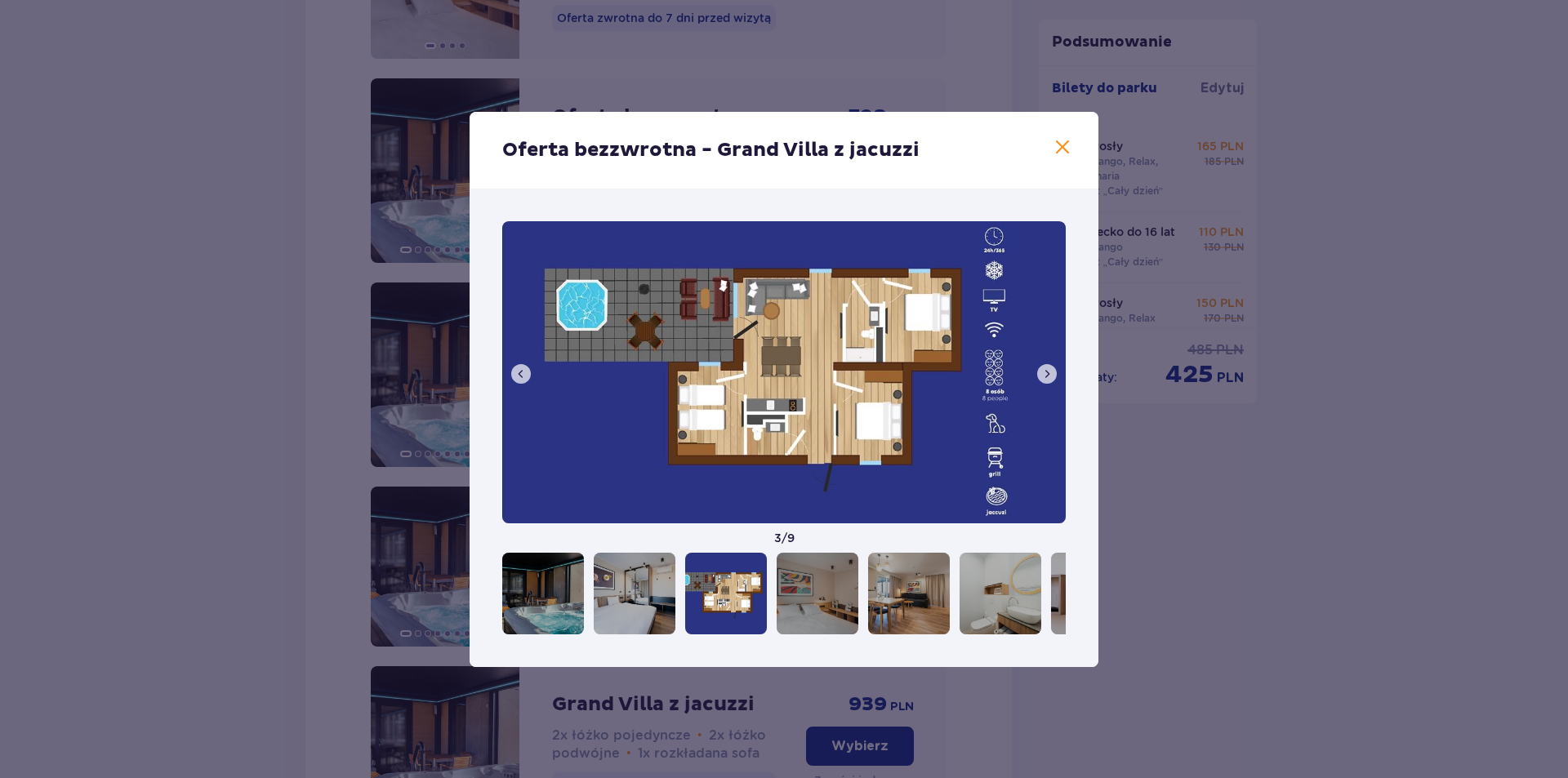
click at [1069, 141] on span at bounding box center [1062, 147] width 20 height 20
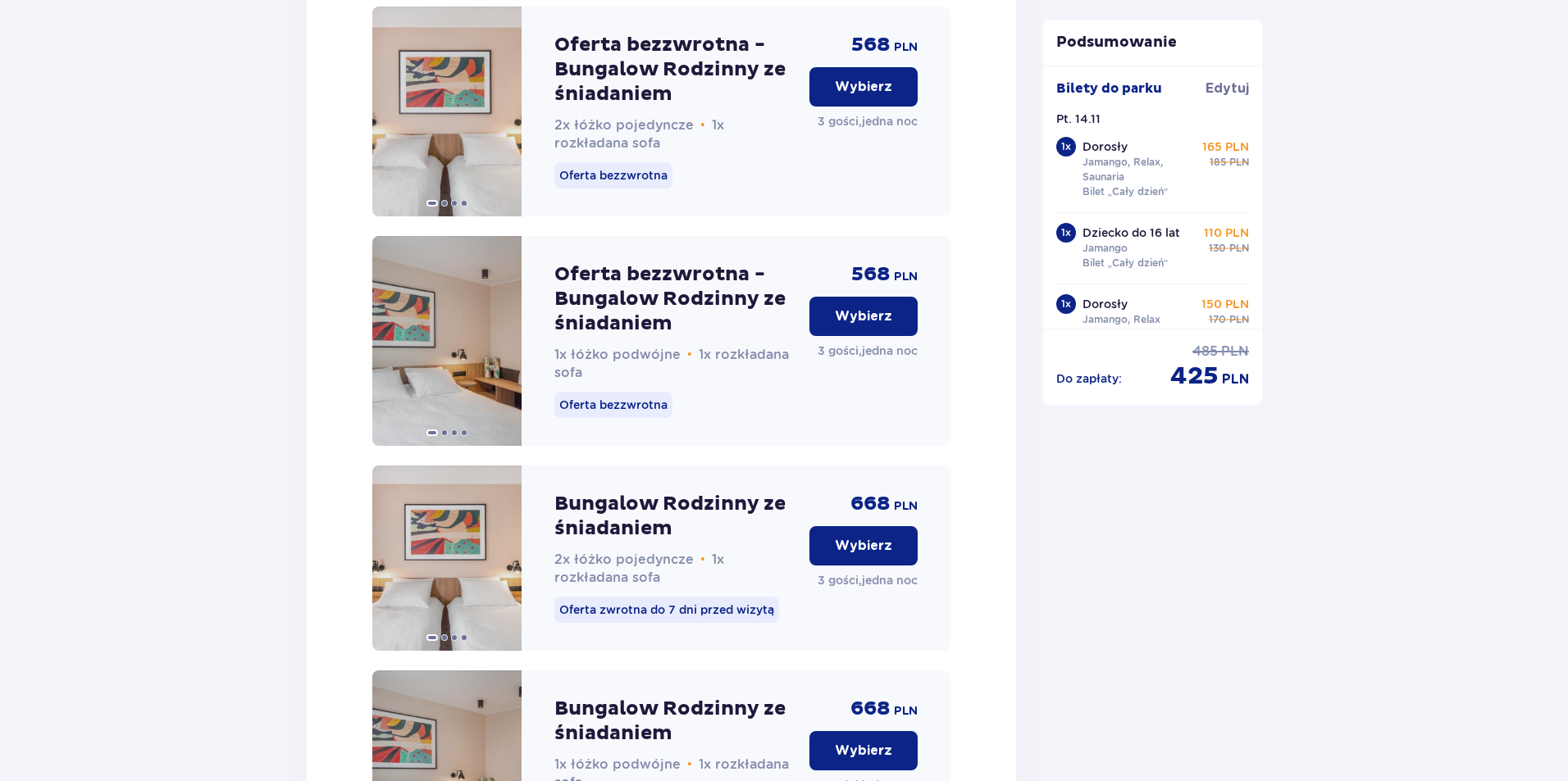
scroll to position [2284, 0]
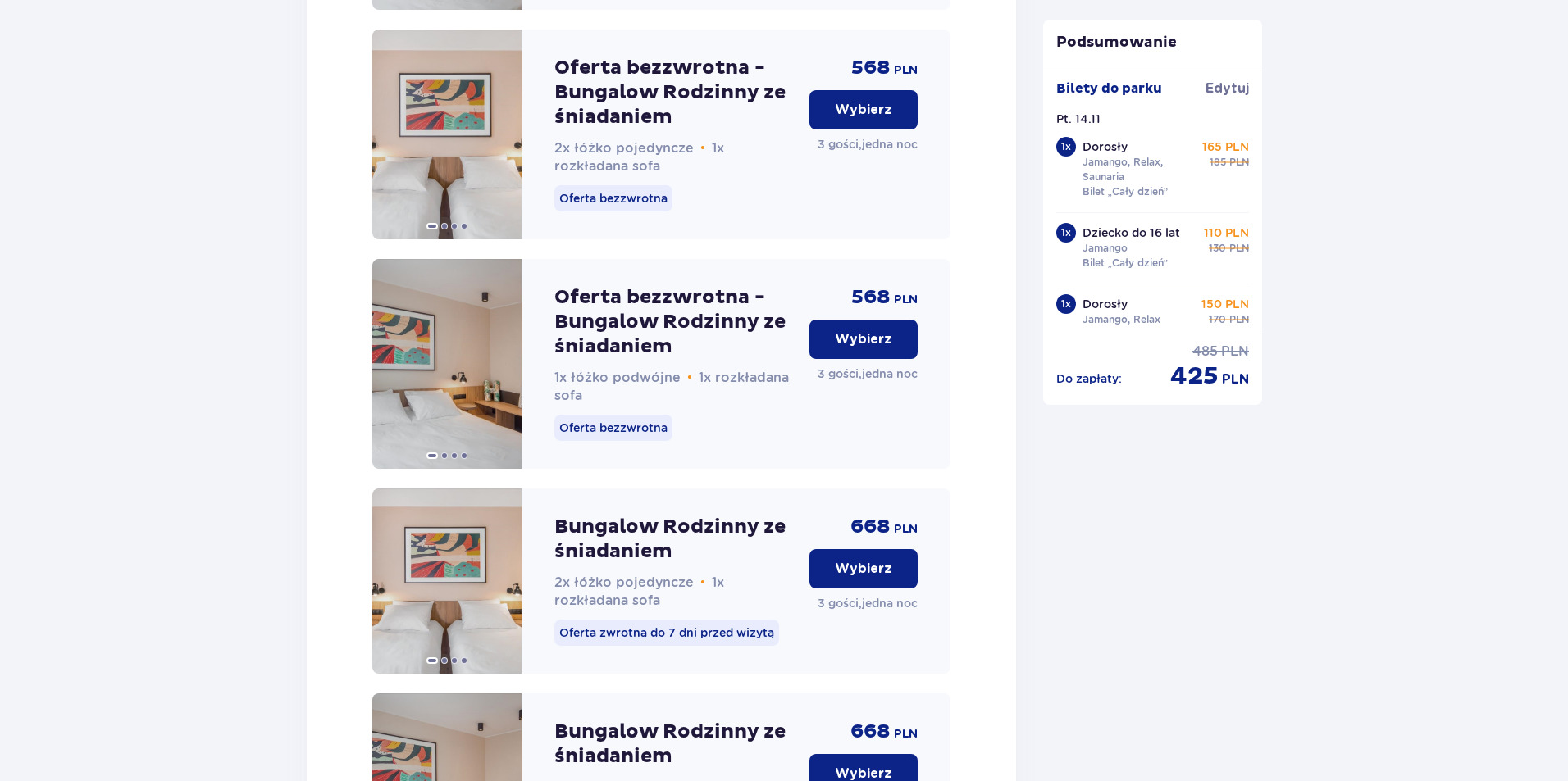
click at [871, 129] on button "Wybierz" at bounding box center [863, 110] width 108 height 40
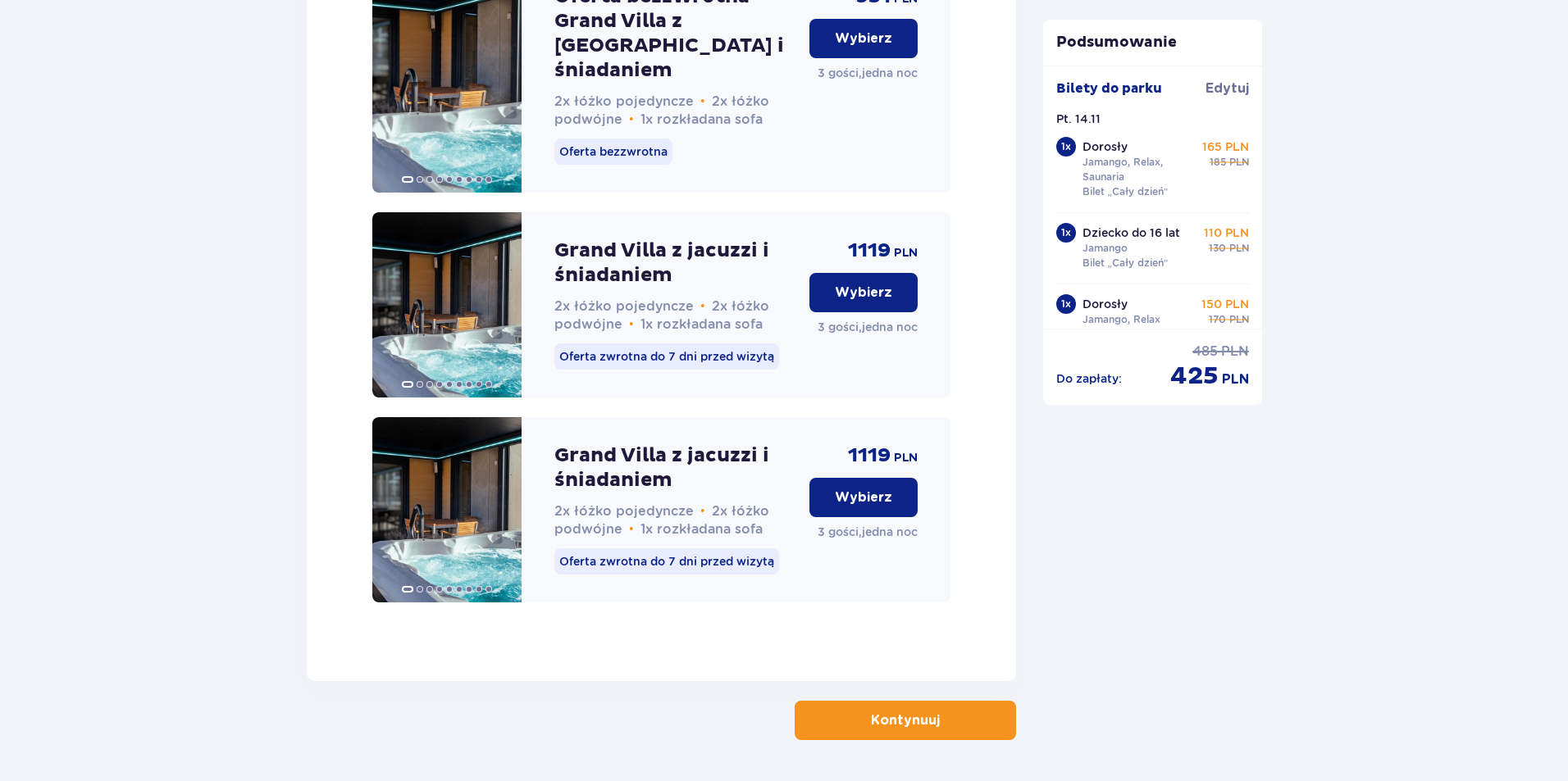
scroll to position [4273, 0]
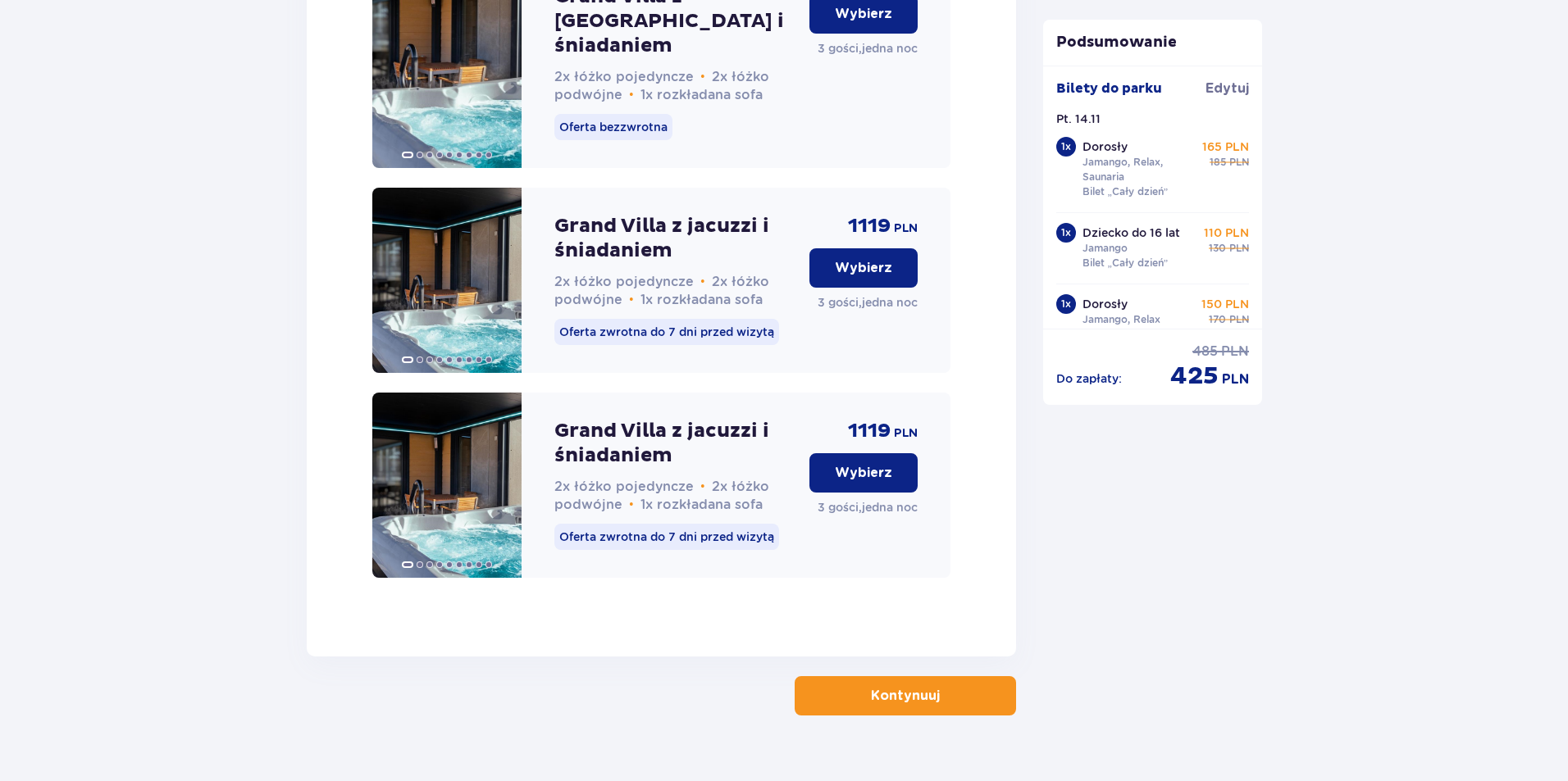
click at [959, 676] on button "Kontynuuj" at bounding box center [905, 696] width 221 height 40
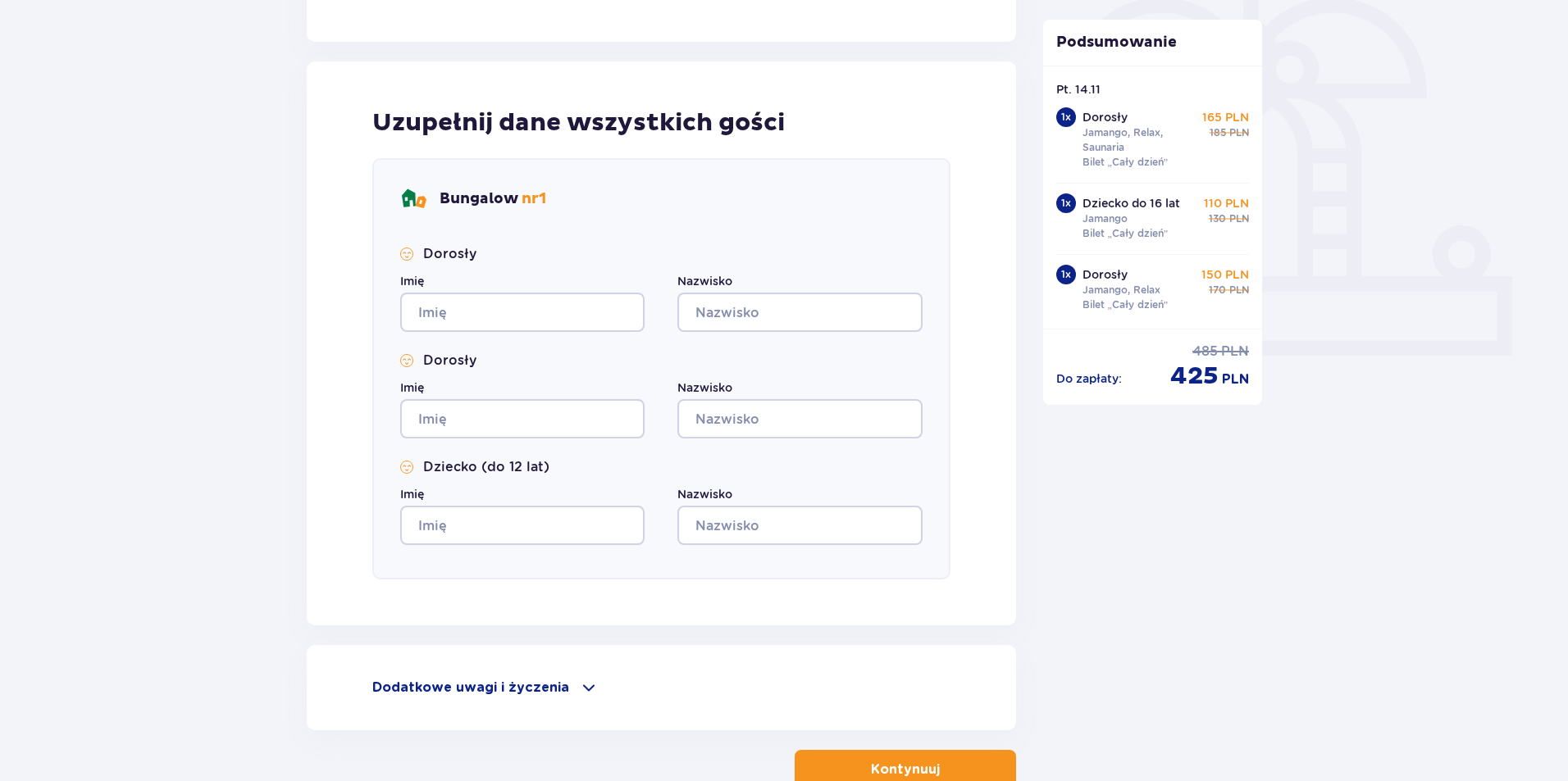
scroll to position [597, 0]
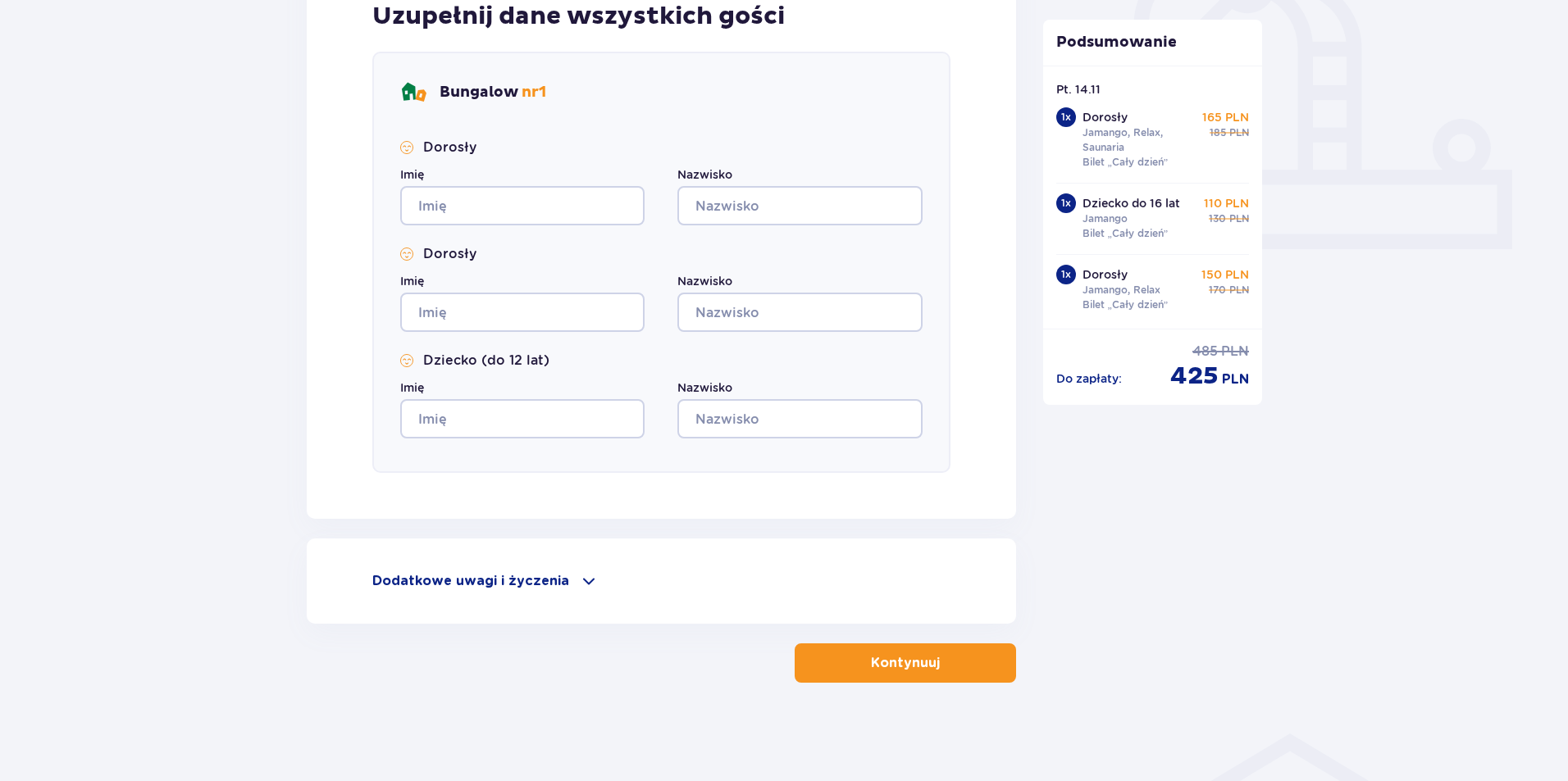
click at [430, 589] on p "Dodatkowe uwagi i życzenia" at bounding box center [470, 580] width 197 height 18
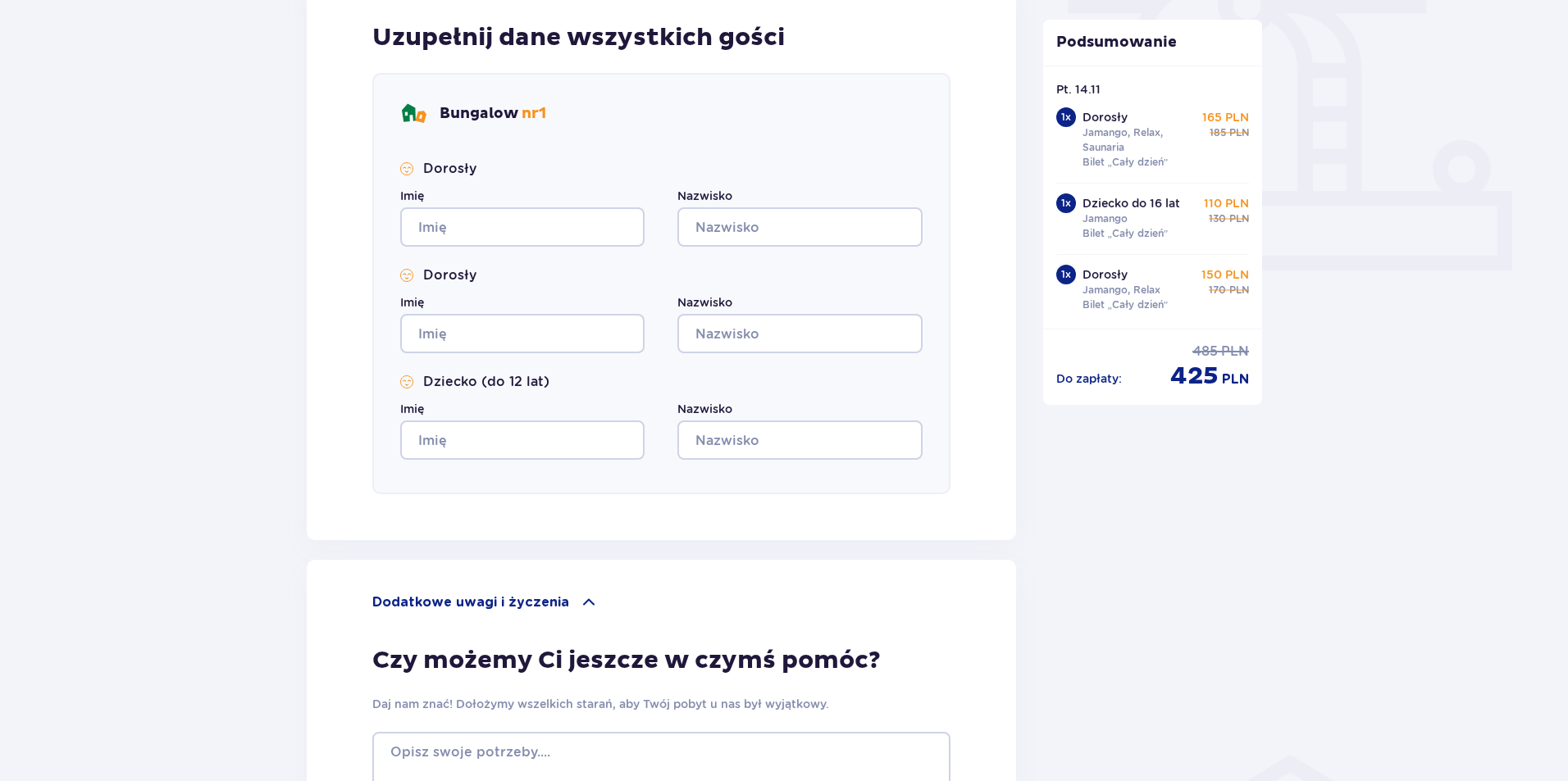
scroll to position [540, 0]
